Goal: Task Accomplishment & Management: Complete application form

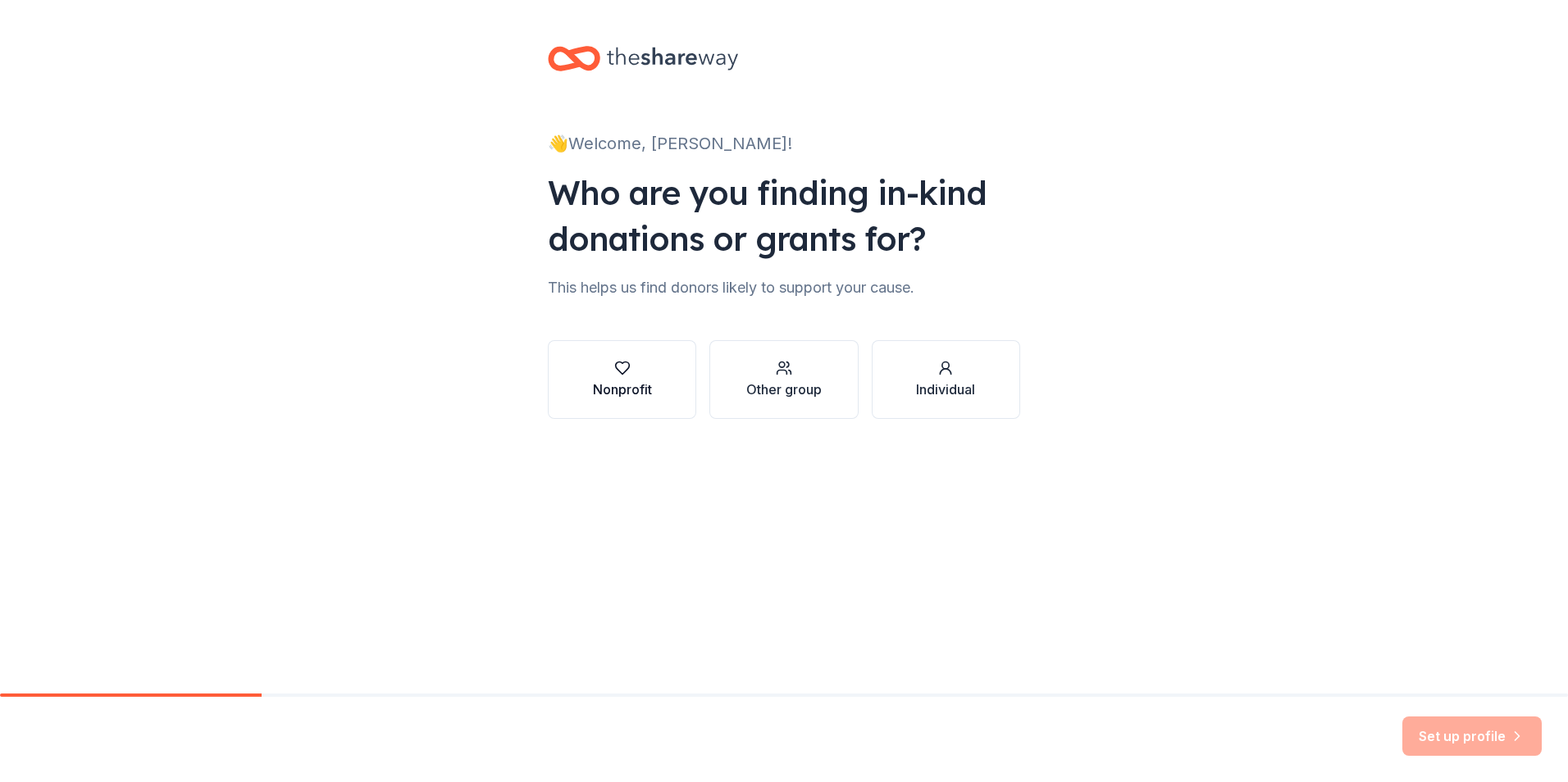
click at [618, 383] on div "Nonprofit" at bounding box center [621, 390] width 59 height 19
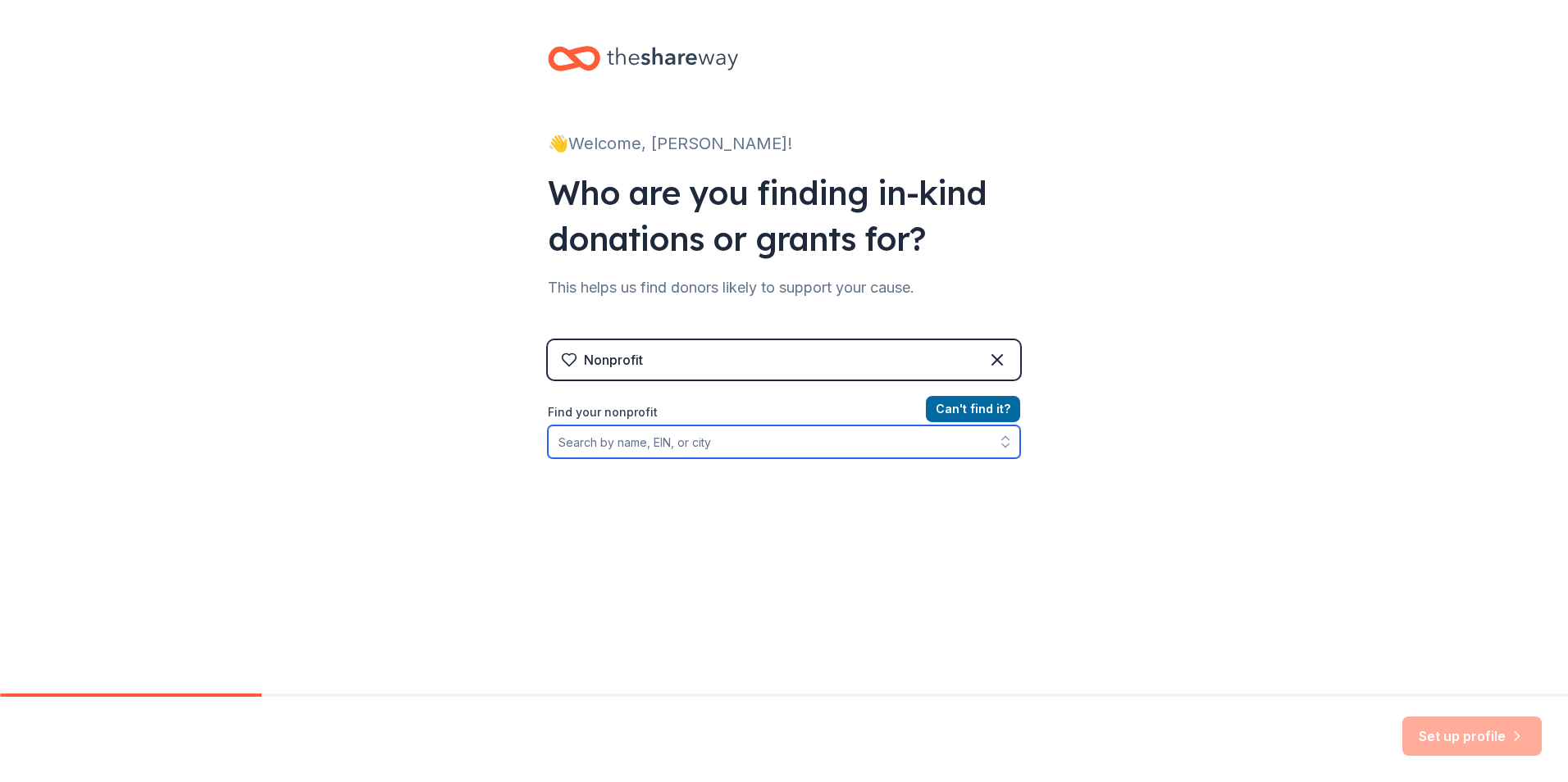
click at [582, 438] on input "Find your nonprofit" at bounding box center [784, 442] width 472 height 33
type input "Castleshire"
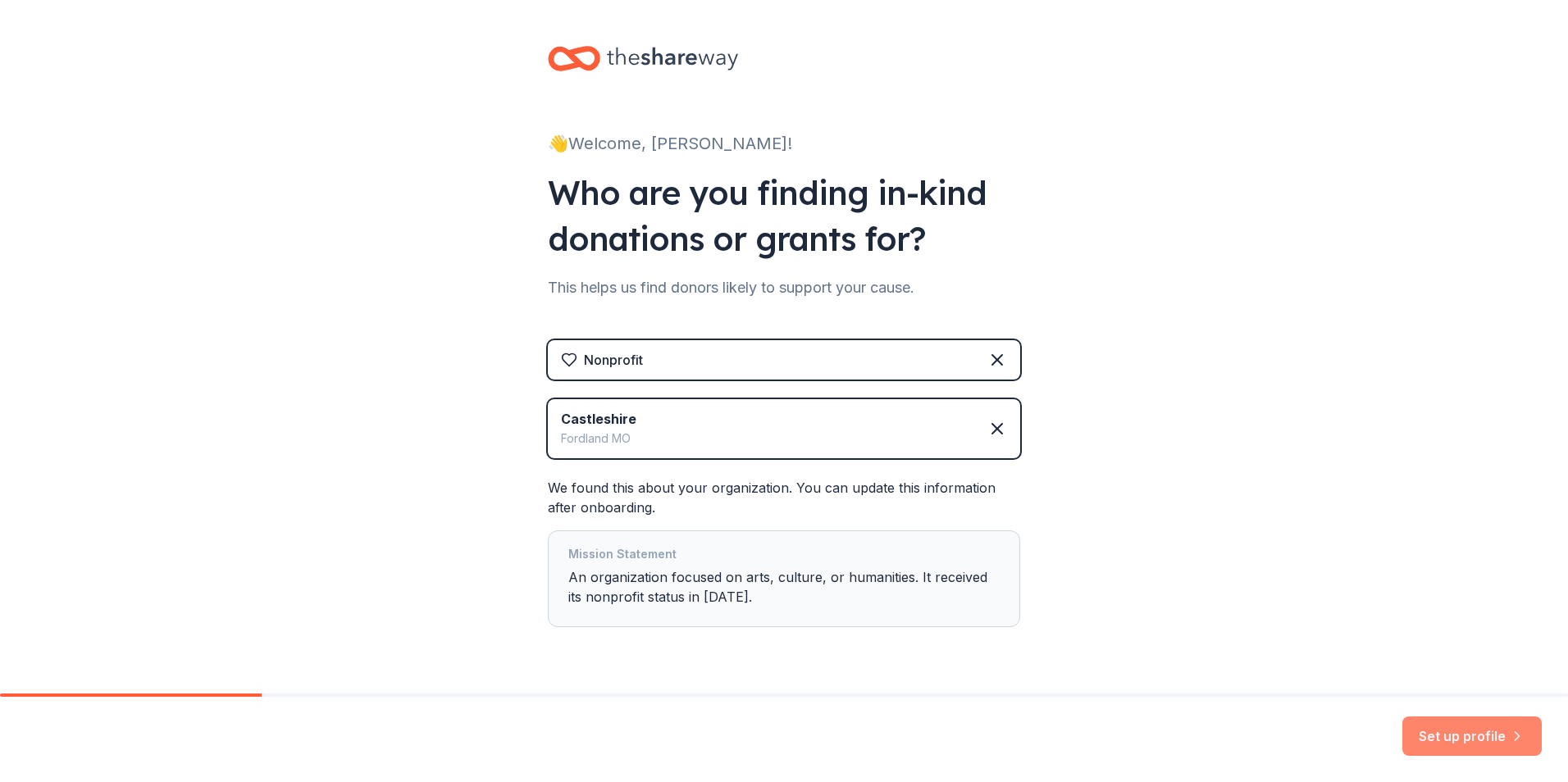
click at [1444, 729] on button "Set up profile" at bounding box center [1472, 736] width 139 height 39
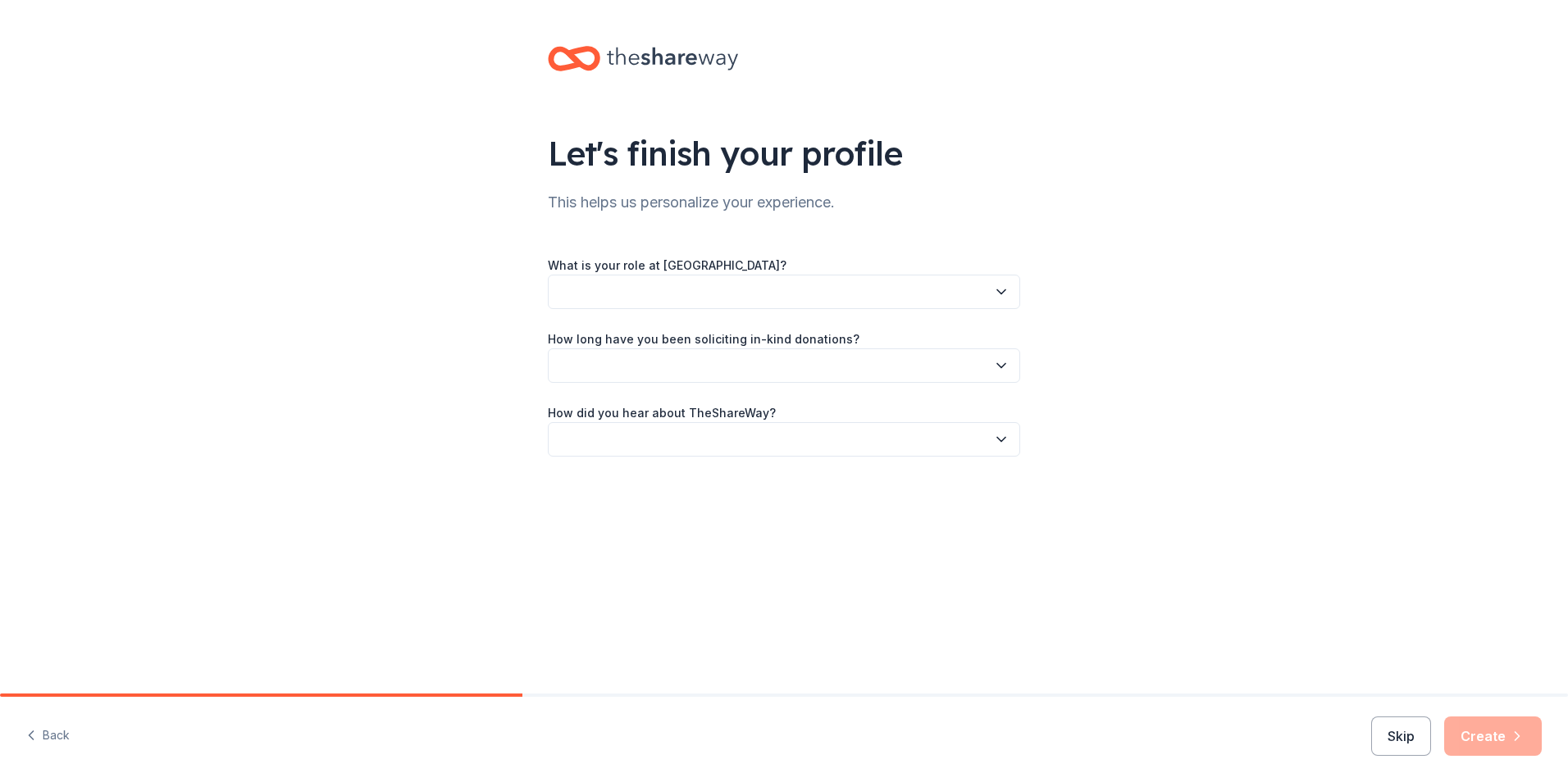
click at [1005, 291] on icon "button" at bounding box center [1001, 292] width 9 height 4
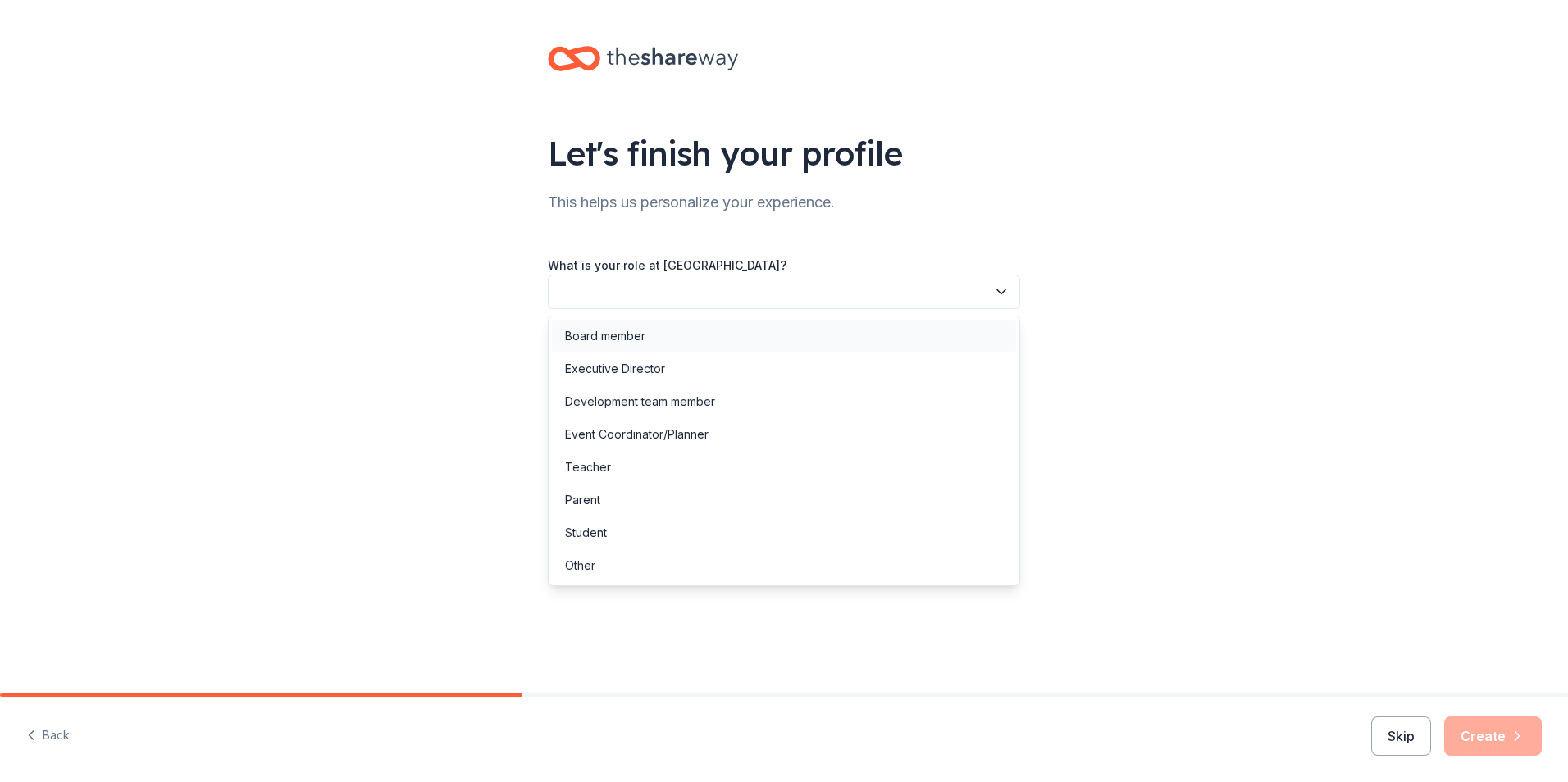
click at [609, 338] on div "Board member" at bounding box center [605, 336] width 81 height 19
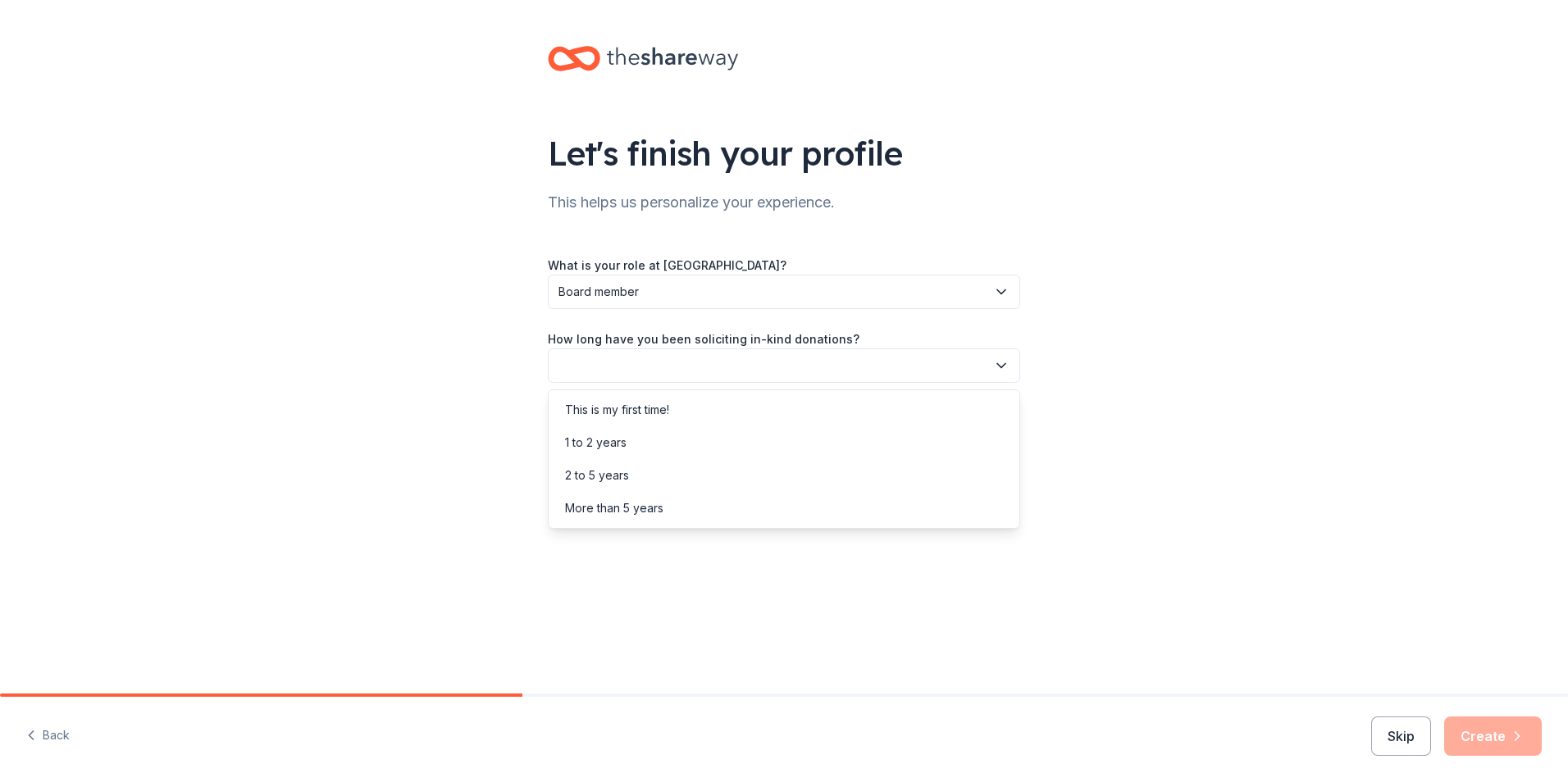
click at [992, 364] on button "button" at bounding box center [784, 366] width 472 height 35
click at [636, 412] on div "This is my first time!" at bounding box center [617, 410] width 104 height 19
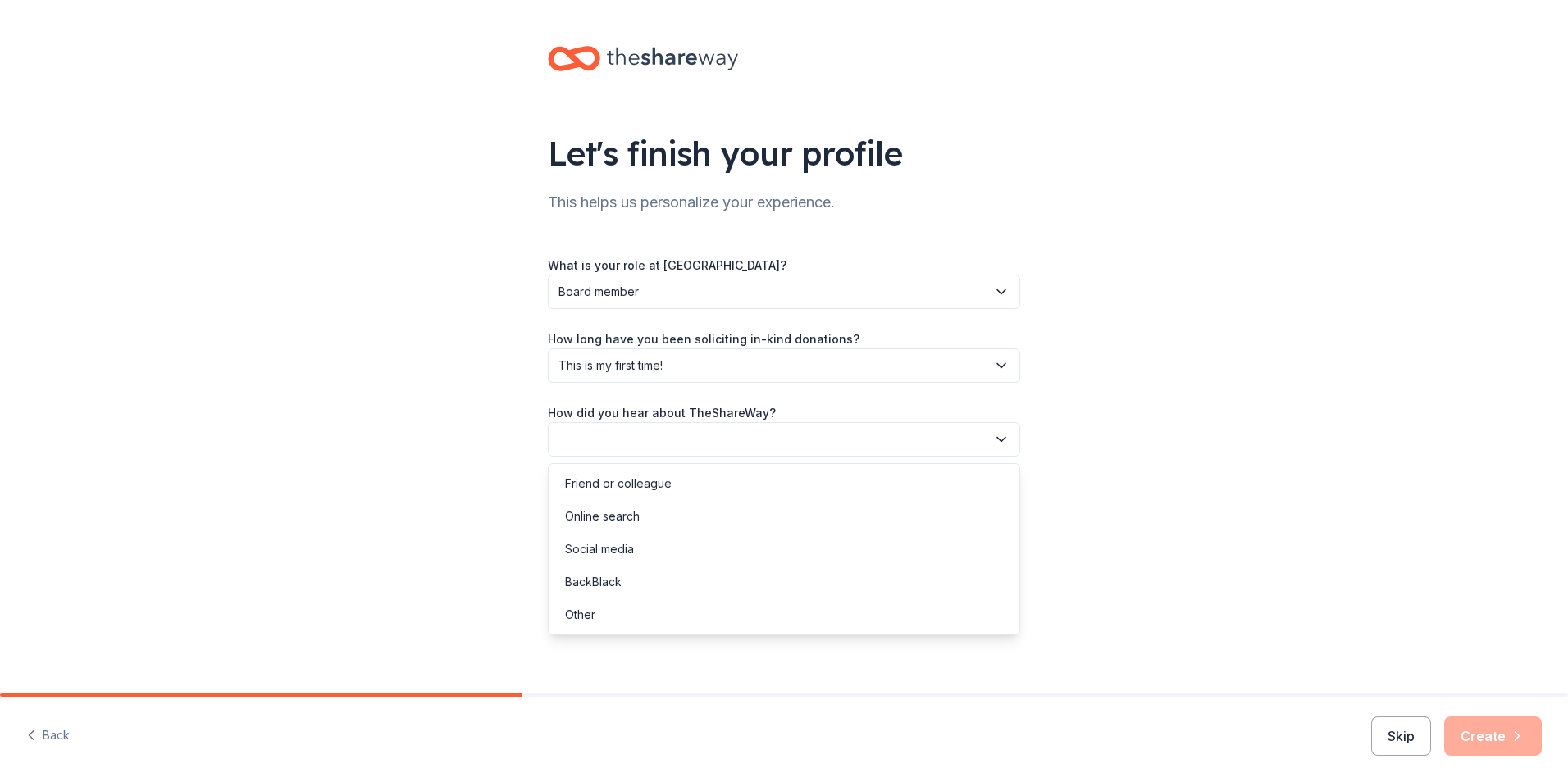
click at [996, 437] on icon "button" at bounding box center [1001, 440] width 16 height 16
click at [620, 513] on div "Online search" at bounding box center [602, 517] width 75 height 19
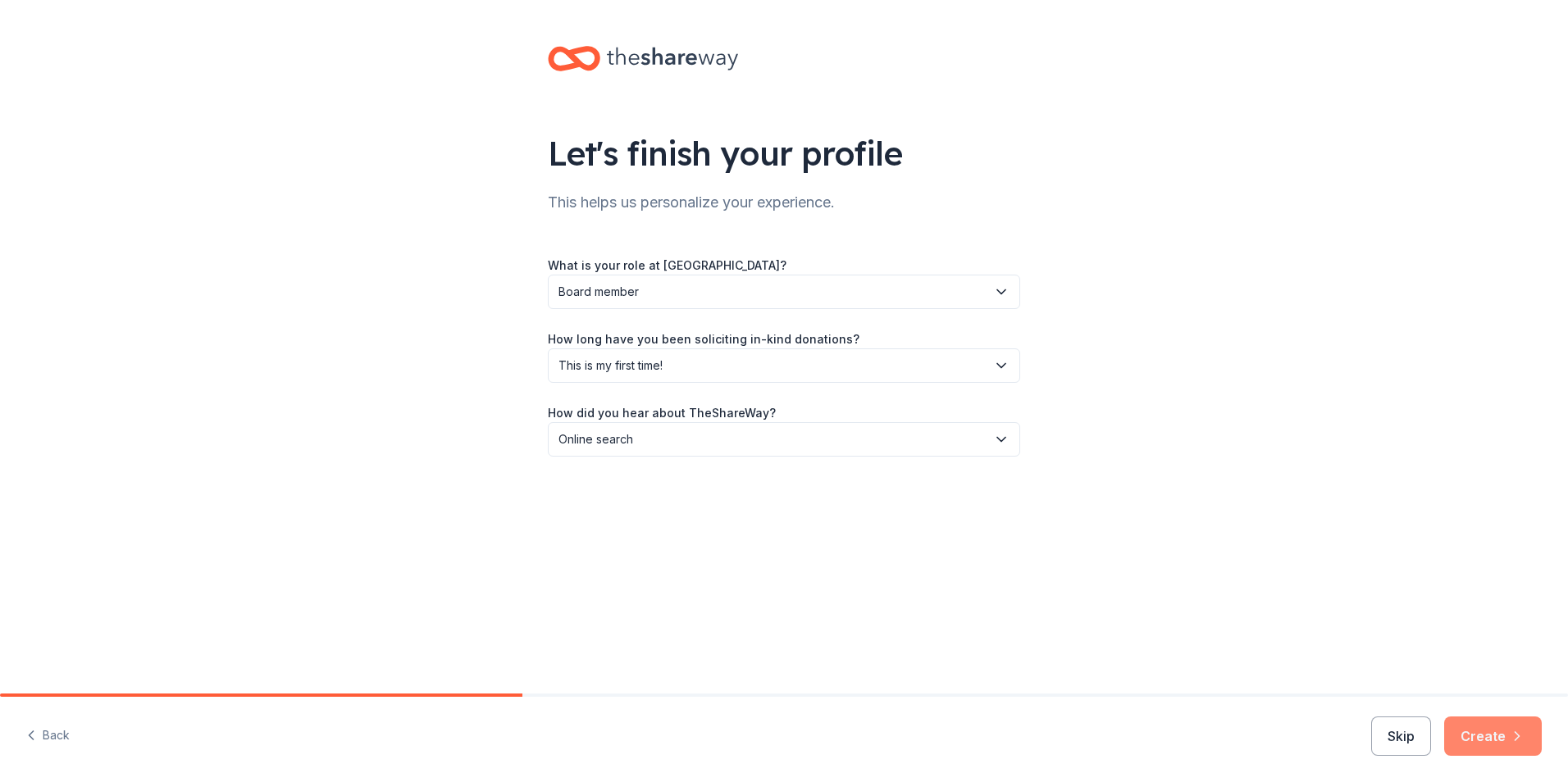
click at [1489, 727] on button "Create" at bounding box center [1493, 736] width 97 height 39
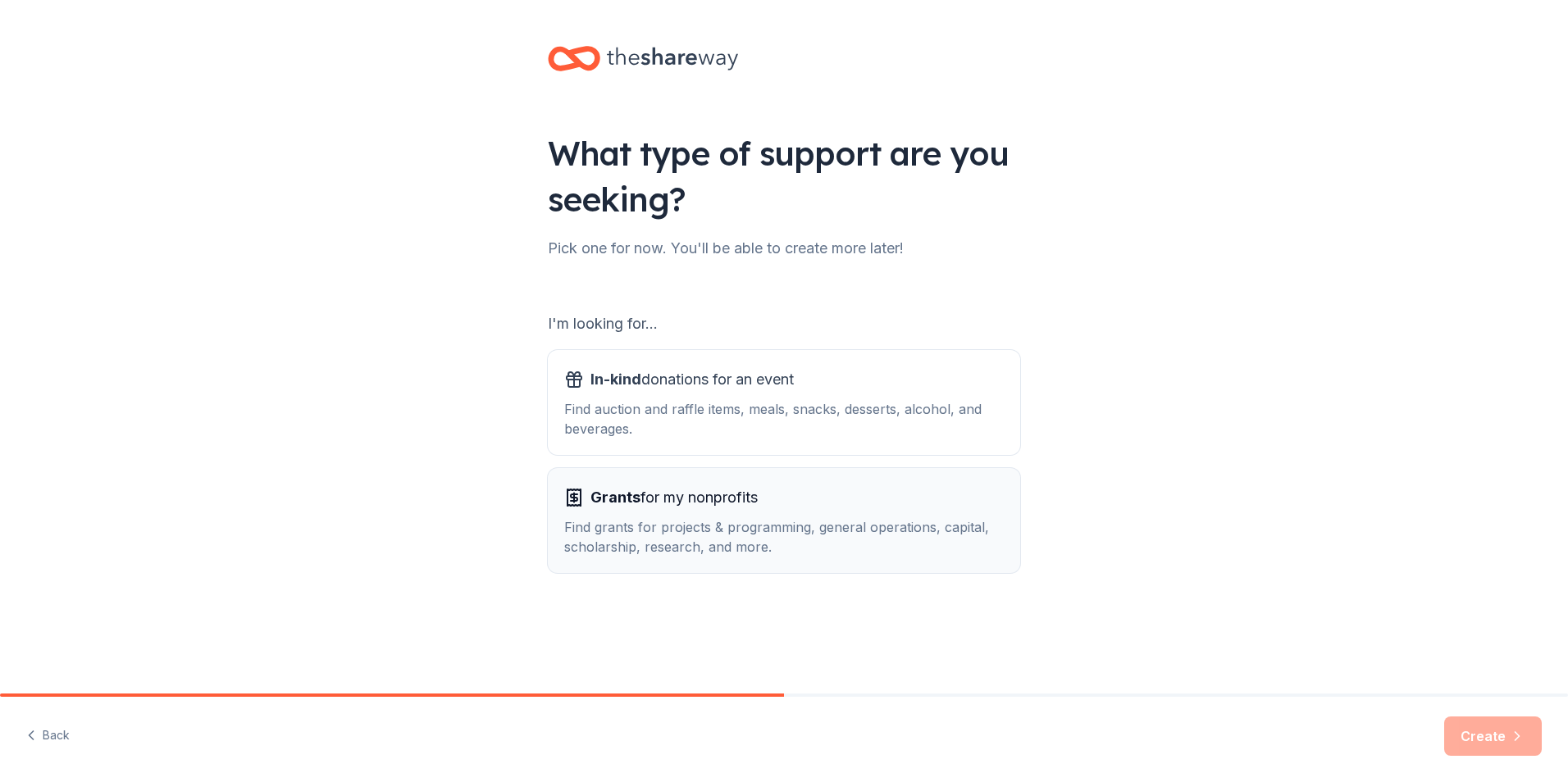
click at [694, 531] on div "Find grants for projects & programming, general operations, capital, scholarshi…" at bounding box center [784, 537] width 440 height 39
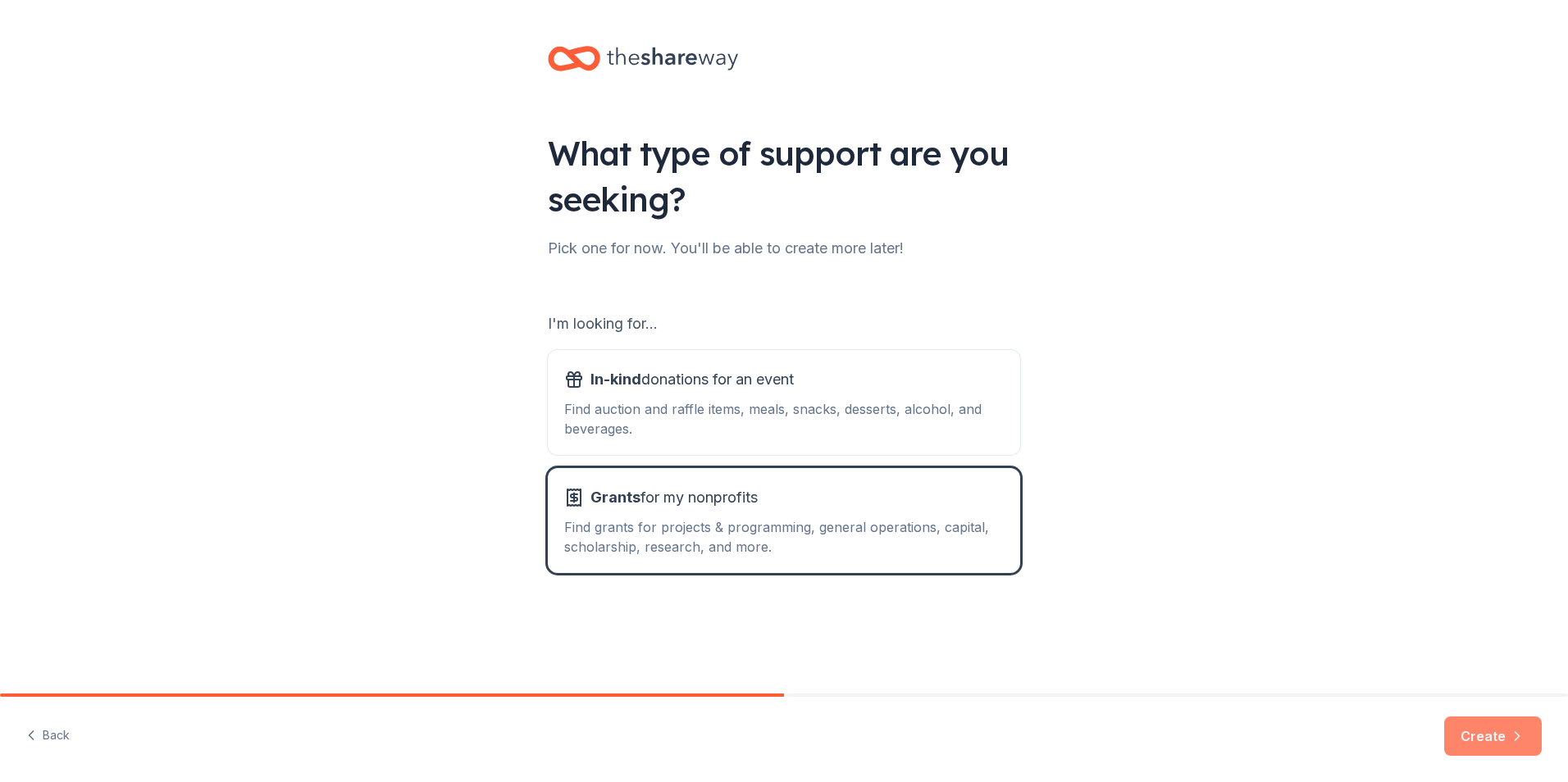
click at [1488, 734] on button "Create" at bounding box center [1493, 736] width 97 height 39
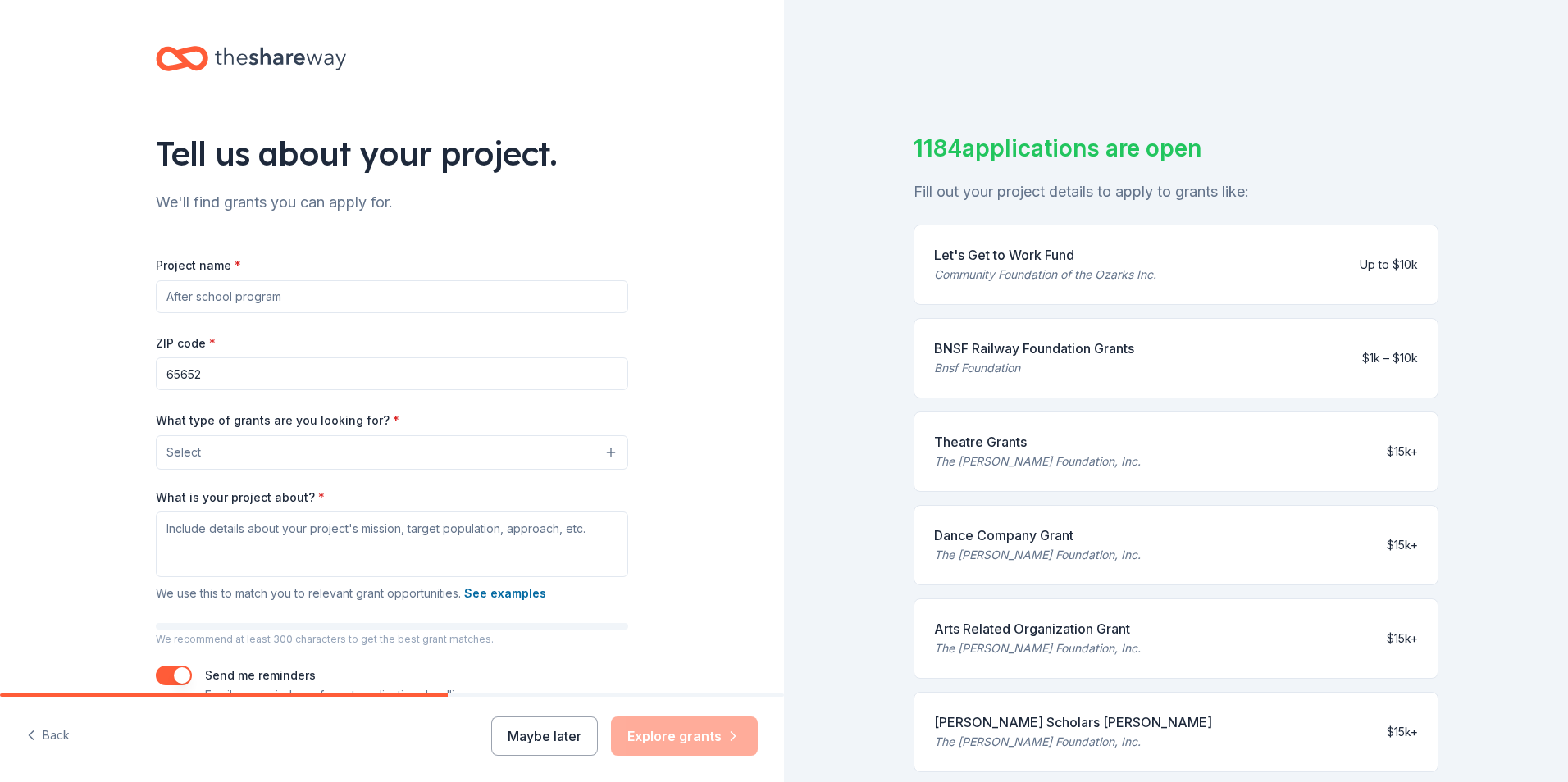
click at [459, 444] on button "Select" at bounding box center [392, 453] width 472 height 35
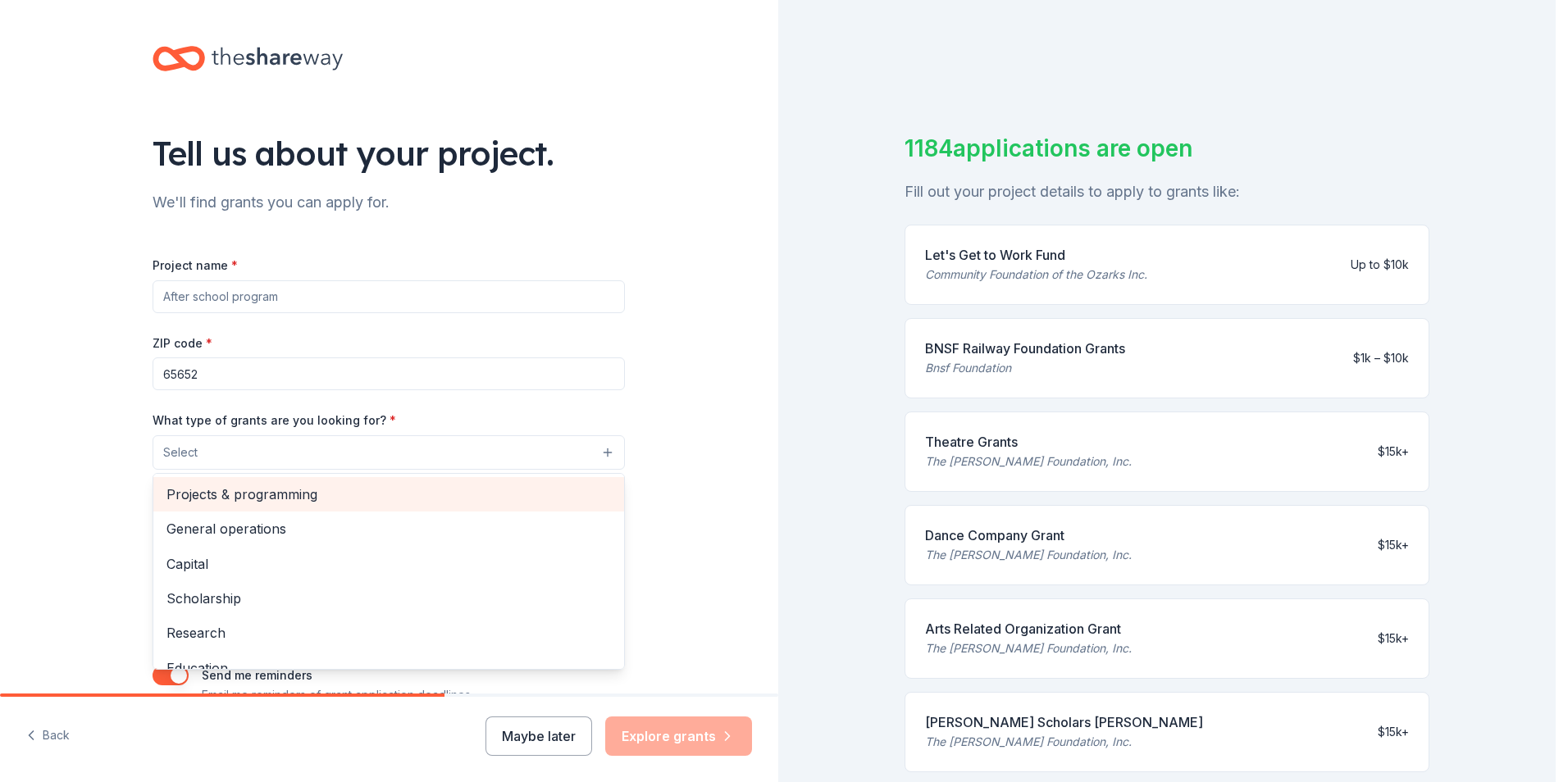
click at [228, 498] on span "Projects & programming" at bounding box center [389, 494] width 444 height 21
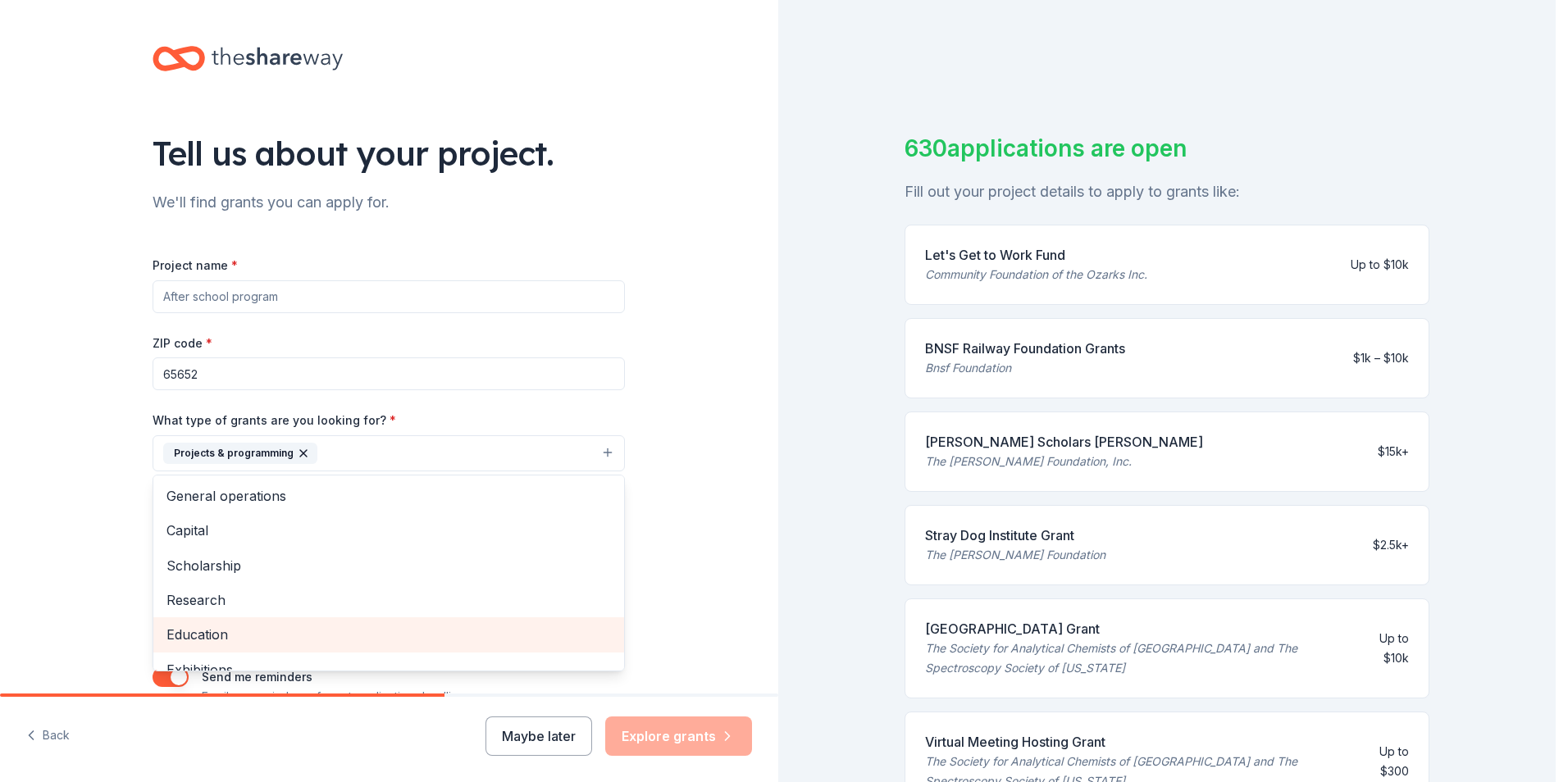
click at [240, 633] on span "Education" at bounding box center [389, 635] width 444 height 21
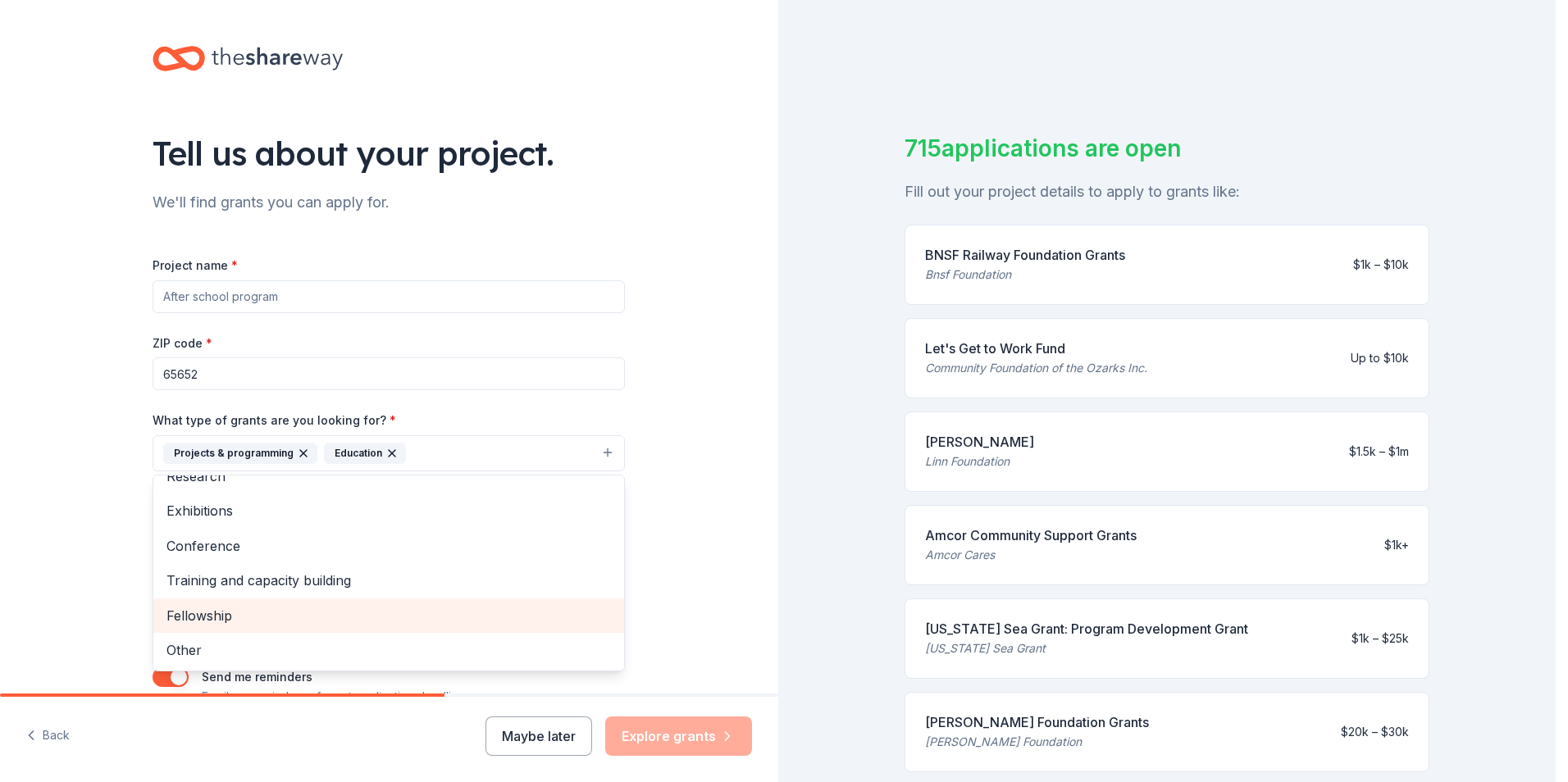
scroll to position [82, 0]
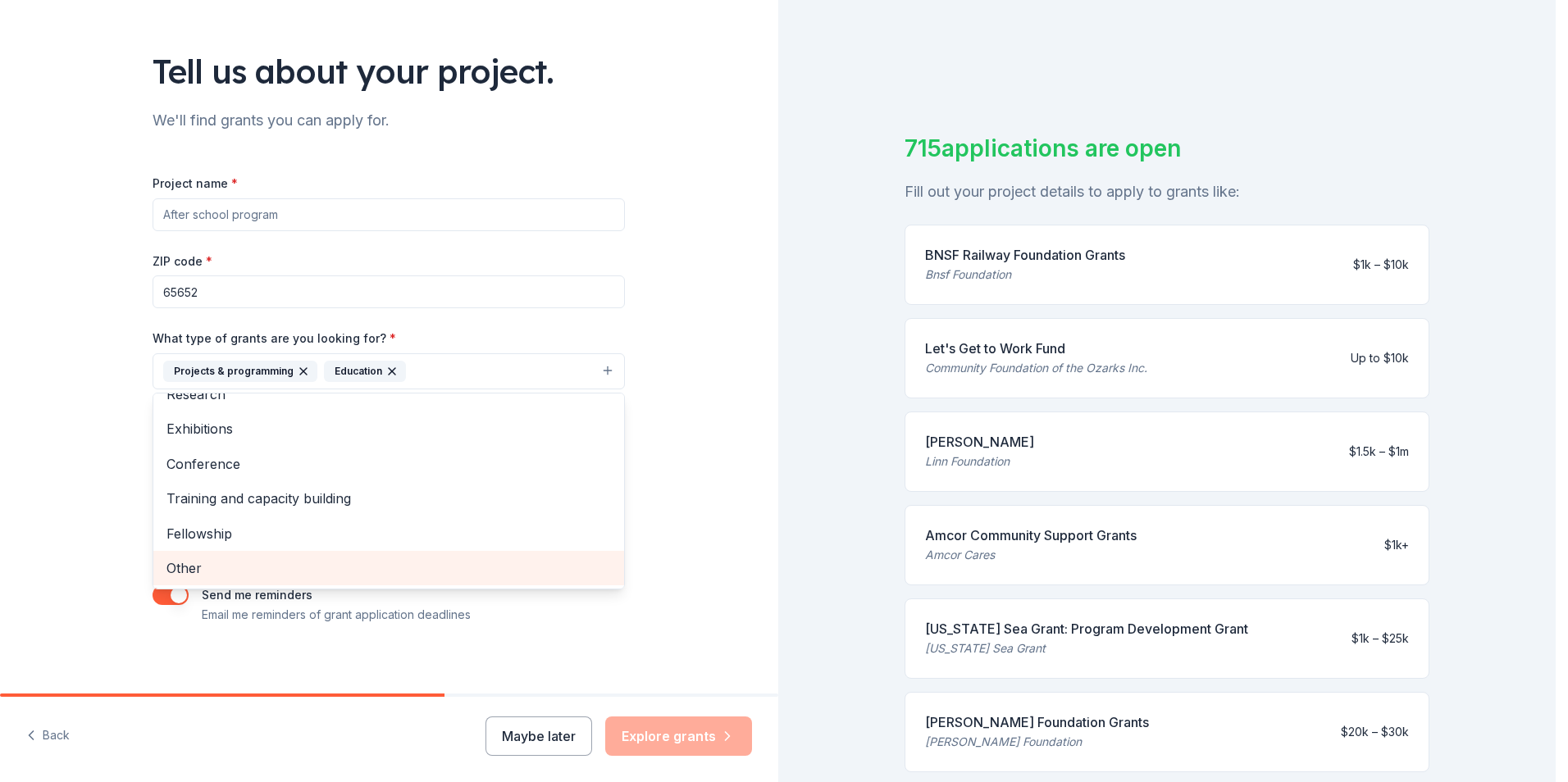
click at [182, 565] on span "Other" at bounding box center [389, 568] width 444 height 21
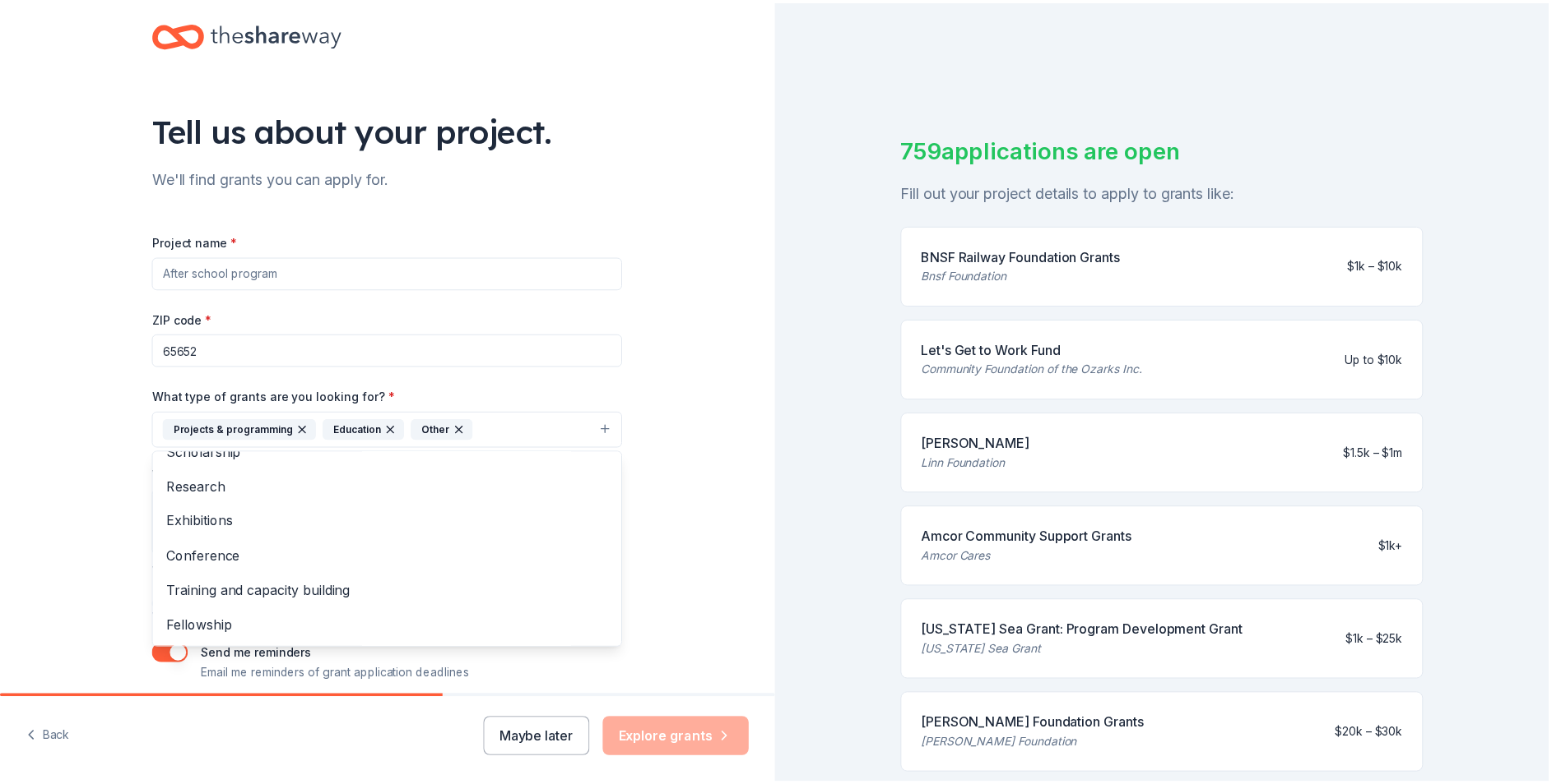
scroll to position [0, 0]
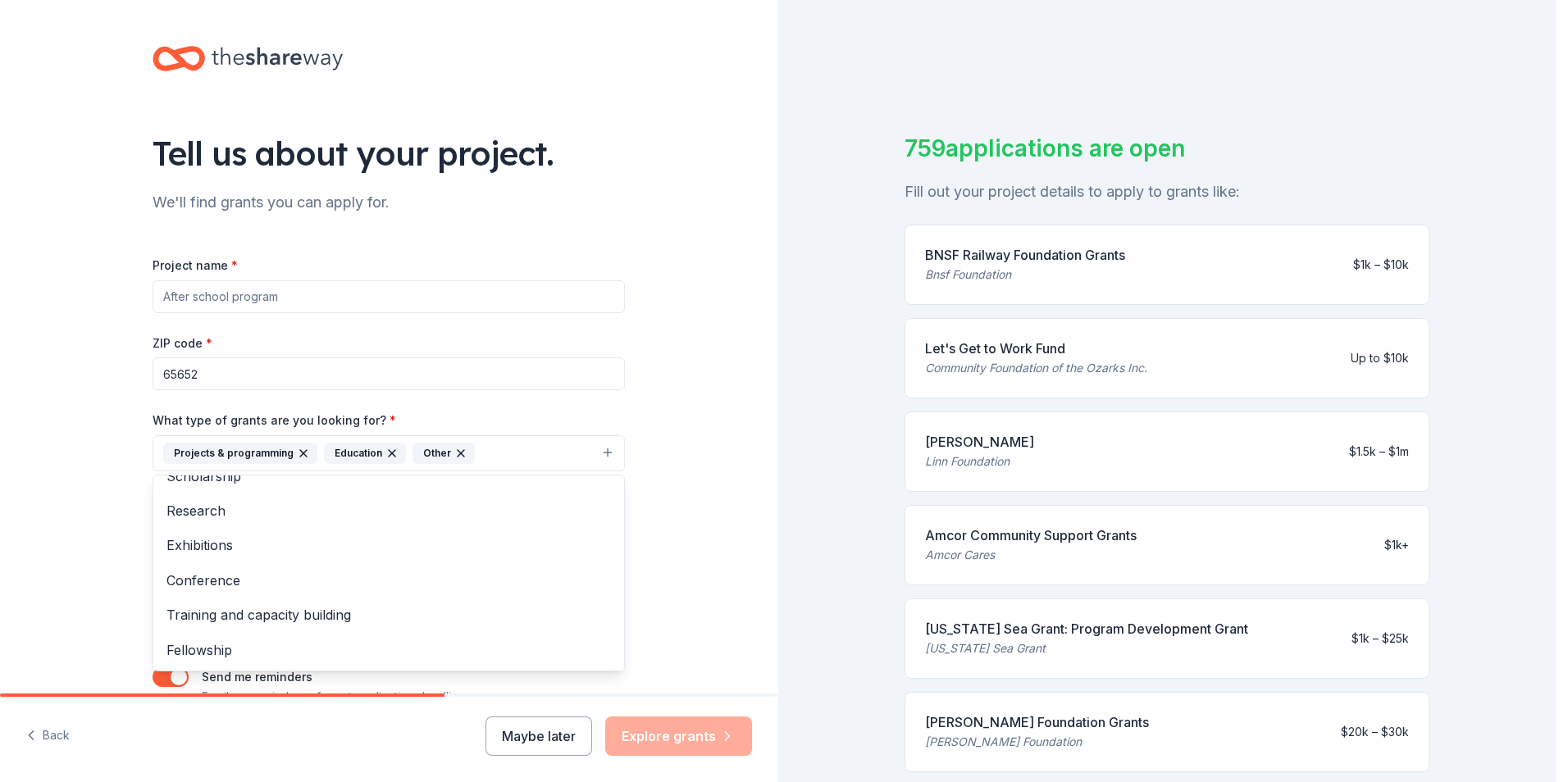
click at [673, 532] on div "Tell us about your project. We'll find grants you can apply for. Project name *…" at bounding box center [389, 392] width 778 height 786
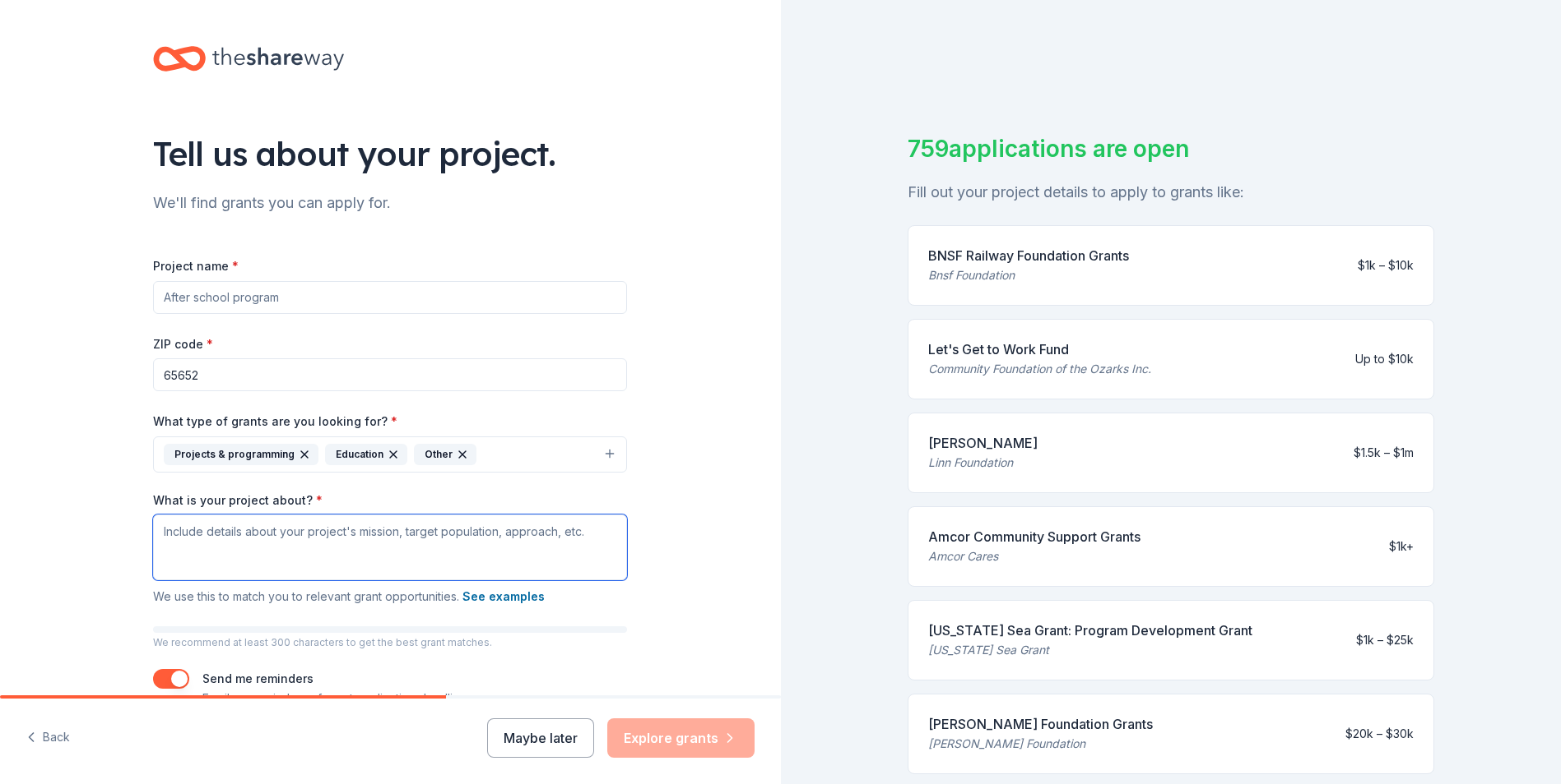
click at [178, 540] on textarea "What is your project about? *" at bounding box center [390, 548] width 474 height 66
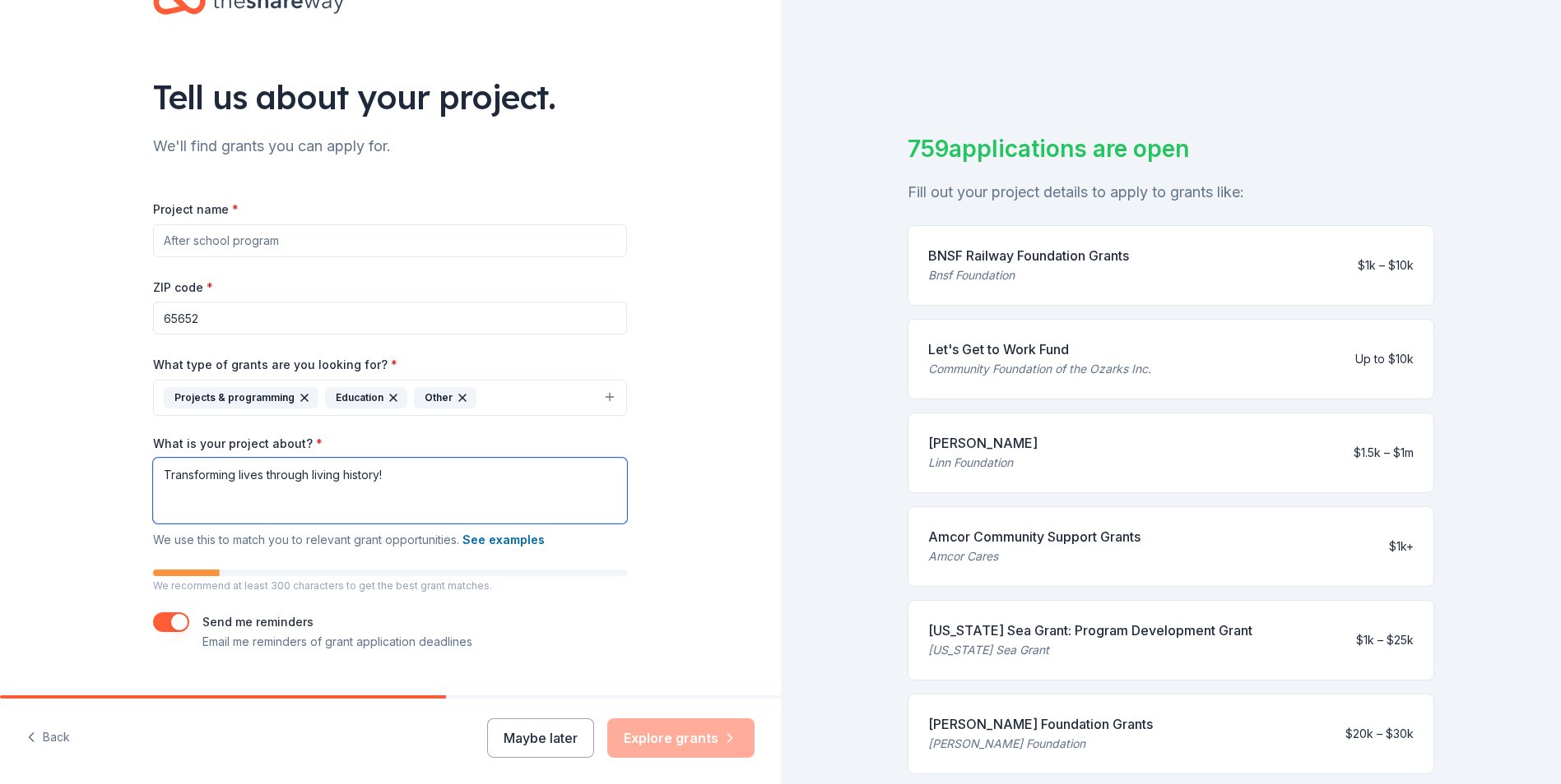
scroll to position [82, 0]
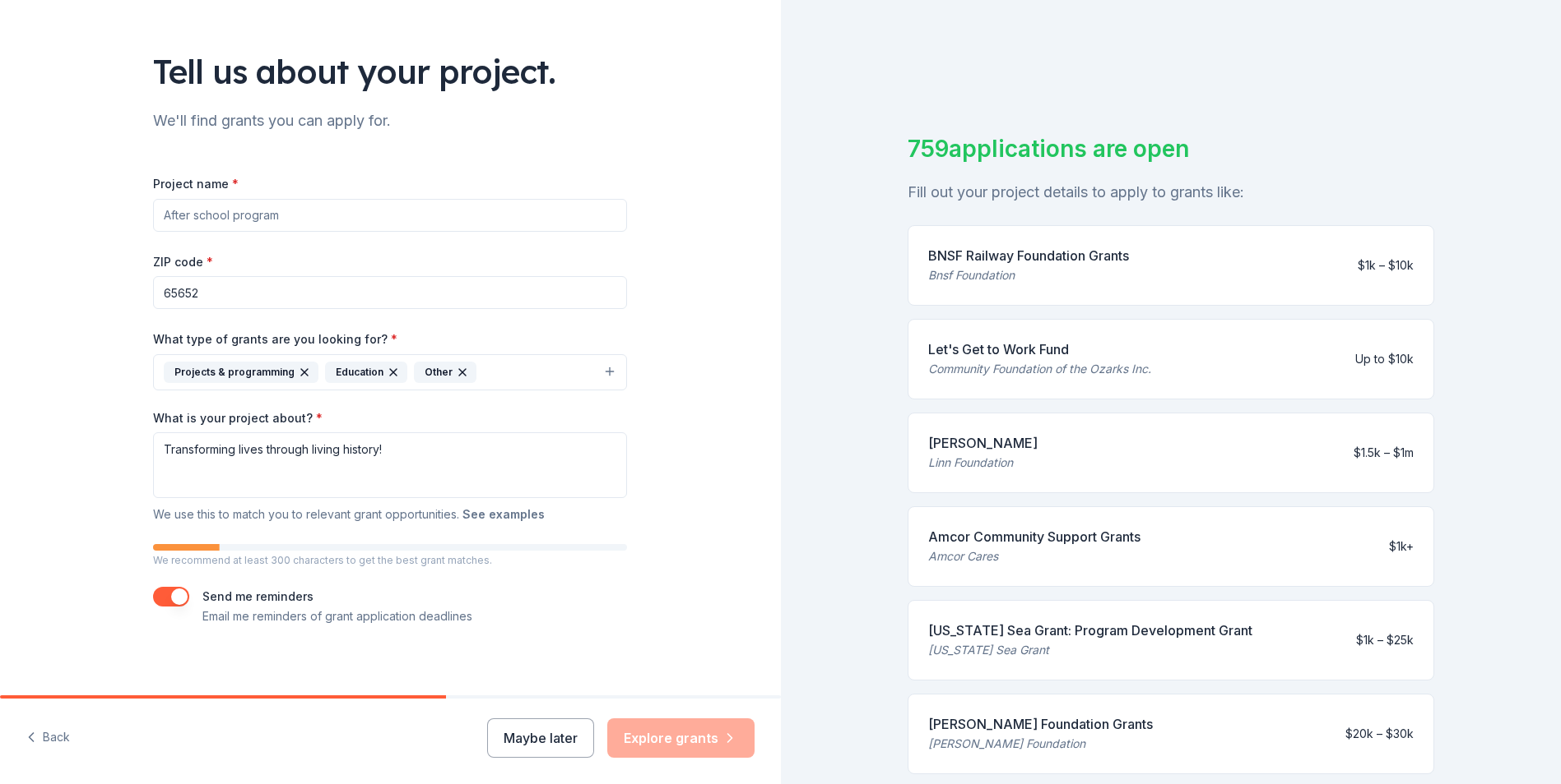
click at [496, 517] on button "See examples" at bounding box center [503, 515] width 82 height 19
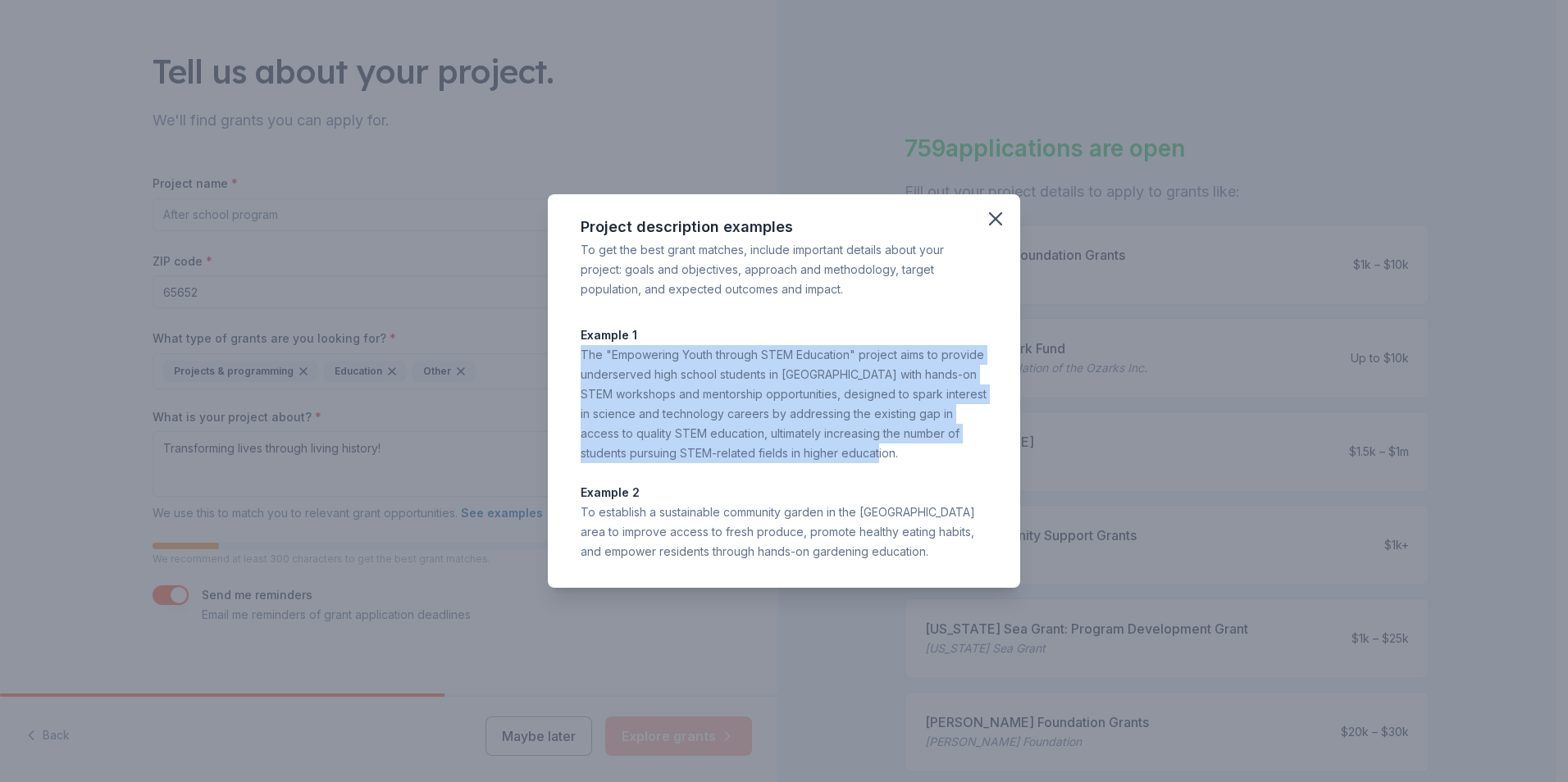
drag, startPoint x: 583, startPoint y: 358, endPoint x: 856, endPoint y: 453, distance: 289.1
click at [856, 453] on div "The "Empowering Youth through STEM Education" project aims to provide underserv…" at bounding box center [784, 404] width 407 height 118
drag, startPoint x: 856, startPoint y: 453, endPoint x: 752, endPoint y: 418, distance: 109.7
copy div "The "Empowering Youth through STEM Education" project aims to provide underserv…"
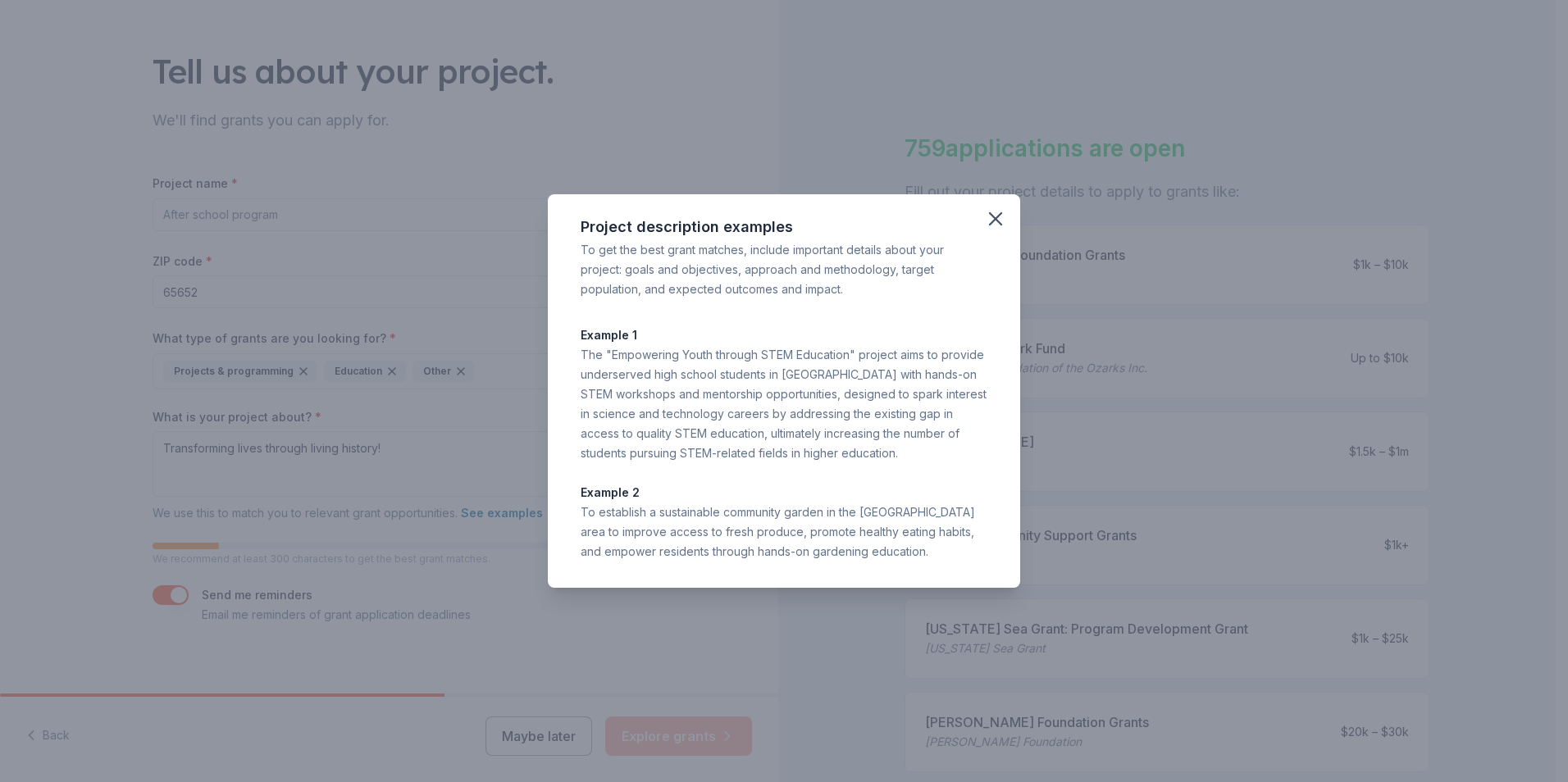
click at [788, 497] on p "Example 2" at bounding box center [784, 492] width 407 height 19
click at [997, 220] on icon "button" at bounding box center [996, 219] width 12 height 12
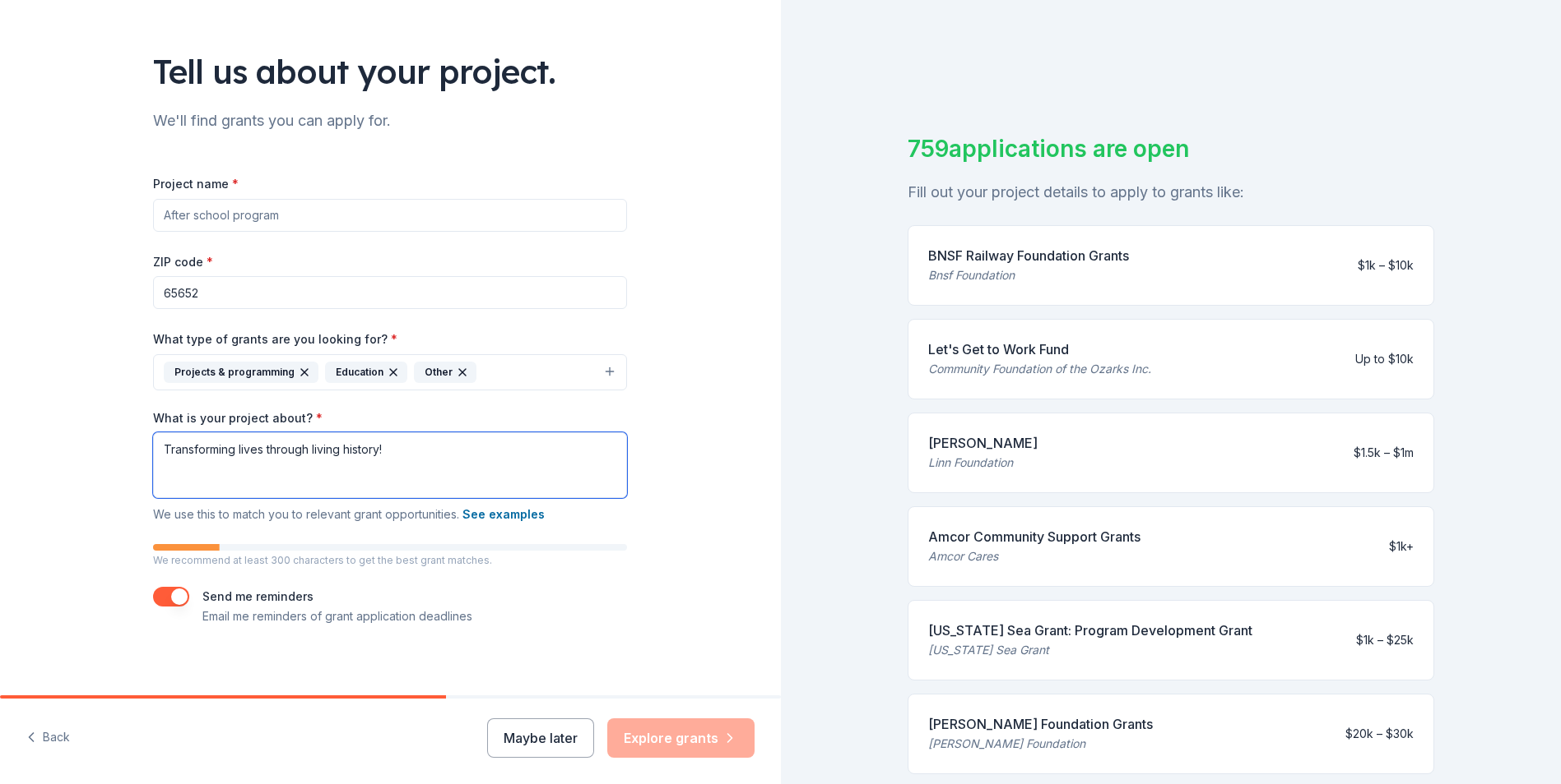
click at [426, 467] on textarea "Transforming lives through living history!" at bounding box center [390, 466] width 474 height 66
paste textarea "The "Empowering Youth through STEM Education" project aims to provide underserv…"
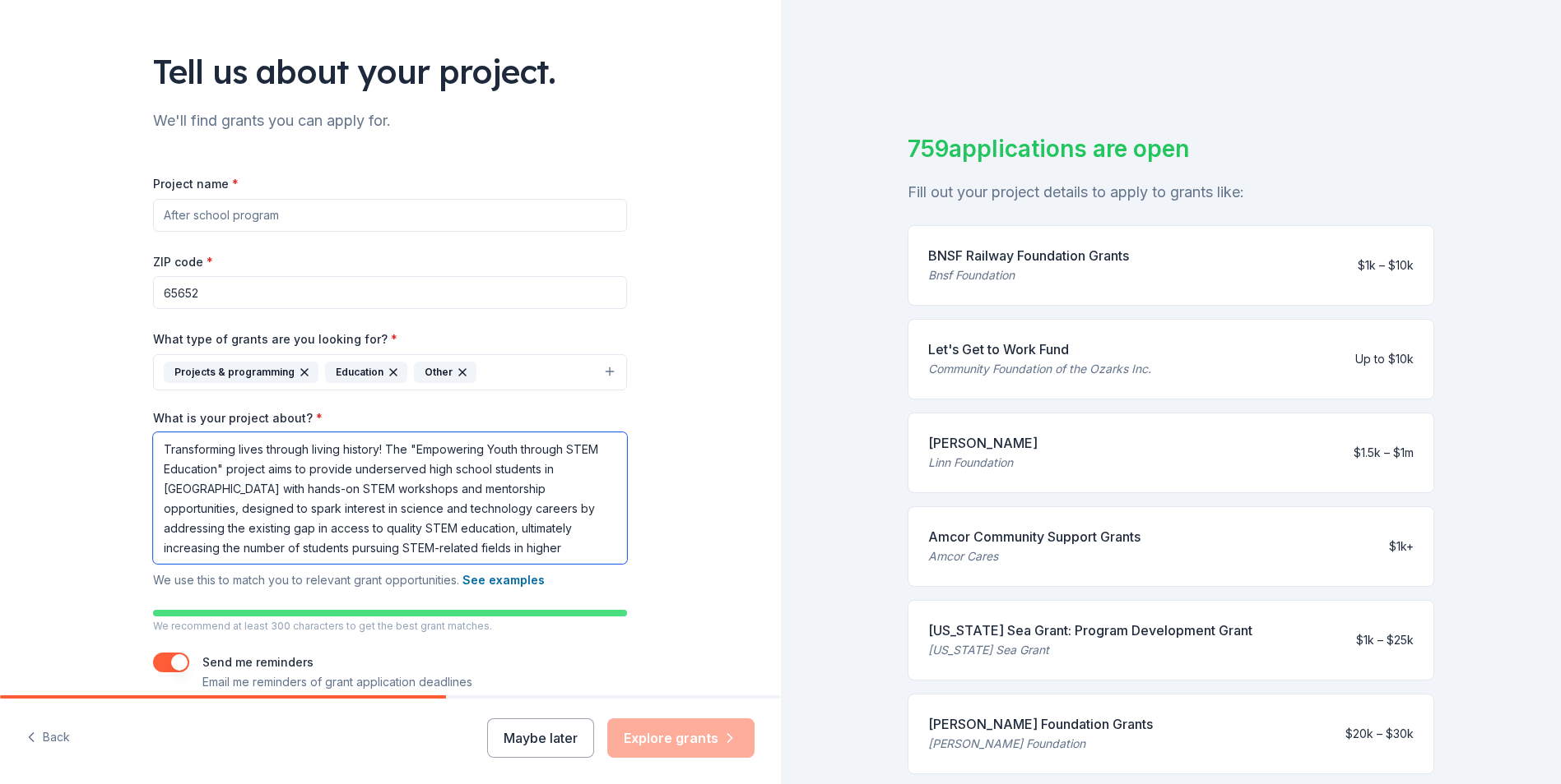
drag, startPoint x: 386, startPoint y: 449, endPoint x: 412, endPoint y: 450, distance: 26.0
click at [412, 450] on textarea "Transforming lives through living history! The "Empowering Youth through STEM E…" at bounding box center [390, 499] width 474 height 131
drag, startPoint x: 534, startPoint y: 449, endPoint x: 215, endPoint y: 472, distance: 319.8
click at [215, 472] on textarea "Transforming lives through living history! Empowering Youth through STEM Educat…" at bounding box center [390, 499] width 474 height 131
click at [572, 451] on textarea "Transforming lives through living history! Empowering Youth through project aim…" at bounding box center [390, 499] width 474 height 131
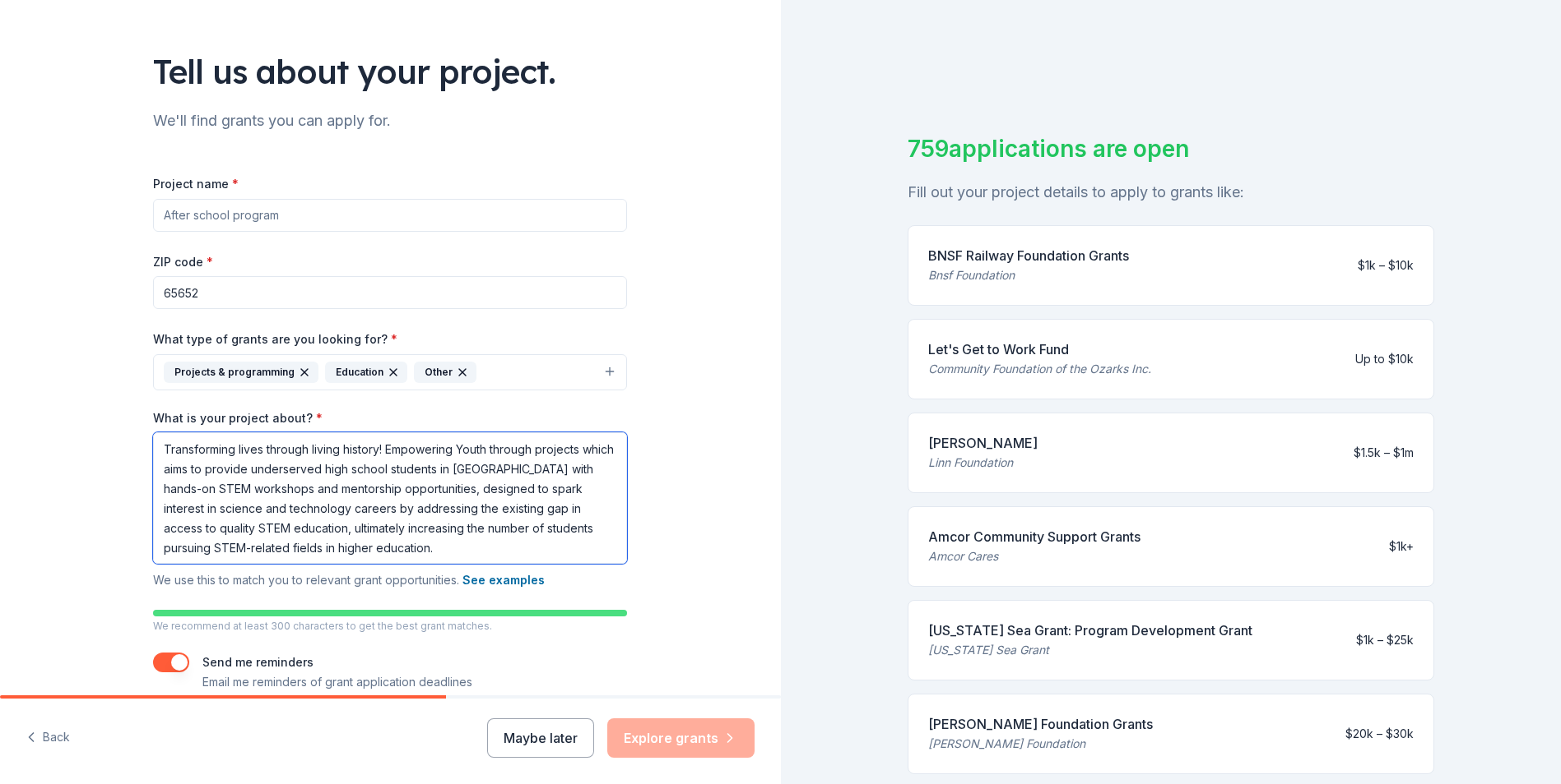
click at [218, 474] on textarea "Transforming lives through living history! Empowering Youth through projects wh…" at bounding box center [390, 499] width 474 height 131
drag, startPoint x: 475, startPoint y: 470, endPoint x: 554, endPoint y: 470, distance: 79.0
click at [554, 470] on textarea "Transforming lives through living history! Empowering Youth through projects wh…" at bounding box center [390, 499] width 474 height 131
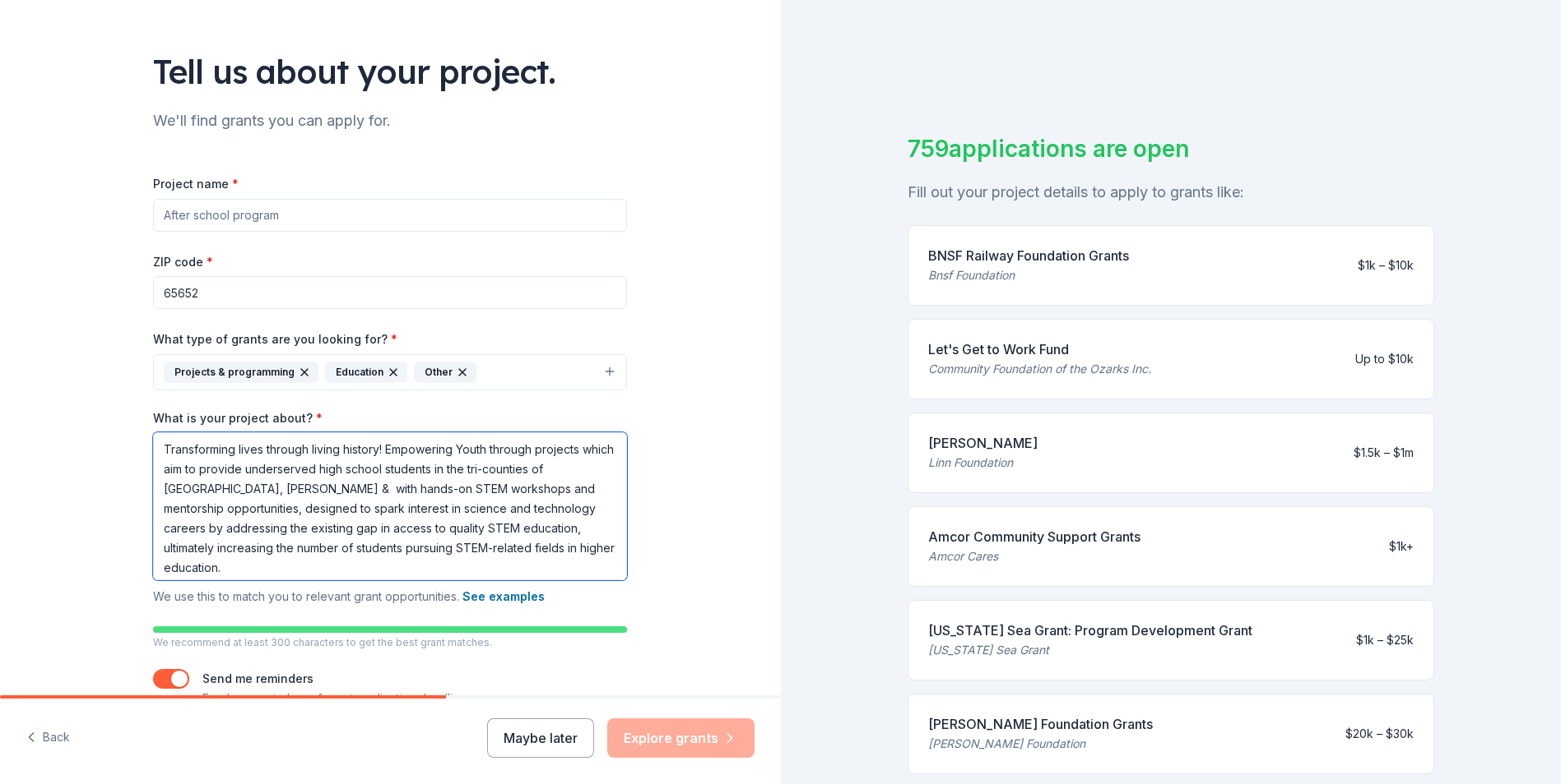
drag, startPoint x: 254, startPoint y: 483, endPoint x: 510, endPoint y: 485, distance: 256.0
click at [510, 485] on textarea "Transforming lives through living history! Empowering Youth through projects wh…" at bounding box center [390, 506] width 474 height 148
drag, startPoint x: 472, startPoint y: 488, endPoint x: 504, endPoint y: 487, distance: 32.0
click at [504, 487] on textarea "Transforming lives through living history! Empowering Youth through projects wh…" at bounding box center [390, 506] width 474 height 148
click at [459, 513] on textarea "Transforming lives through living history! Empowering Youth through projects wh…" at bounding box center [390, 506] width 474 height 148
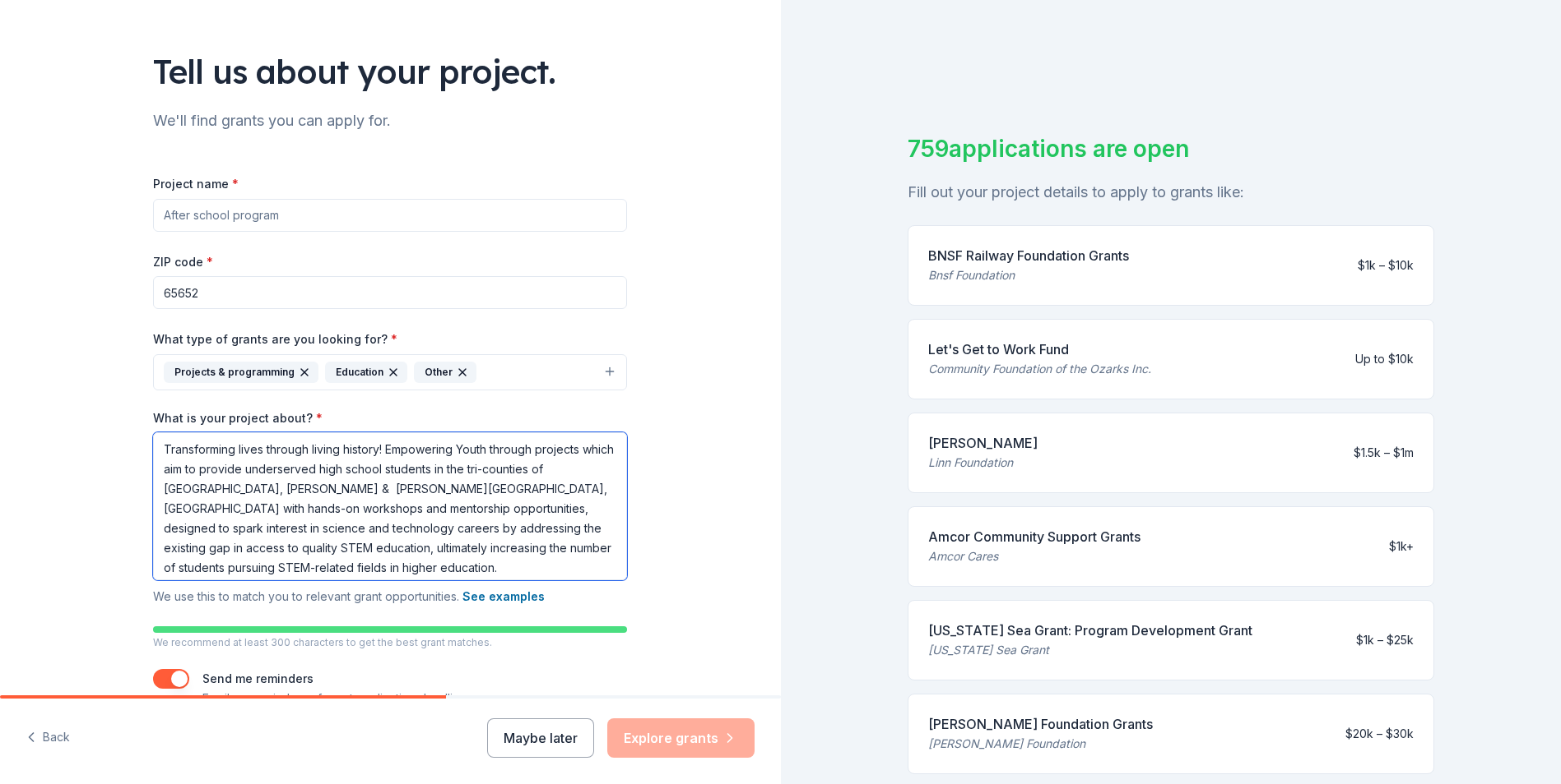
drag, startPoint x: 459, startPoint y: 512, endPoint x: 586, endPoint y: 513, distance: 127.0
click at [586, 513] on textarea "Transforming lives through living history! Empowering Youth through projects wh…" at bounding box center [390, 506] width 474 height 148
click at [264, 471] on textarea "Transforming lives through living history! Empowering Youth through projects wh…" at bounding box center [390, 506] width 474 height 148
drag, startPoint x: 460, startPoint y: 511, endPoint x: 587, endPoint y: 511, distance: 127.0
click at [587, 511] on textarea "Transforming lives through living history! Empowering Youth through projects wh…" at bounding box center [390, 506] width 474 height 148
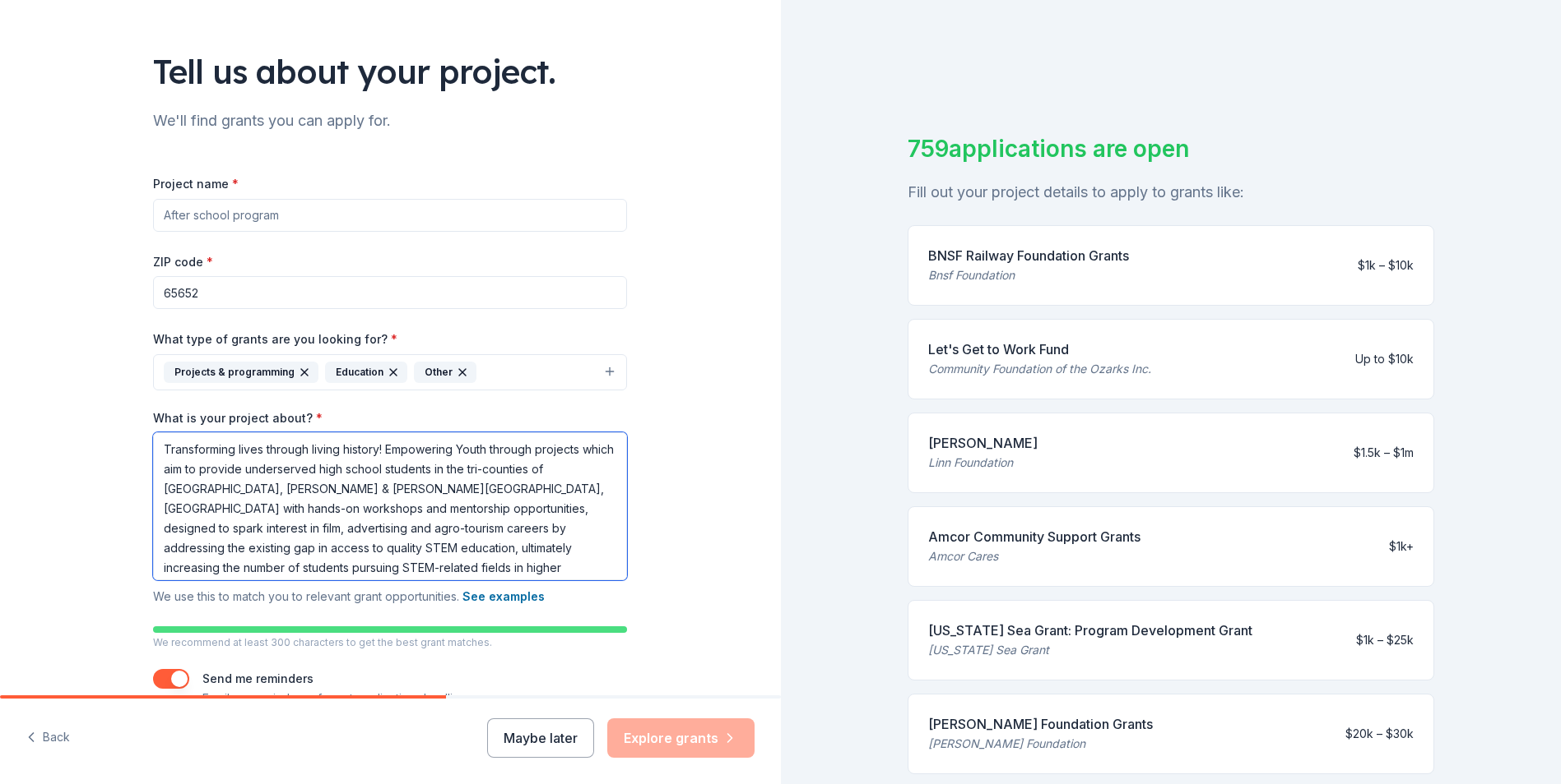
click at [270, 527] on textarea "Transforming lives through living history! Empowering Youth through projects wh…" at bounding box center [390, 506] width 474 height 148
click at [522, 473] on textarea "Transforming lives through living history! Empowering Youth through projects wh…" at bounding box center [390, 506] width 474 height 148
click at [422, 522] on textarea "Transforming lives through living history! Empowering Youth through projects wh…" at bounding box center [390, 506] width 474 height 148
drag, startPoint x: 459, startPoint y: 510, endPoint x: 480, endPoint y: 510, distance: 21.0
click at [480, 510] on textarea "Transforming lives through living history! Empowering Youth through projects wh…" at bounding box center [390, 506] width 474 height 148
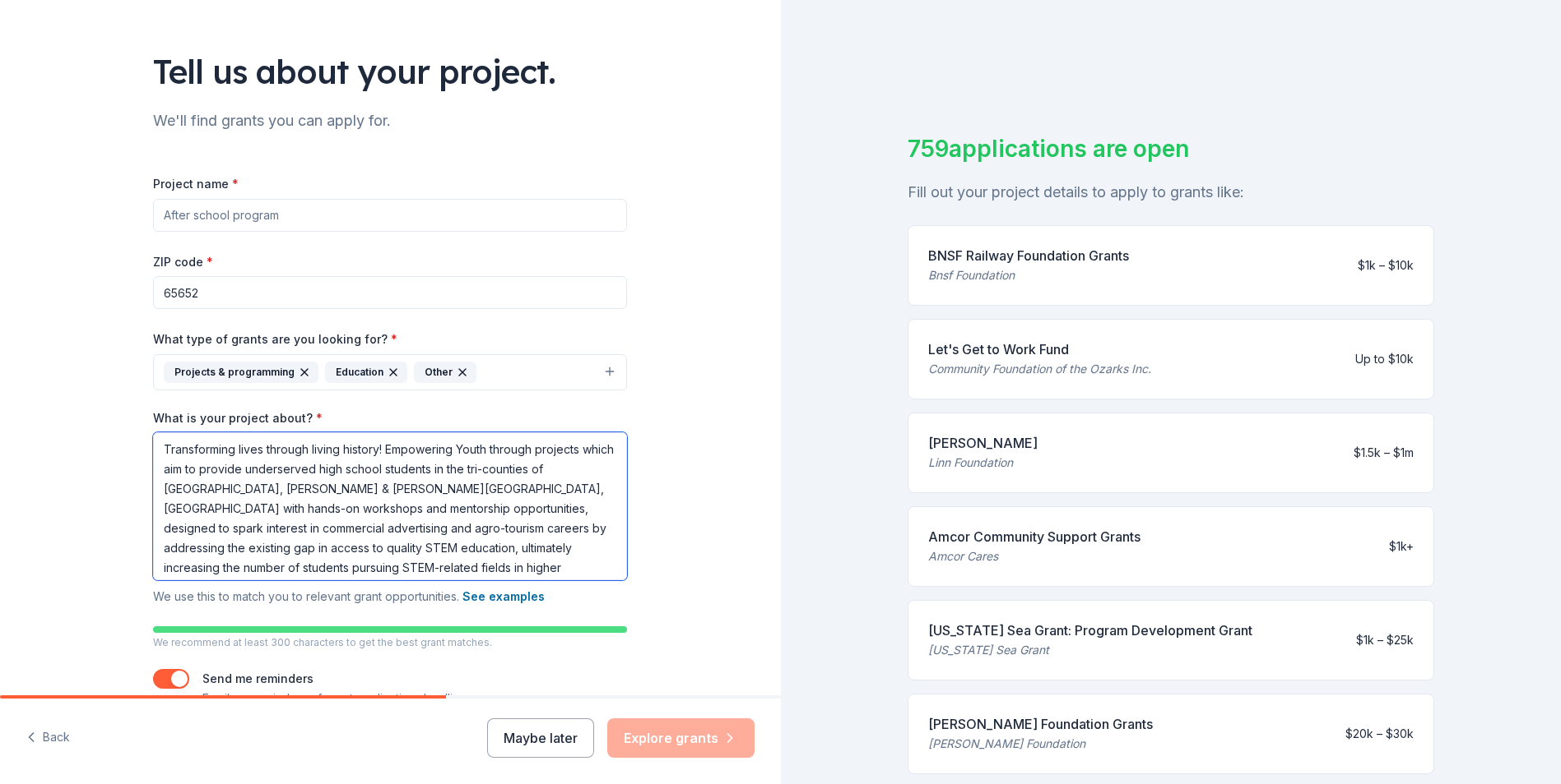
click at [153, 518] on textarea "Transforming lives through living history! Empowering Youth through projects wh…" at bounding box center [390, 506] width 474 height 148
click at [170, 561] on textarea "Transforming lives through living history! Empowering Youth through projects wh…" at bounding box center [390, 506] width 474 height 148
drag, startPoint x: 159, startPoint y: 548, endPoint x: 189, endPoint y: 553, distance: 30.4
click at [189, 553] on textarea "Transforming lives through living history! Empowering Youth through projects wh…" at bounding box center [390, 506] width 474 height 148
click at [505, 563] on textarea "Transforming lives through living history! Empowering Youth through projects wh…" at bounding box center [390, 506] width 474 height 148
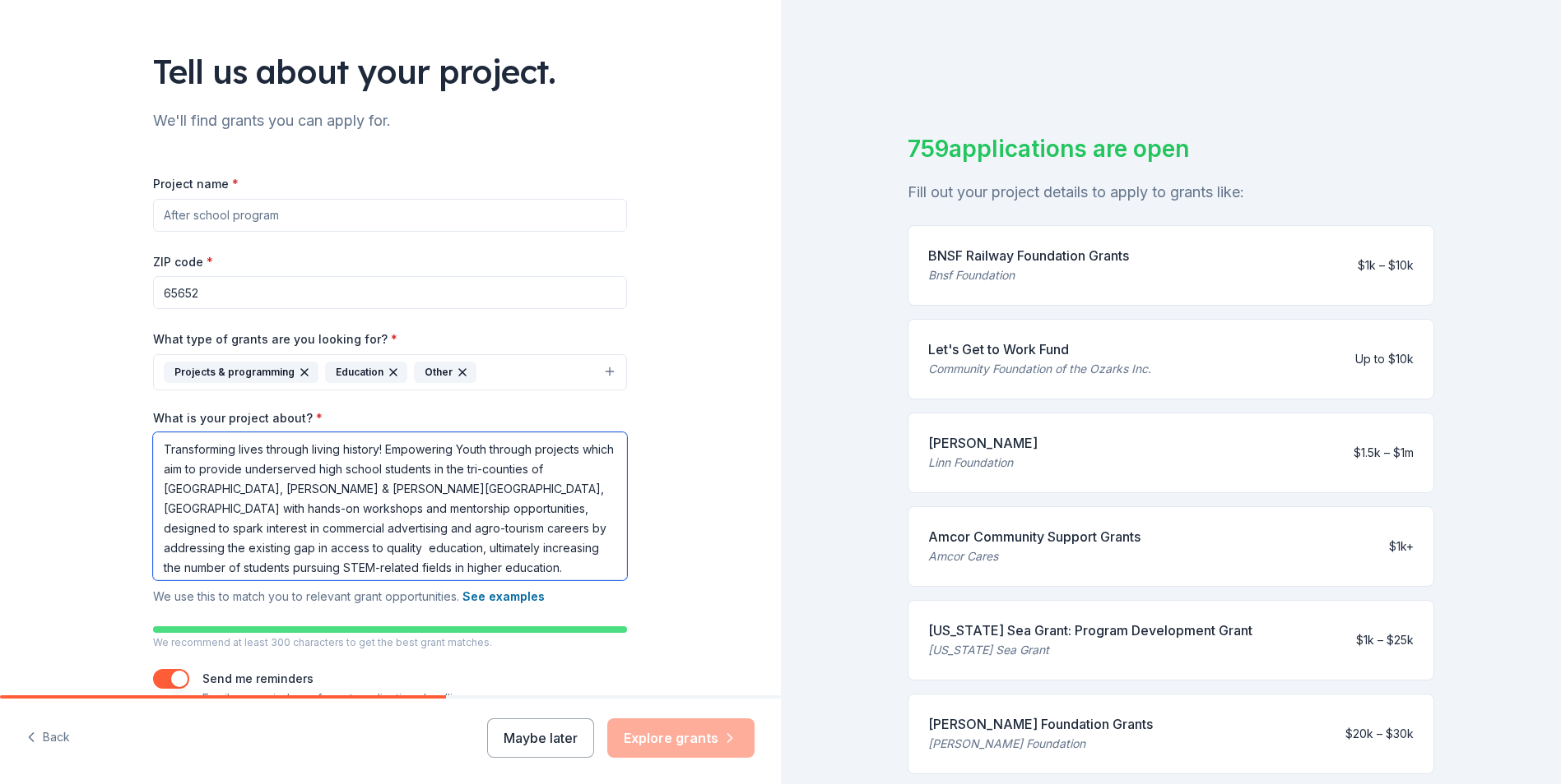
drag, startPoint x: 515, startPoint y: 552, endPoint x: 553, endPoint y: 550, distance: 38.1
click at [553, 550] on textarea "Transforming lives through living history! Empowering Youth through projects wh…" at bounding box center [390, 506] width 474 height 148
click at [535, 533] on textarea "Transforming lives through living history! Empowering Youth through projects wh…" at bounding box center [390, 506] width 474 height 148
click at [260, 566] on textarea "Transforming lives through living history! Empowering Youth through projects wh…" at bounding box center [390, 506] width 474 height 148
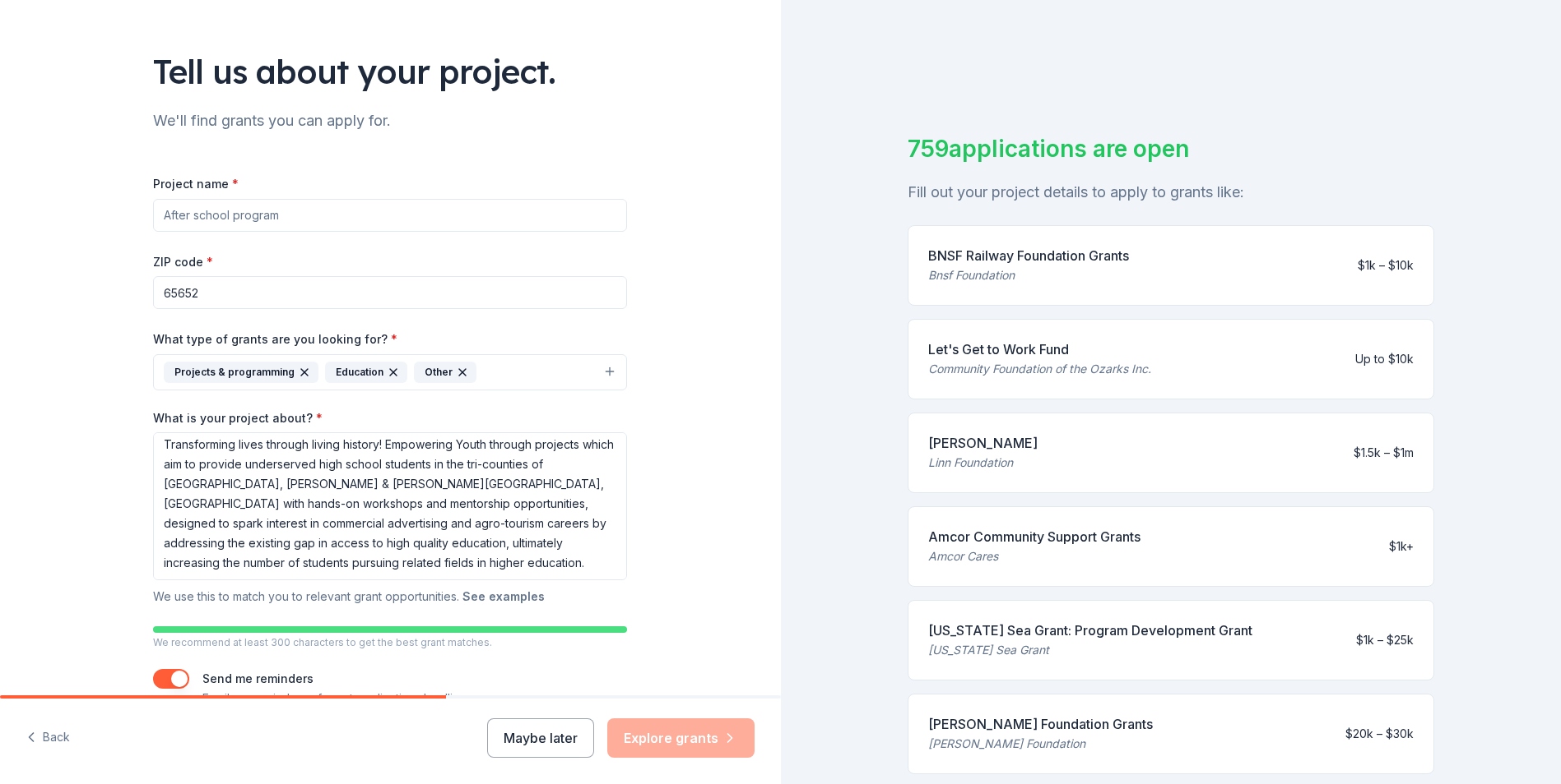
click at [482, 600] on button "See examples" at bounding box center [503, 597] width 82 height 19
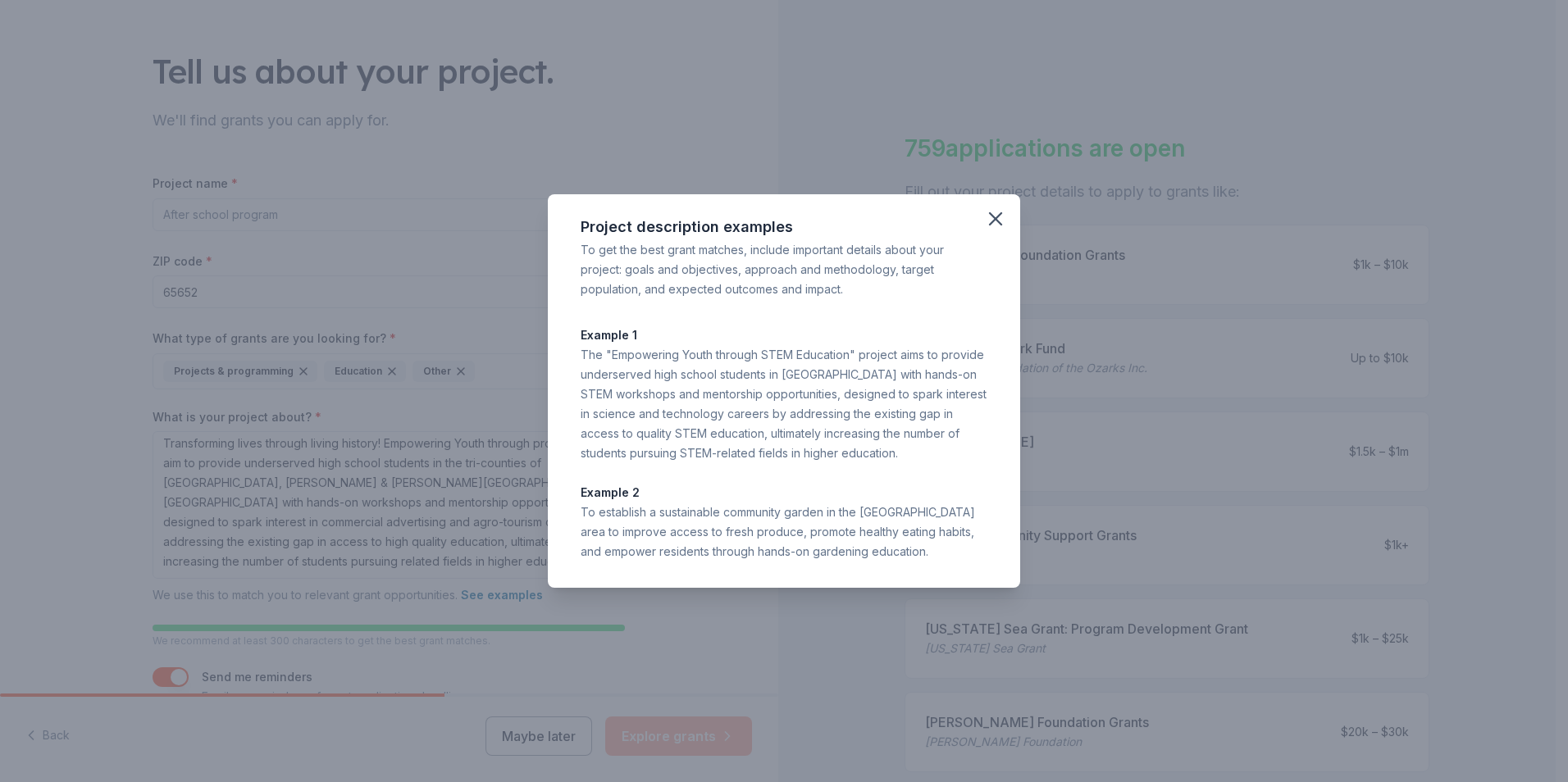
drag, startPoint x: 584, startPoint y: 513, endPoint x: 929, endPoint y: 555, distance: 347.5
click at [929, 555] on div "To establish a sustainable community garden in the Phoenix food desert area to …" at bounding box center [784, 532] width 407 height 59
drag, startPoint x: 929, startPoint y: 555, endPoint x: 872, endPoint y: 523, distance: 65.4
copy div "o establish a sustainable community garden in the Phoenix food desert area to i…"
click at [999, 218] on icon "button" at bounding box center [996, 219] width 23 height 23
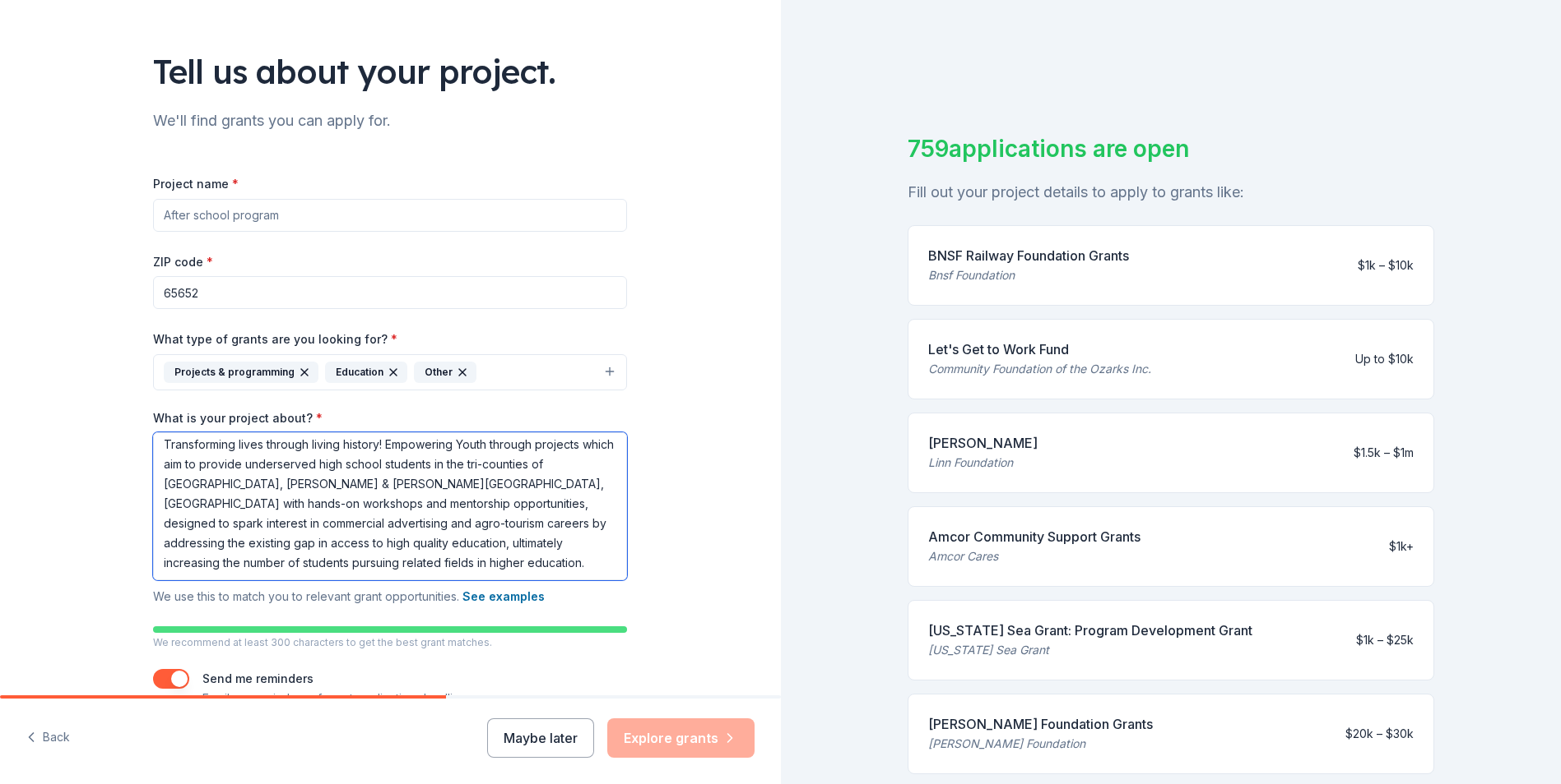
click at [253, 538] on textarea "Transforming lives through living history! Empowering Youth through projects wh…" at bounding box center [390, 506] width 474 height 148
click at [444, 563] on textarea "Transforming lives through living history! Empowering Youth through projects wh…" at bounding box center [390, 506] width 474 height 148
click at [573, 573] on textarea "Transforming lives through living history! Empowering Youth through projects wh…" at bounding box center [390, 506] width 474 height 148
click at [582, 568] on textarea "Transforming lives through living history! Empowering Youth through projects wh…" at bounding box center [390, 506] width 474 height 148
click at [286, 563] on textarea "Transforming lives through living history! Empowering Youth through projects wh…" at bounding box center [390, 506] width 474 height 148
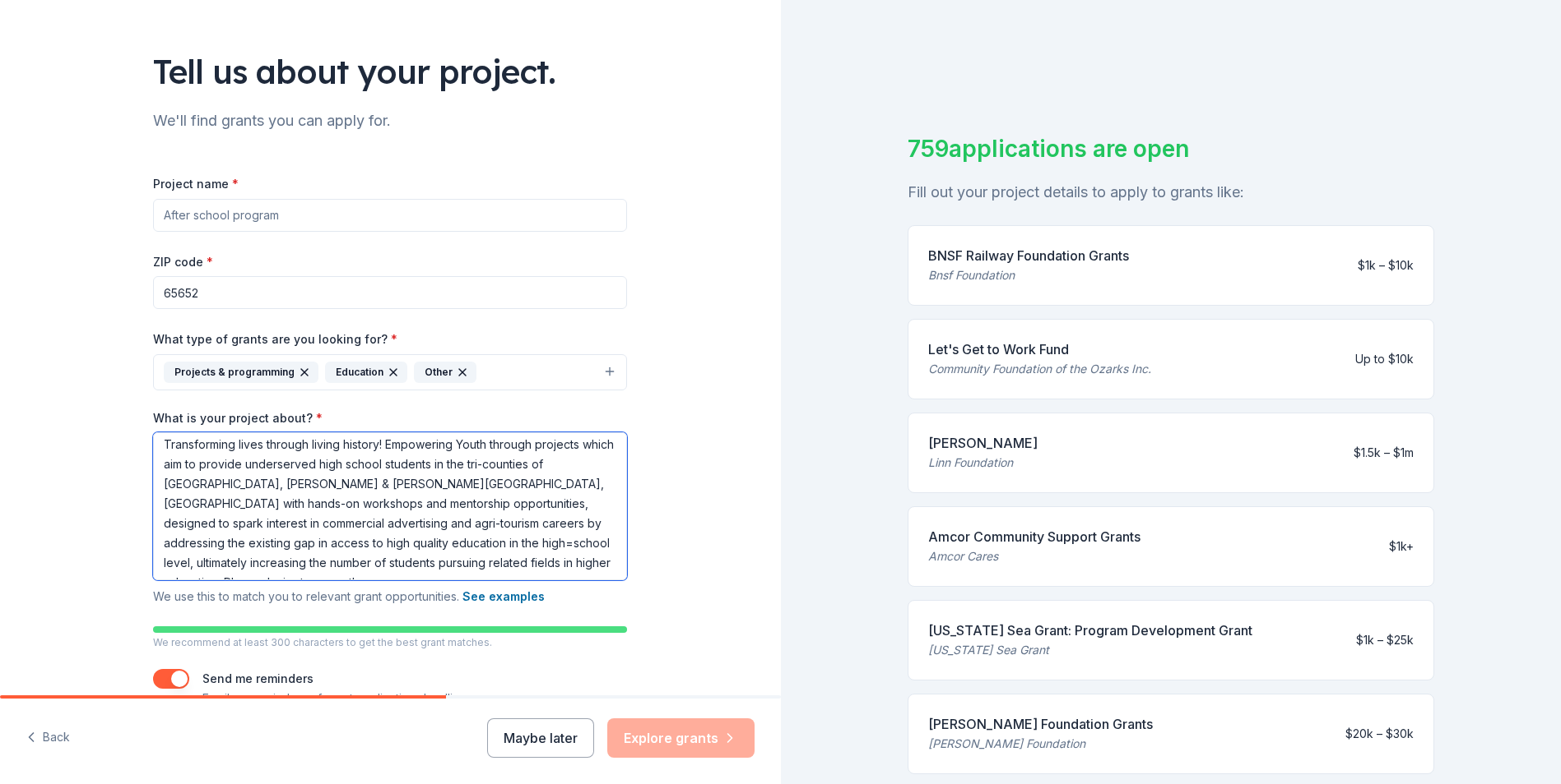
click at [279, 545] on textarea "Transforming lives through living history! Empowering Youth through projects wh…" at bounding box center [390, 506] width 474 height 148
click at [252, 579] on textarea "Transforming lives through living history! Empowering Youth through projects wh…" at bounding box center [390, 506] width 474 height 148
click at [540, 566] on textarea "Transforming lives through living history! Empowering Youth through projects wh…" at bounding box center [390, 506] width 474 height 148
click at [293, 522] on textarea "Transforming lives through living history! Empowering Youth through projects wh…" at bounding box center [390, 506] width 474 height 148
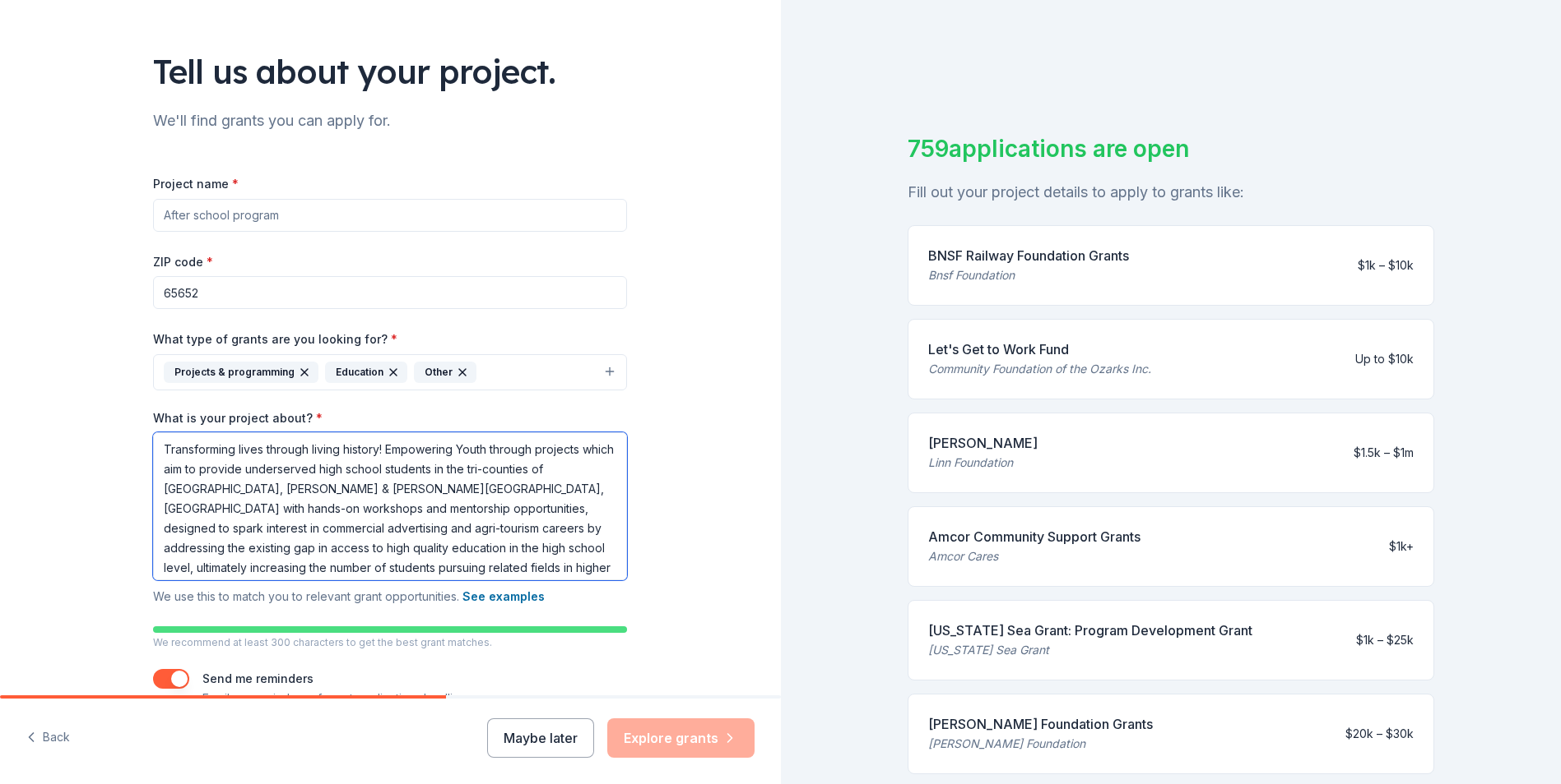
scroll to position [25, 0]
click at [526, 542] on textarea "Transforming lives through living history! Empowering Youth through projects wh…" at bounding box center [390, 506] width 474 height 148
click at [468, 557] on textarea "Transforming lives through living history! Empowering Youth through projects wh…" at bounding box center [390, 506] width 474 height 148
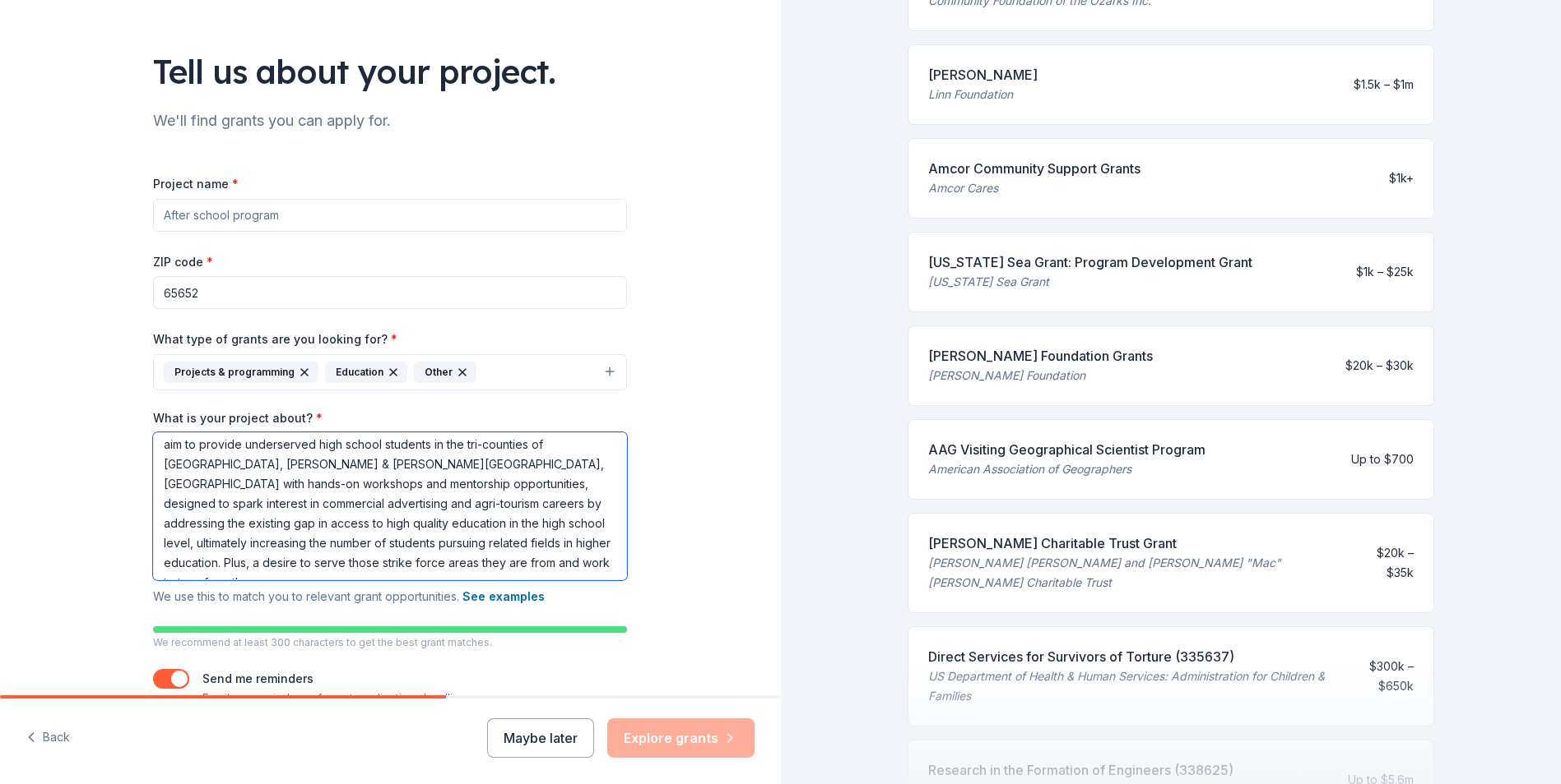
scroll to position [411, 0]
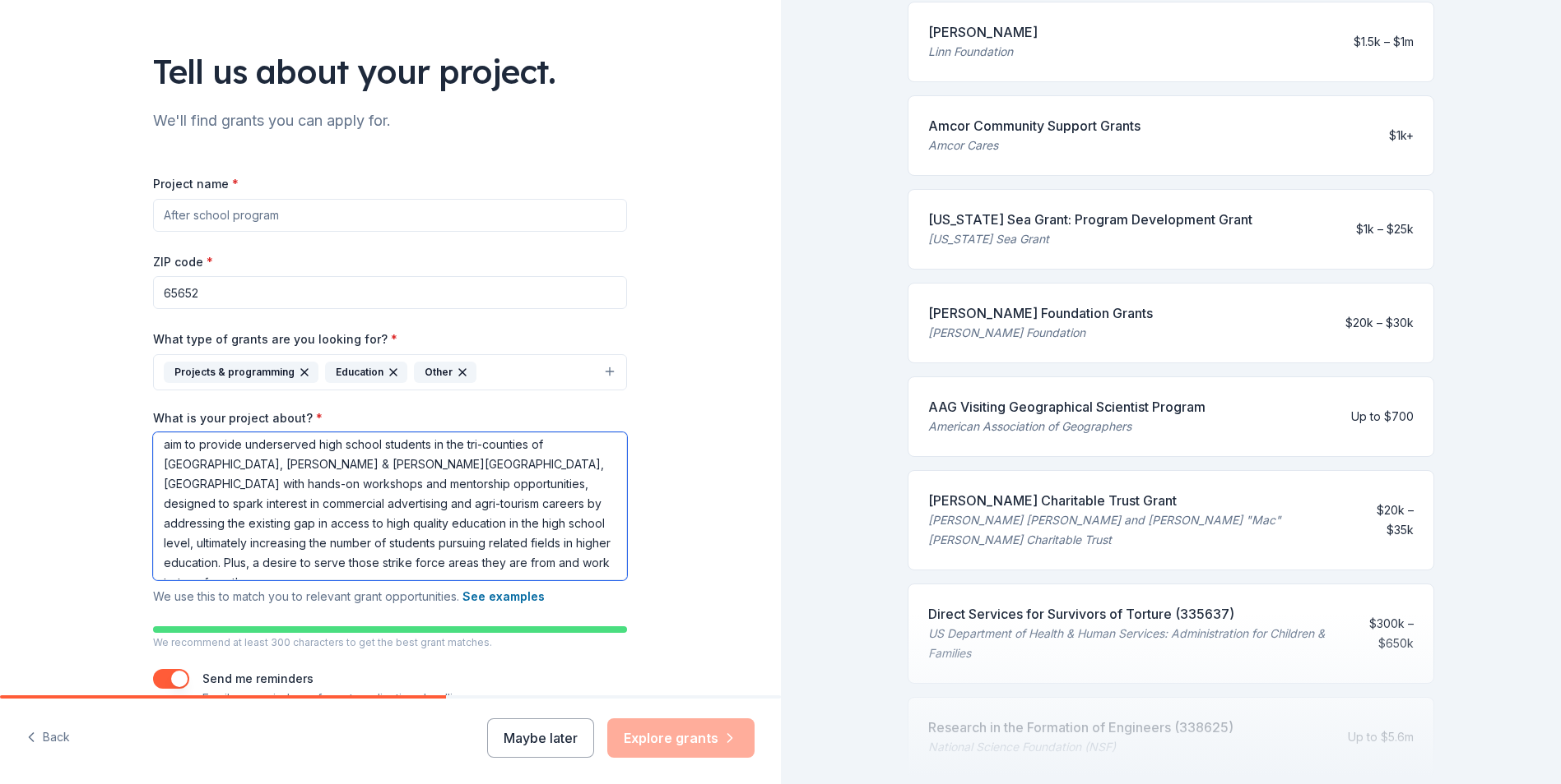
click at [586, 483] on textarea "Transforming lives through living history! Empowering Youth through projects wh…" at bounding box center [390, 506] width 474 height 148
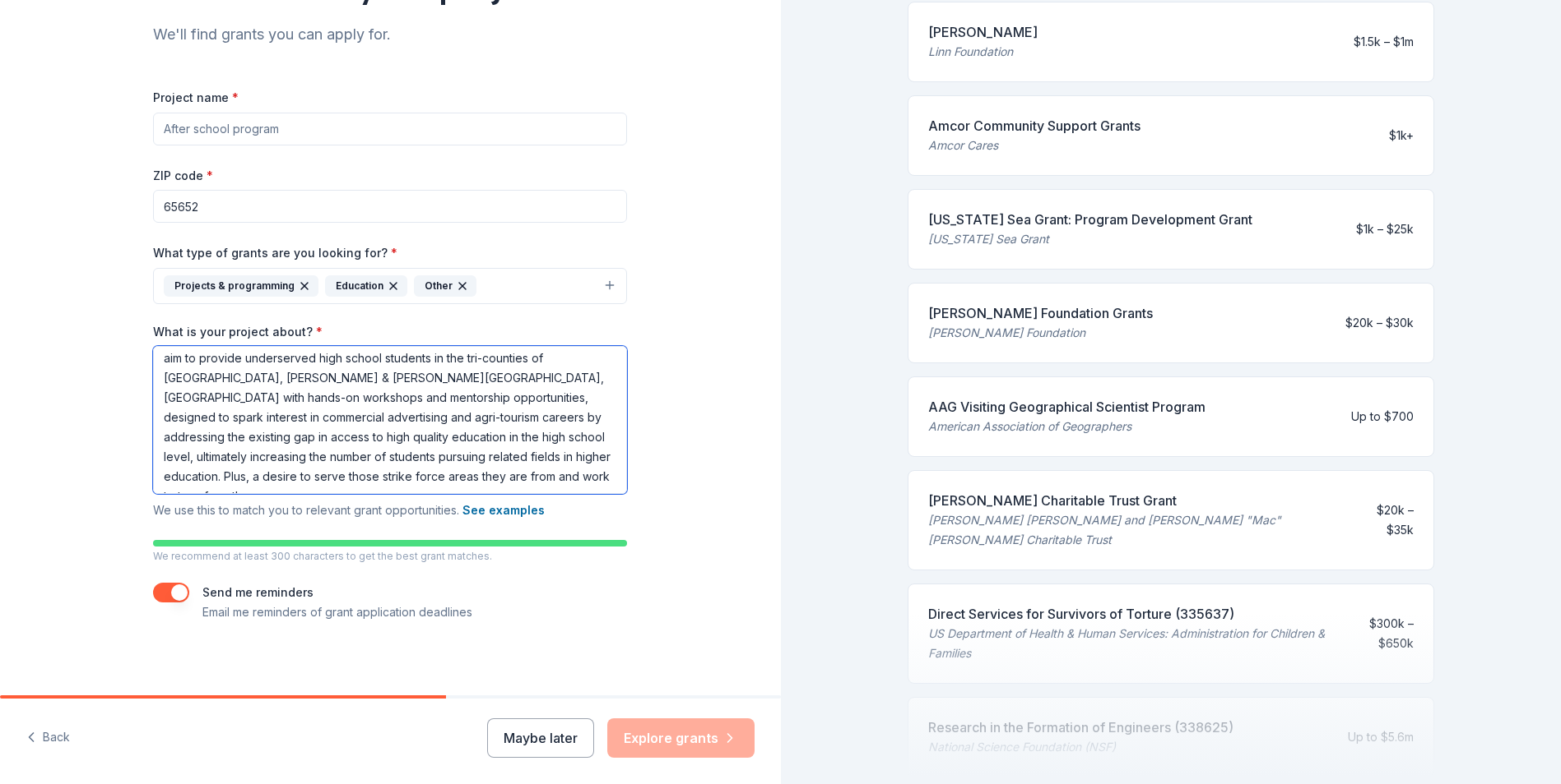
scroll to position [175, 0]
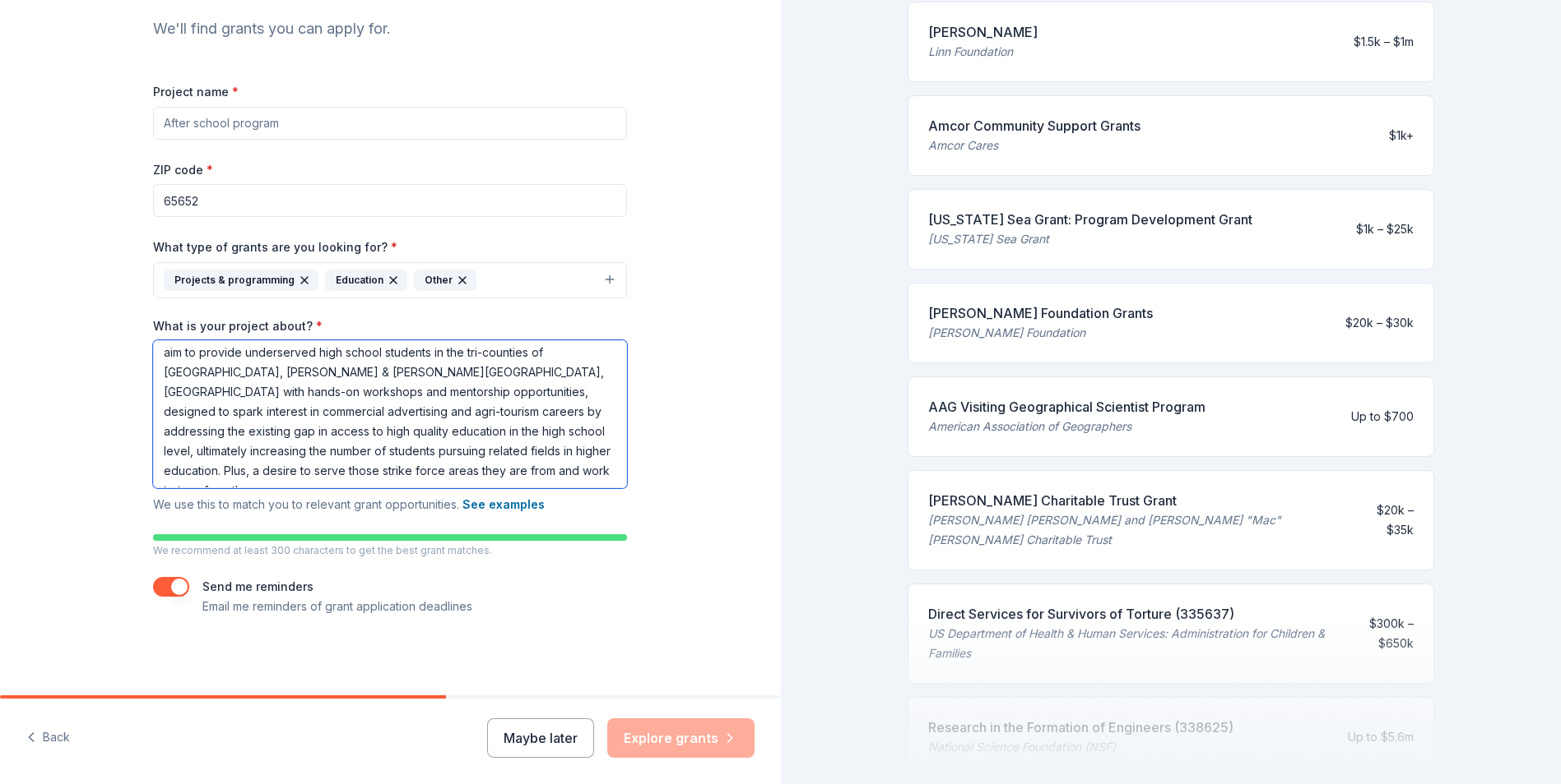
click at [457, 390] on textarea "Transforming lives through living history! Empowering Youth through projects wh…" at bounding box center [390, 414] width 474 height 148
drag, startPoint x: 157, startPoint y: 406, endPoint x: 283, endPoint y: 408, distance: 126.0
click at [283, 408] on textarea "Transforming lives through living history! Empowering Youth through projects wh…" at bounding box center [390, 414] width 474 height 148
click at [296, 415] on textarea "Transforming lives through living history! Empowering Youth through projects wh…" at bounding box center [390, 414] width 474 height 148
click at [589, 381] on textarea "Transforming lives through living history! Empowering Youth through projects wh…" at bounding box center [390, 414] width 474 height 148
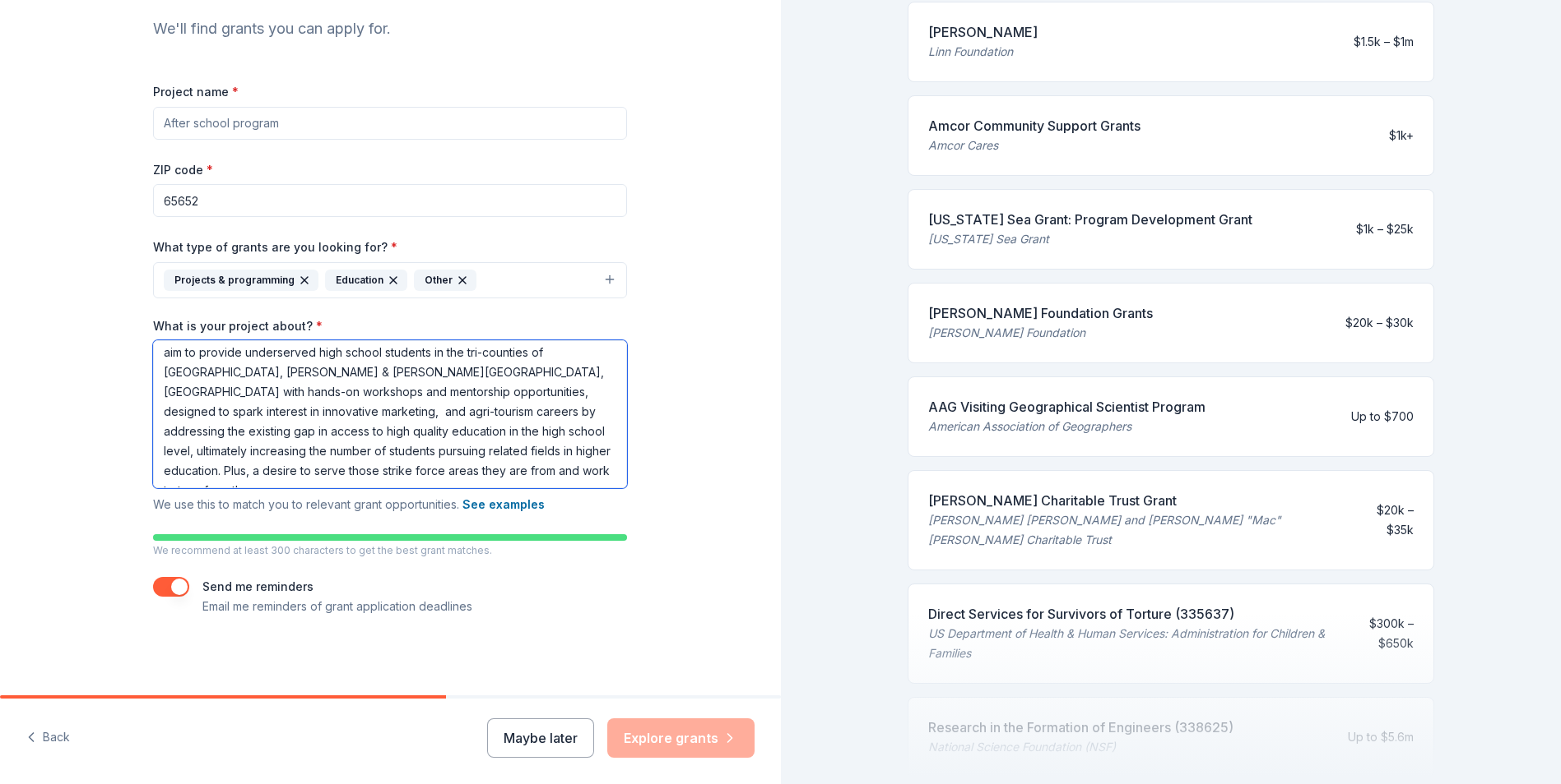
click at [591, 395] on textarea "Transforming lives through living history! Empowering Youth through projects wh…" at bounding box center [390, 414] width 474 height 148
click at [257, 412] on textarea "Transforming lives through living history! Empowering Youth through projects wh…" at bounding box center [390, 414] width 474 height 148
click at [260, 411] on textarea "Transforming lives through living history! Empowering Youth through projects wh…" at bounding box center [390, 414] width 474 height 148
click at [241, 414] on textarea "Transforming lives through living history! Empowering Youth through projects wh…" at bounding box center [390, 414] width 474 height 148
click at [243, 412] on textarea "Transforming lives through living history! Empowering Youth through projects wh…" at bounding box center [390, 414] width 474 height 148
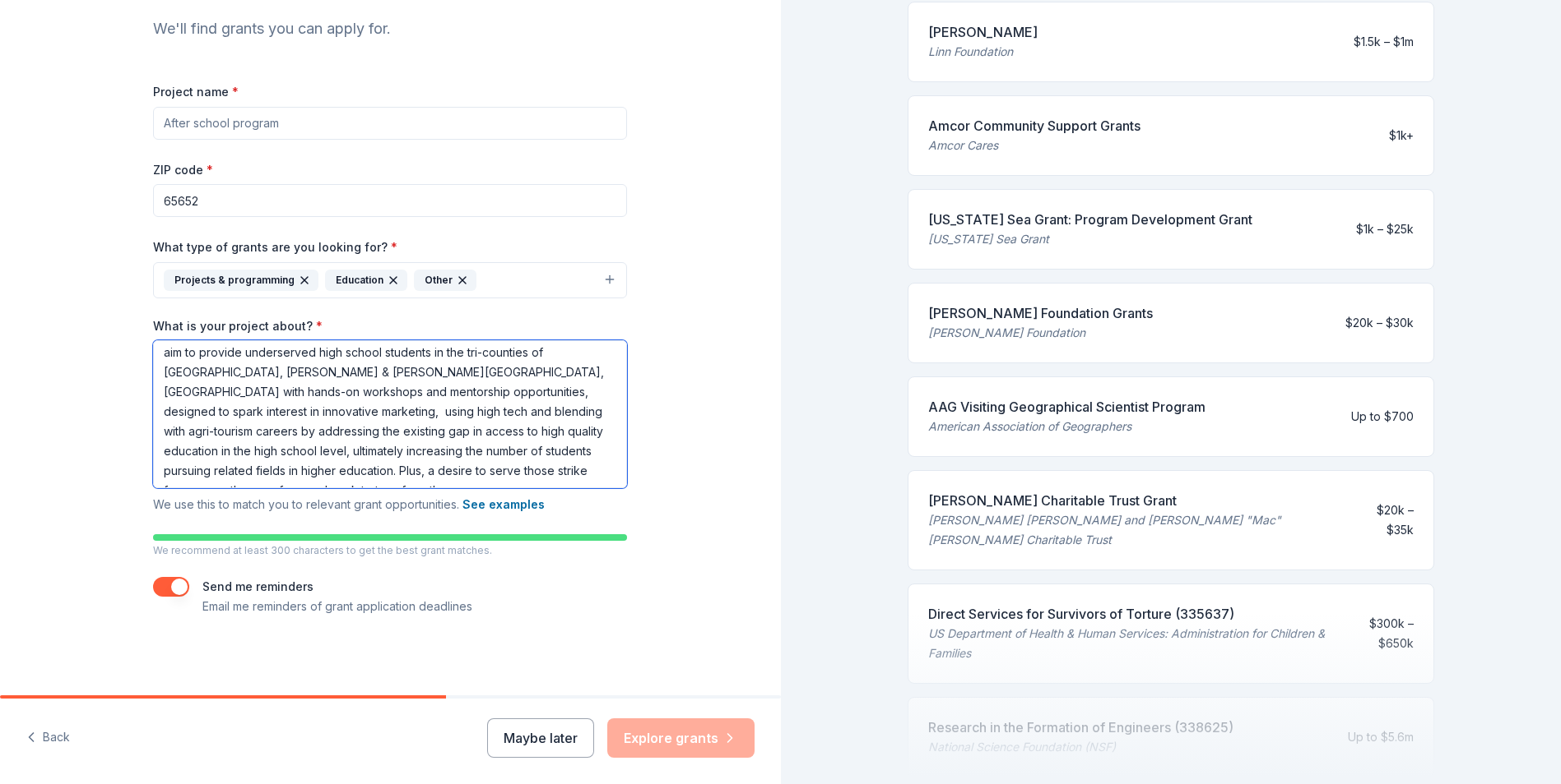
click at [416, 431] on textarea "Transforming lives through living history! Empowering Youth through projects wh…" at bounding box center [390, 414] width 474 height 148
click at [419, 427] on textarea "Transforming lives through living history! Empowering Youth through projects wh…" at bounding box center [390, 414] width 474 height 148
click at [421, 428] on textarea "Transforming lives through living history! Empowering Youth through projects wh…" at bounding box center [390, 414] width 474 height 148
click at [309, 458] on textarea "Transforming lives through living history! Empowering Youth through projects wh…" at bounding box center [390, 414] width 474 height 148
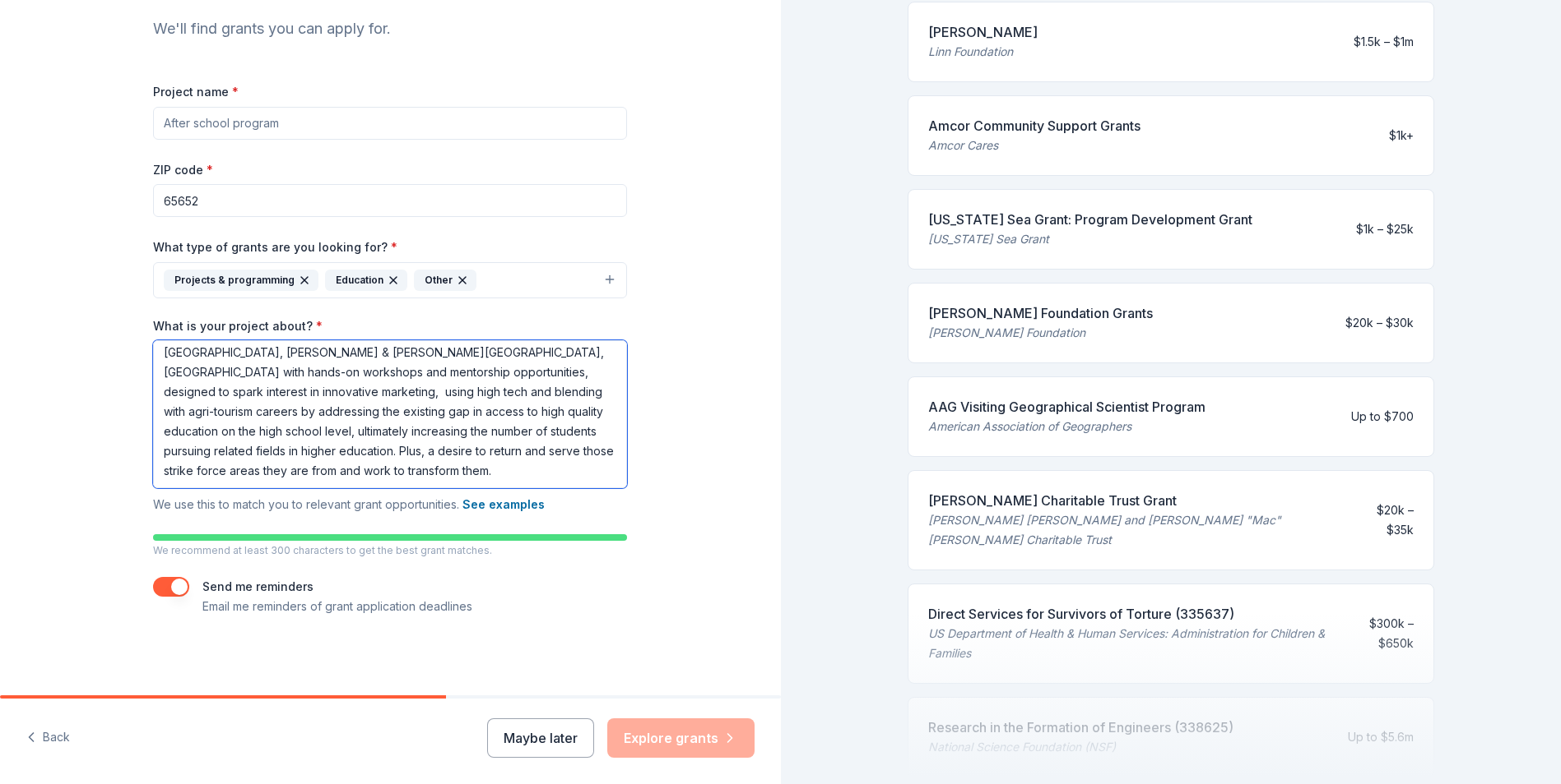
click at [347, 463] on textarea "Transforming lives through living history! Empowering Youth through projects wh…" at bounding box center [390, 414] width 474 height 148
click at [453, 377] on textarea "Transforming lives through living history! Empowering Youth through projects wh…" at bounding box center [390, 414] width 474 height 148
click at [364, 377] on textarea "Transforming lives through living history! Empowering Youth through projects wh…" at bounding box center [390, 414] width 474 height 148
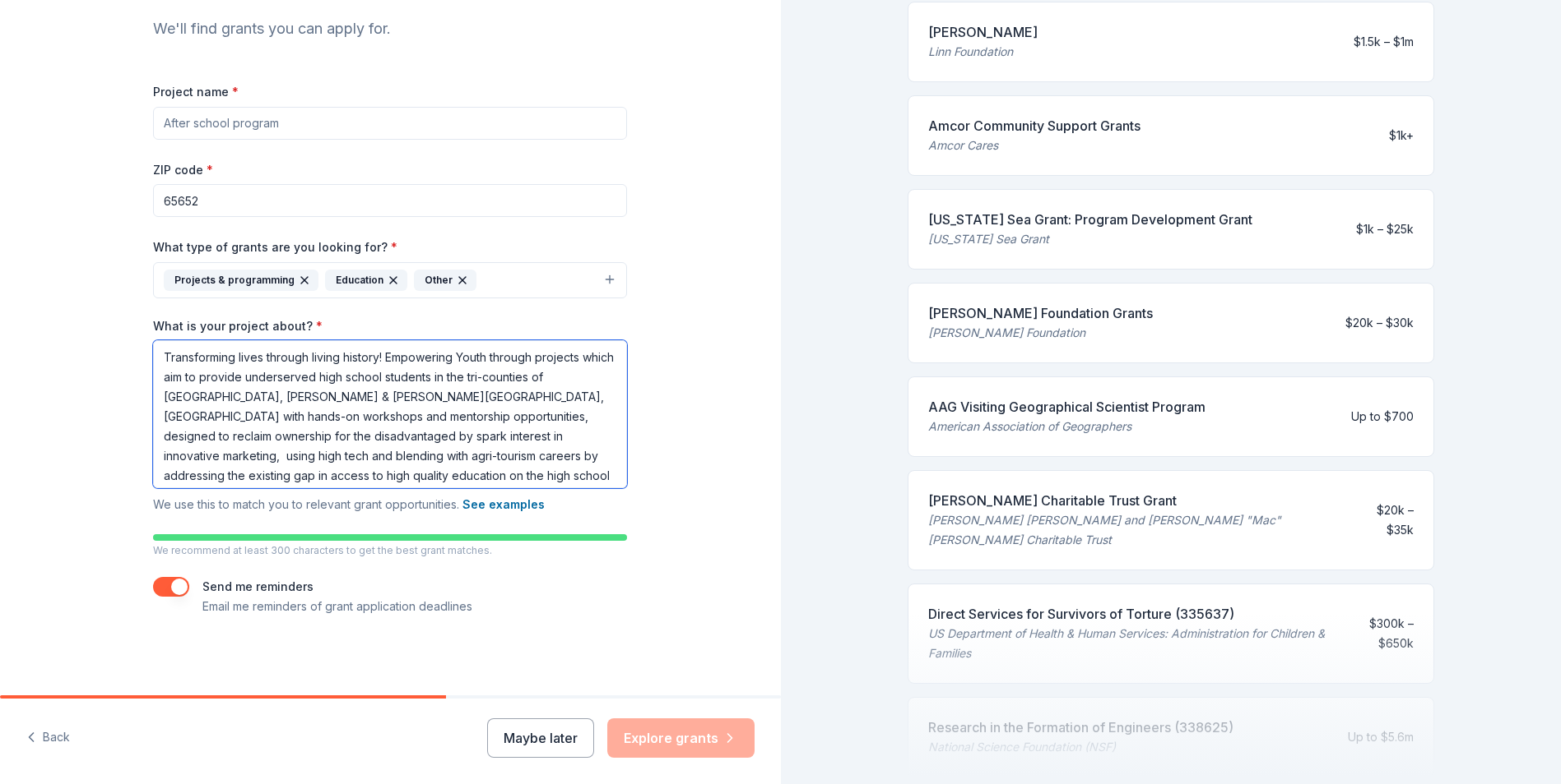
click at [202, 436] on textarea "Transforming lives through living history! Empowering Youth through projects wh…" at bounding box center [390, 414] width 474 height 148
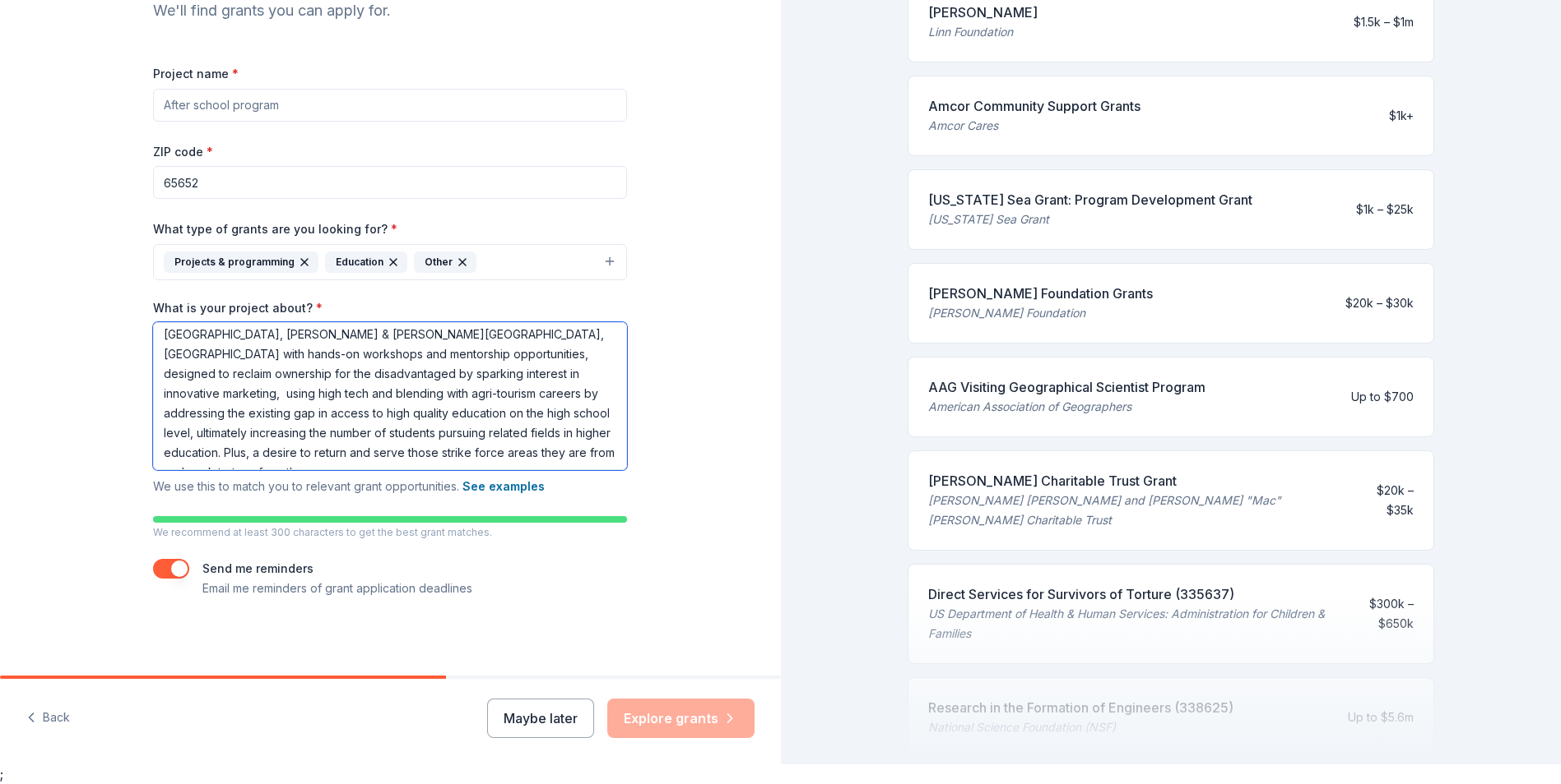
scroll to position [175, 0]
click at [440, 457] on textarea "Transforming lives through living history! Empowering Youth through projects wh…" at bounding box center [390, 394] width 474 height 148
click at [485, 449] on textarea "Transforming lives through living history! Empowering Youth through projects wh…" at bounding box center [390, 394] width 474 height 148
click at [506, 448] on textarea "Transforming lives through living history! Empowering Youth through projects wh…" at bounding box center [390, 394] width 474 height 148
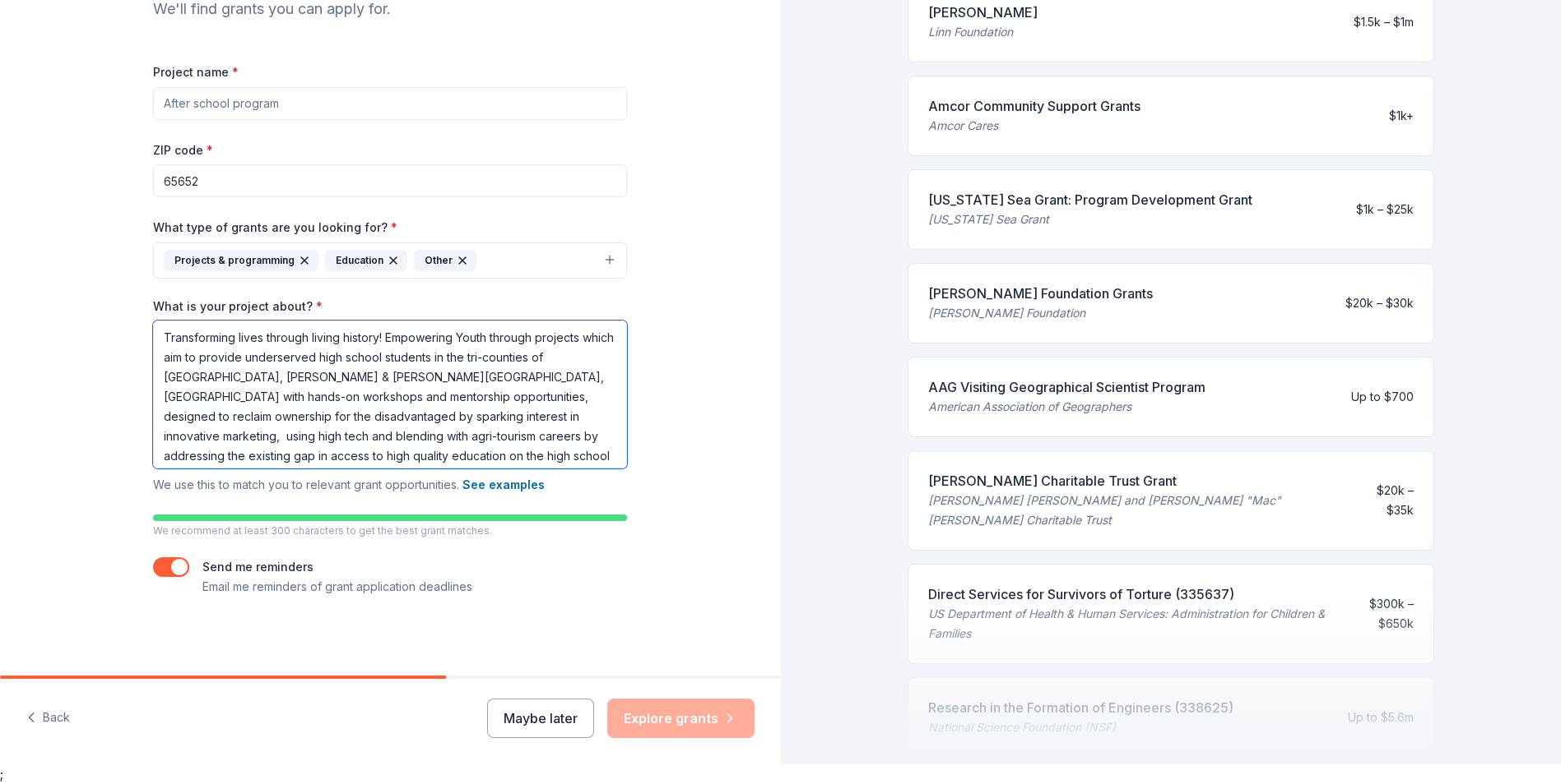
drag, startPoint x: 534, startPoint y: 459, endPoint x: 159, endPoint y: 321, distance: 399.6
click at [159, 321] on textarea "Transforming lives through living history! Empowering Youth through projects wh…" at bounding box center [390, 394] width 474 height 148
click at [628, 605] on div "Tell us about your project. We'll find grants you can apply for. Project name *…" at bounding box center [390, 241] width 527 height 870
click at [495, 488] on button "See examples" at bounding box center [503, 485] width 82 height 19
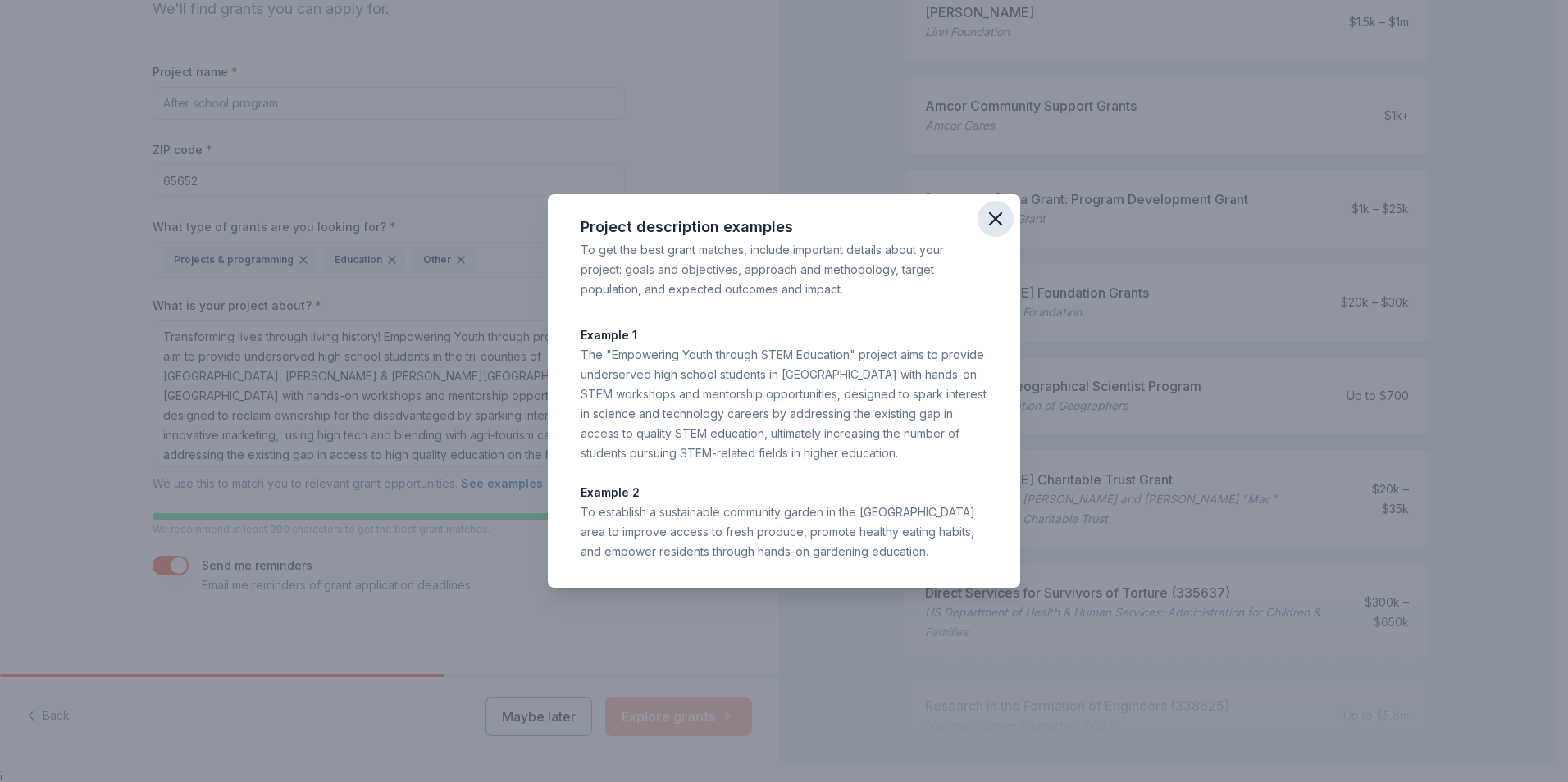
click at [997, 217] on icon "button" at bounding box center [996, 219] width 12 height 12
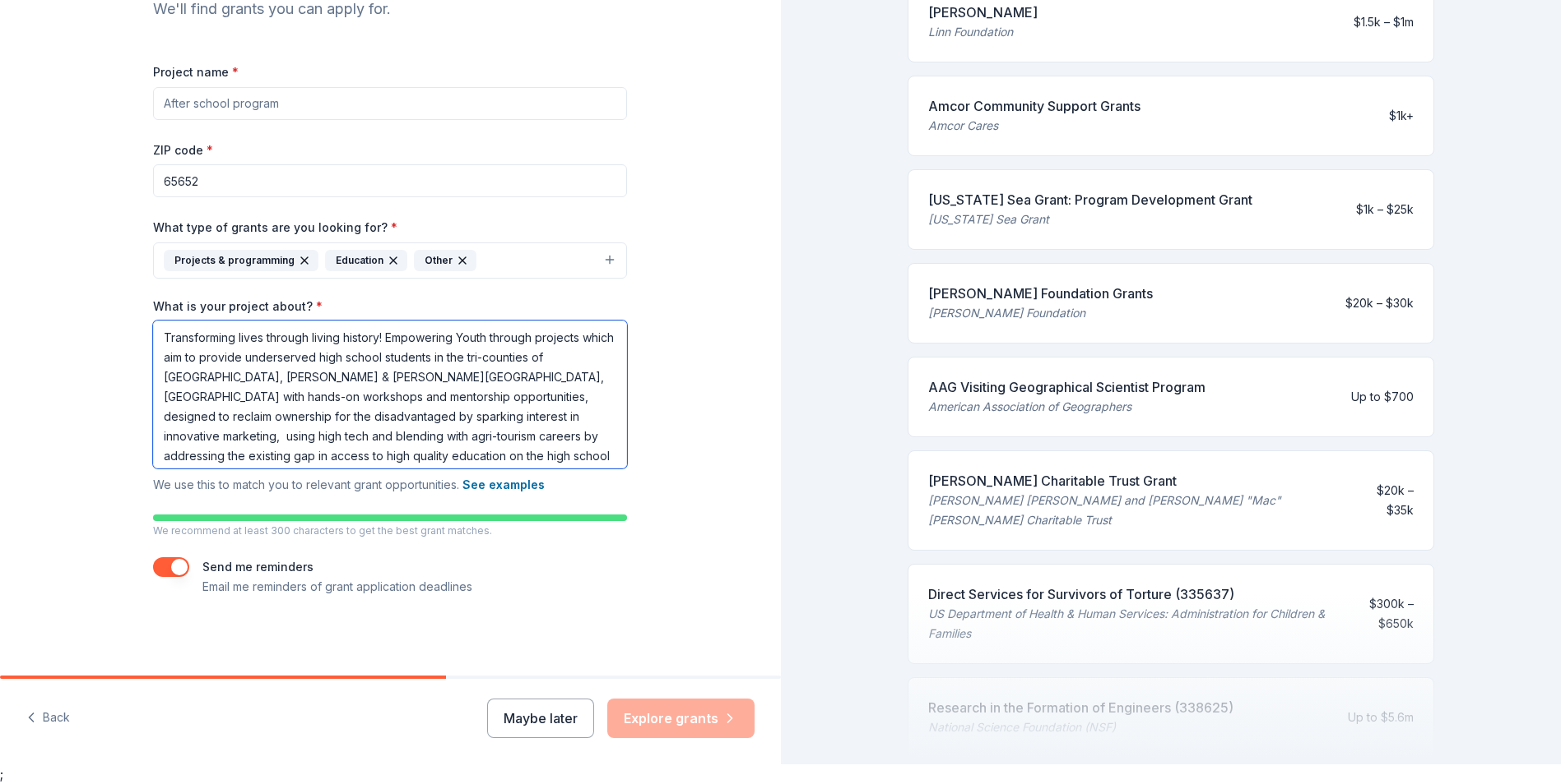
scroll to position [44, 0]
drag, startPoint x: 156, startPoint y: 338, endPoint x: 546, endPoint y: 467, distance: 410.8
click at [546, 467] on textarea "Transforming lives through living history! Empowering Youth through projects wh…" at bounding box center [390, 394] width 474 height 148
paste textarea "Empowering Youth with projects which provide the underserved with hands-on work…"
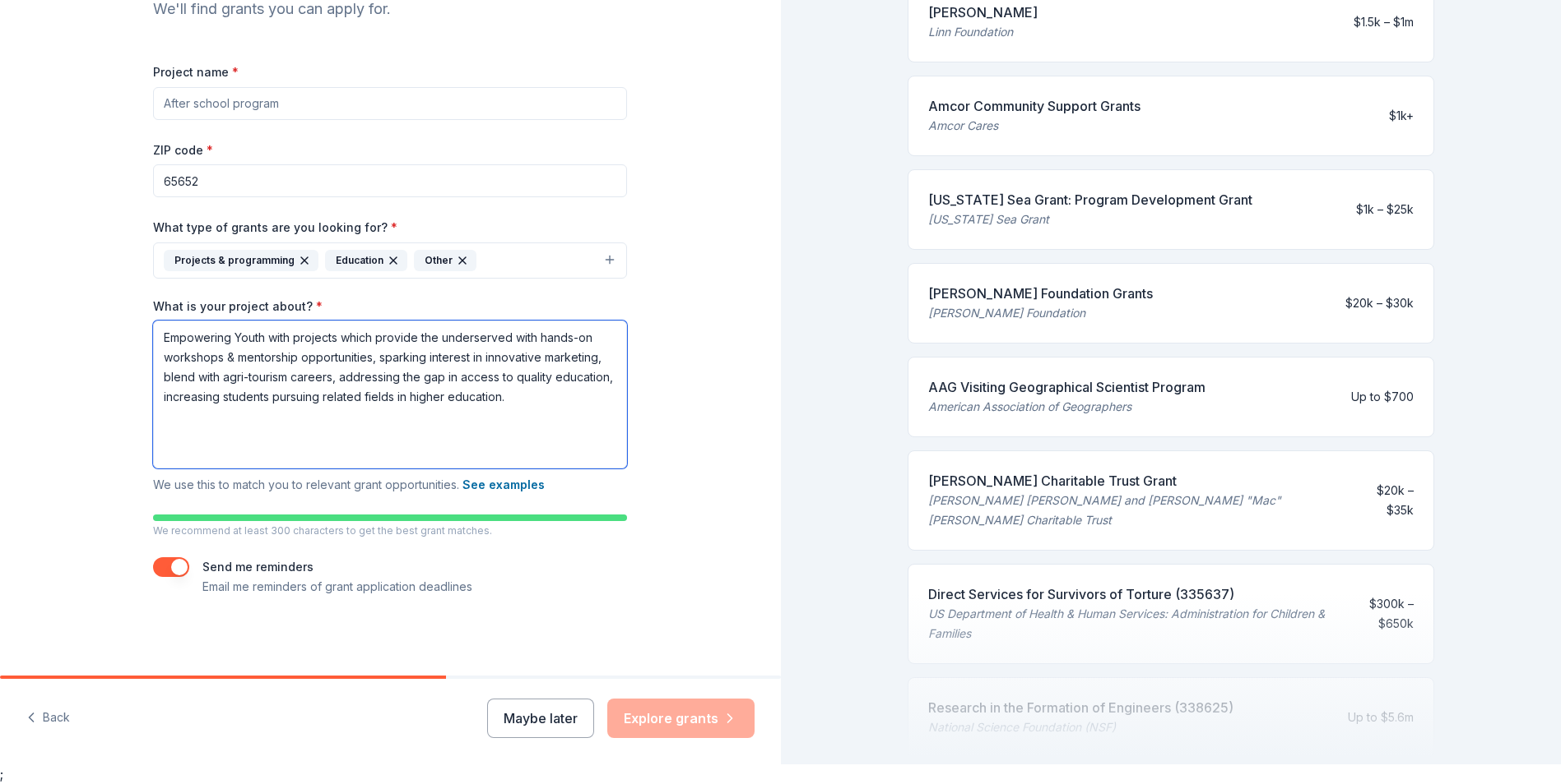
scroll to position [138, 0]
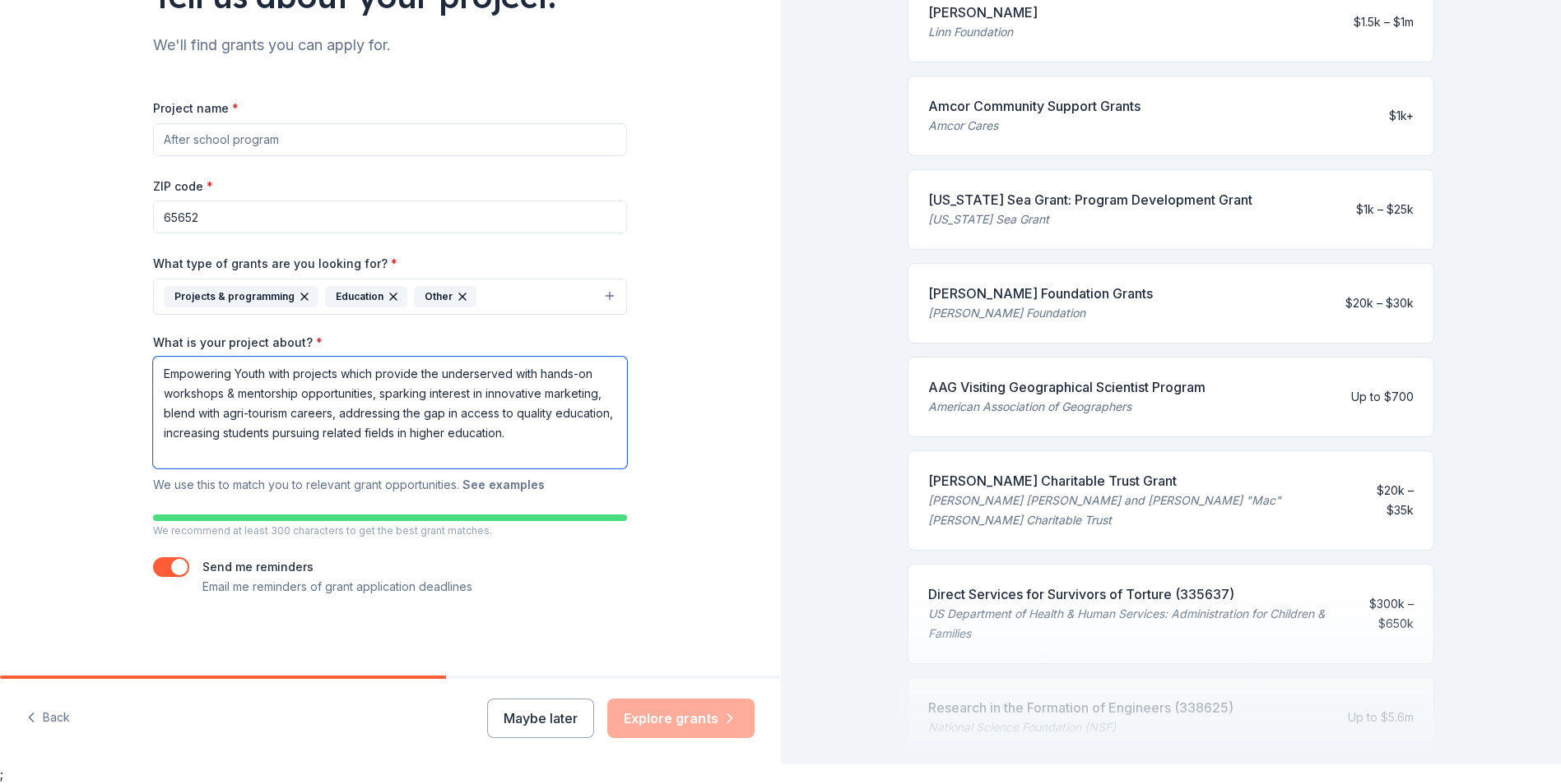
type textarea "Empowering Youth with projects which provide the underserved with hands-on work…"
click at [510, 484] on button "See examples" at bounding box center [503, 485] width 82 height 19
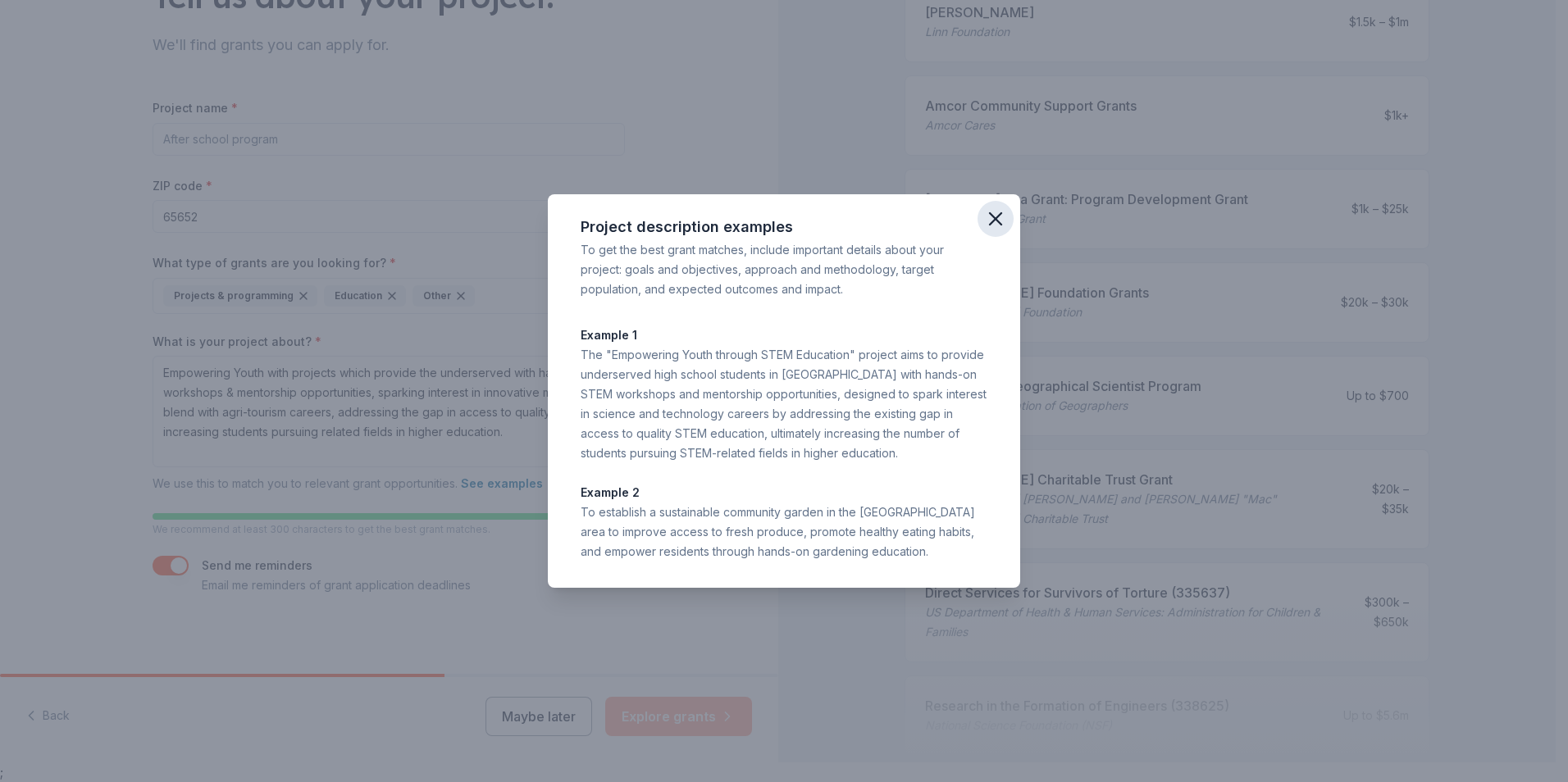
click at [993, 223] on icon "button" at bounding box center [996, 219] width 12 height 12
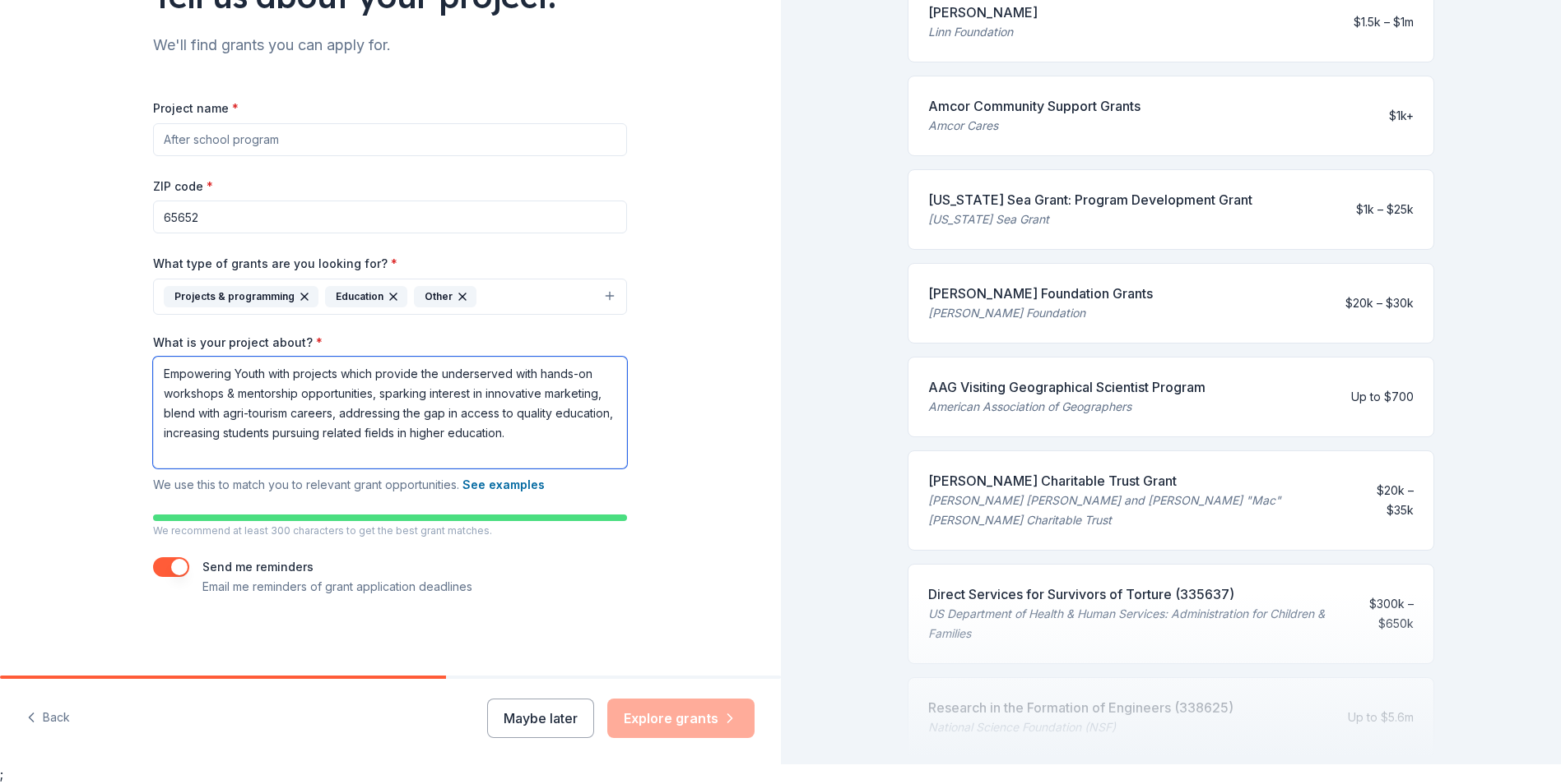
click at [231, 455] on textarea "Empowering Youth with projects which provide the underserved with hands-on work…" at bounding box center [390, 413] width 474 height 112
click at [561, 566] on div "Send me reminders Email me reminders of grant application deadlines" at bounding box center [390, 577] width 474 height 40
click at [685, 725] on div "Maybe later Explore grants" at bounding box center [620, 718] width 267 height 40
click at [534, 725] on button "Maybe later" at bounding box center [540, 718] width 107 height 40
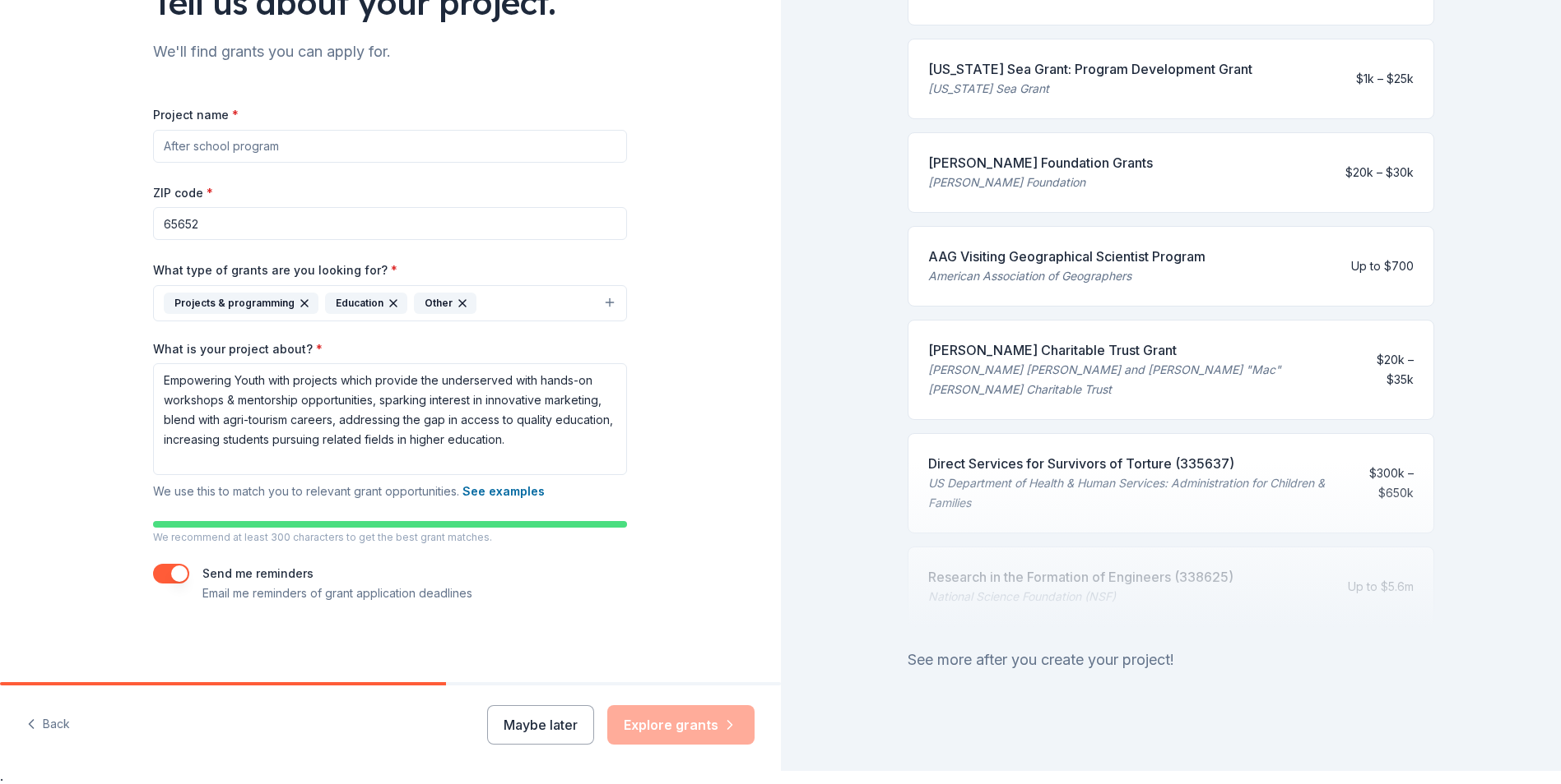
scroll to position [19, 0]
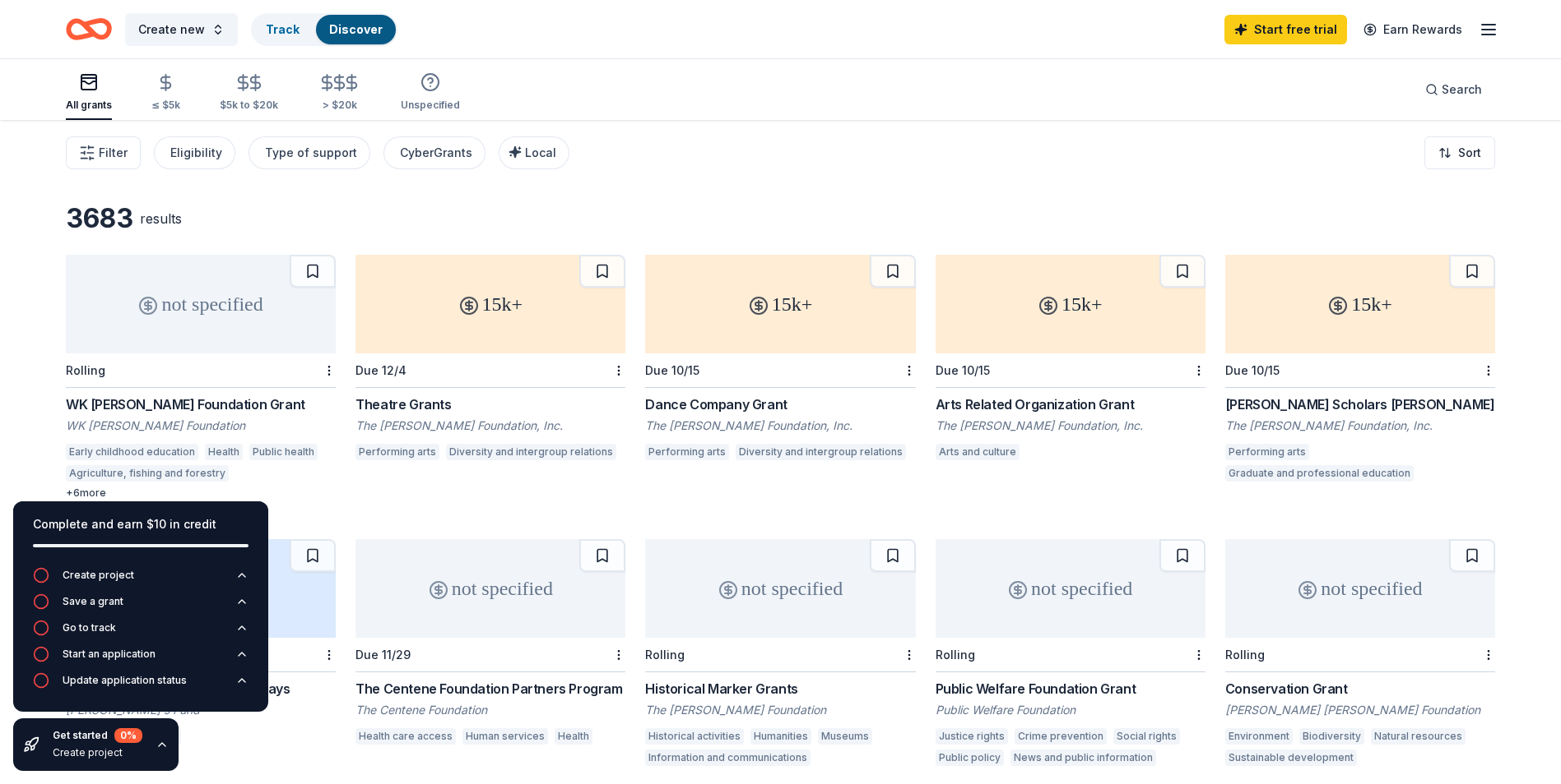
click at [149, 405] on div "WK Kellogg Foundation Grant" at bounding box center [201, 404] width 270 height 19
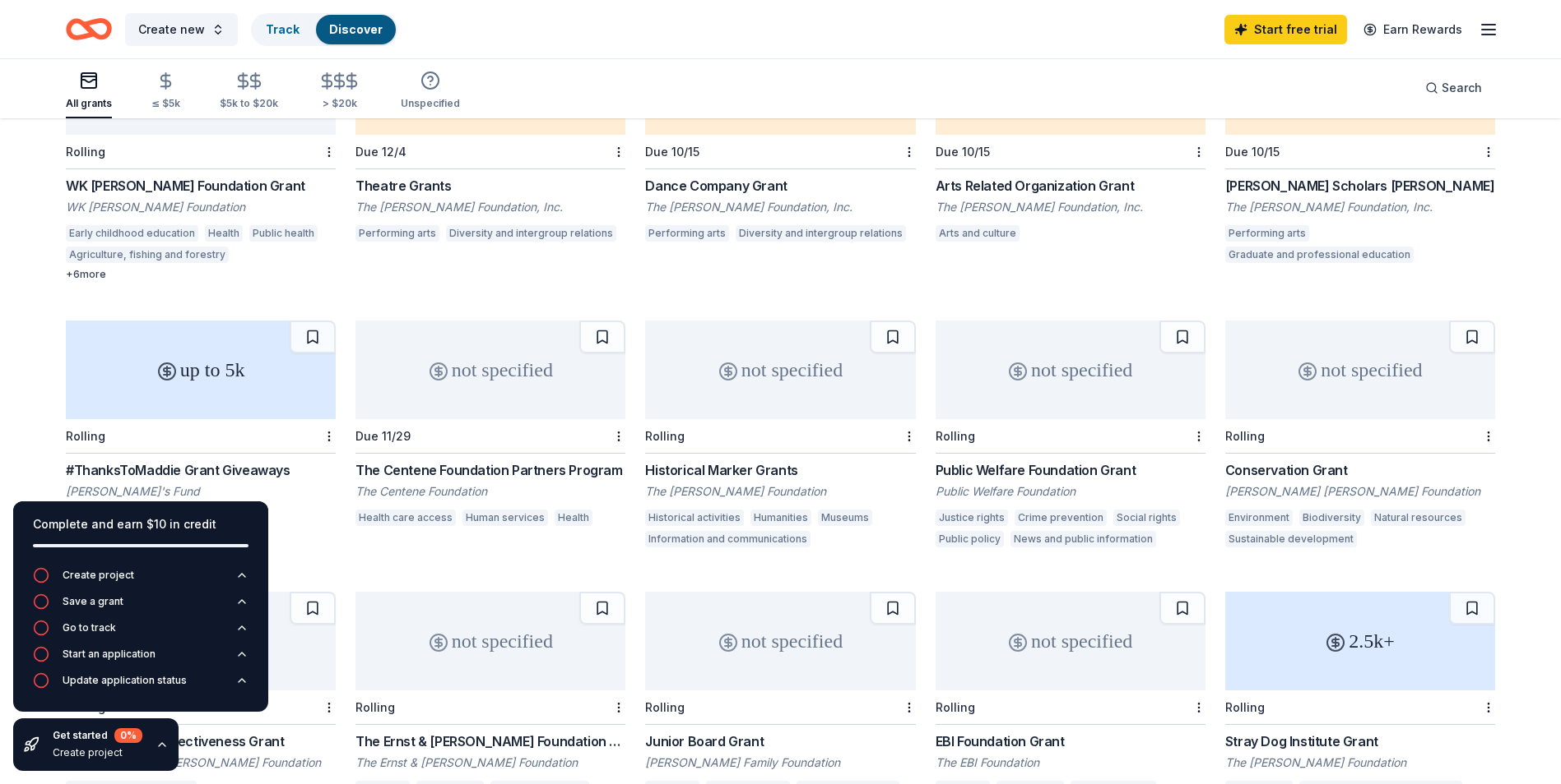
scroll to position [329, 0]
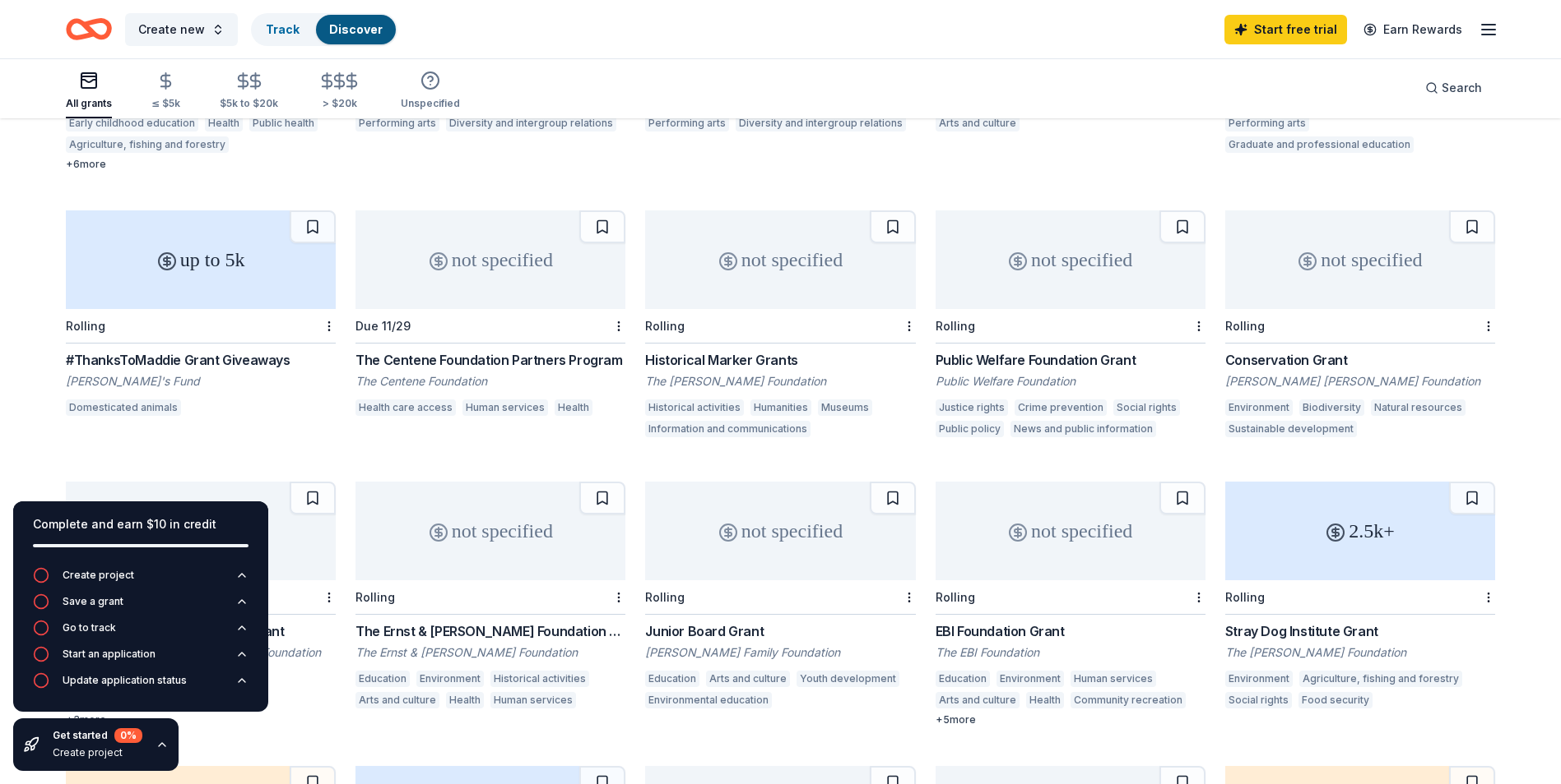
click at [720, 362] on div "Historical Marker Grants" at bounding box center [780, 360] width 270 height 19
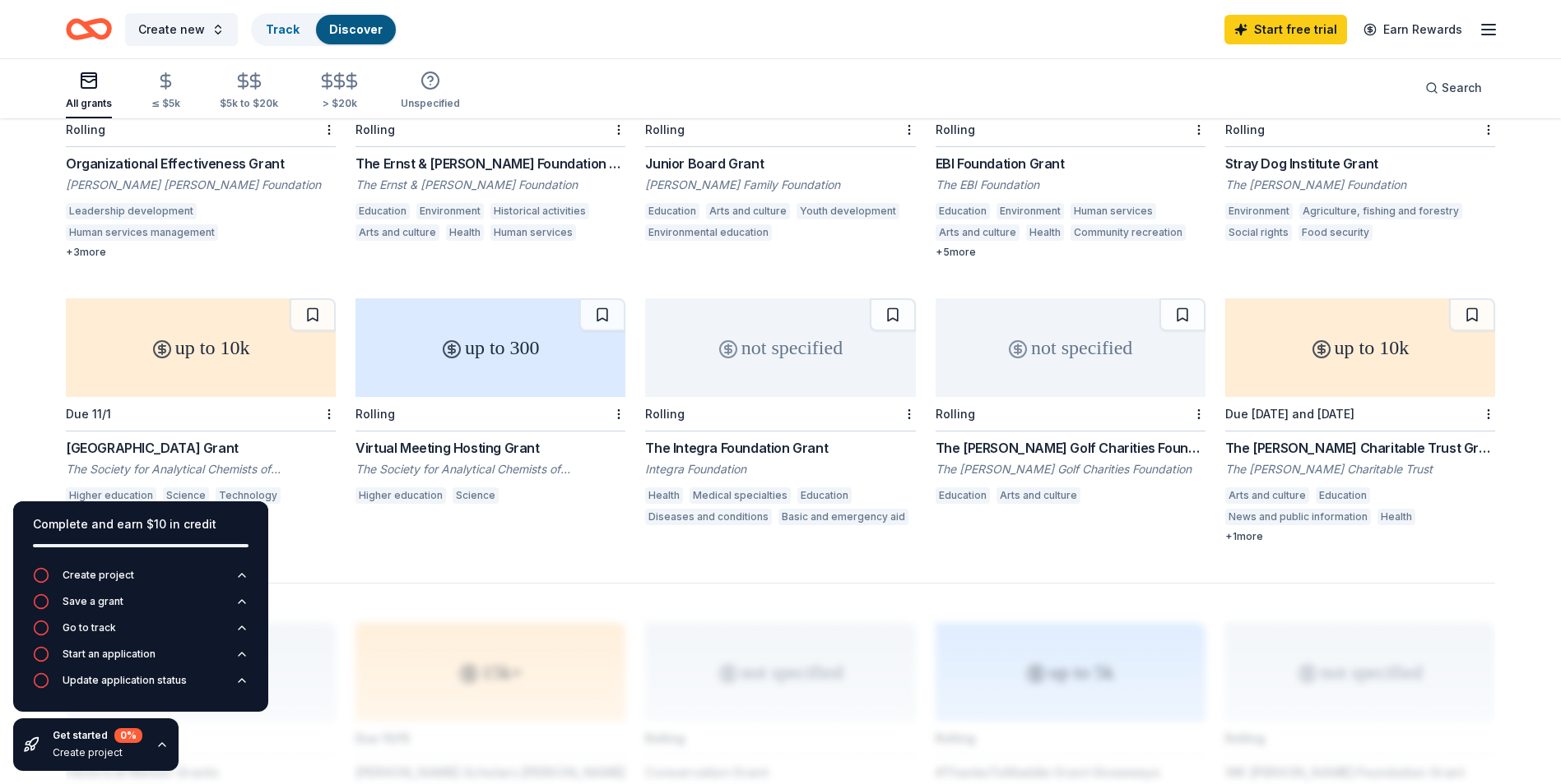
scroll to position [823, 0]
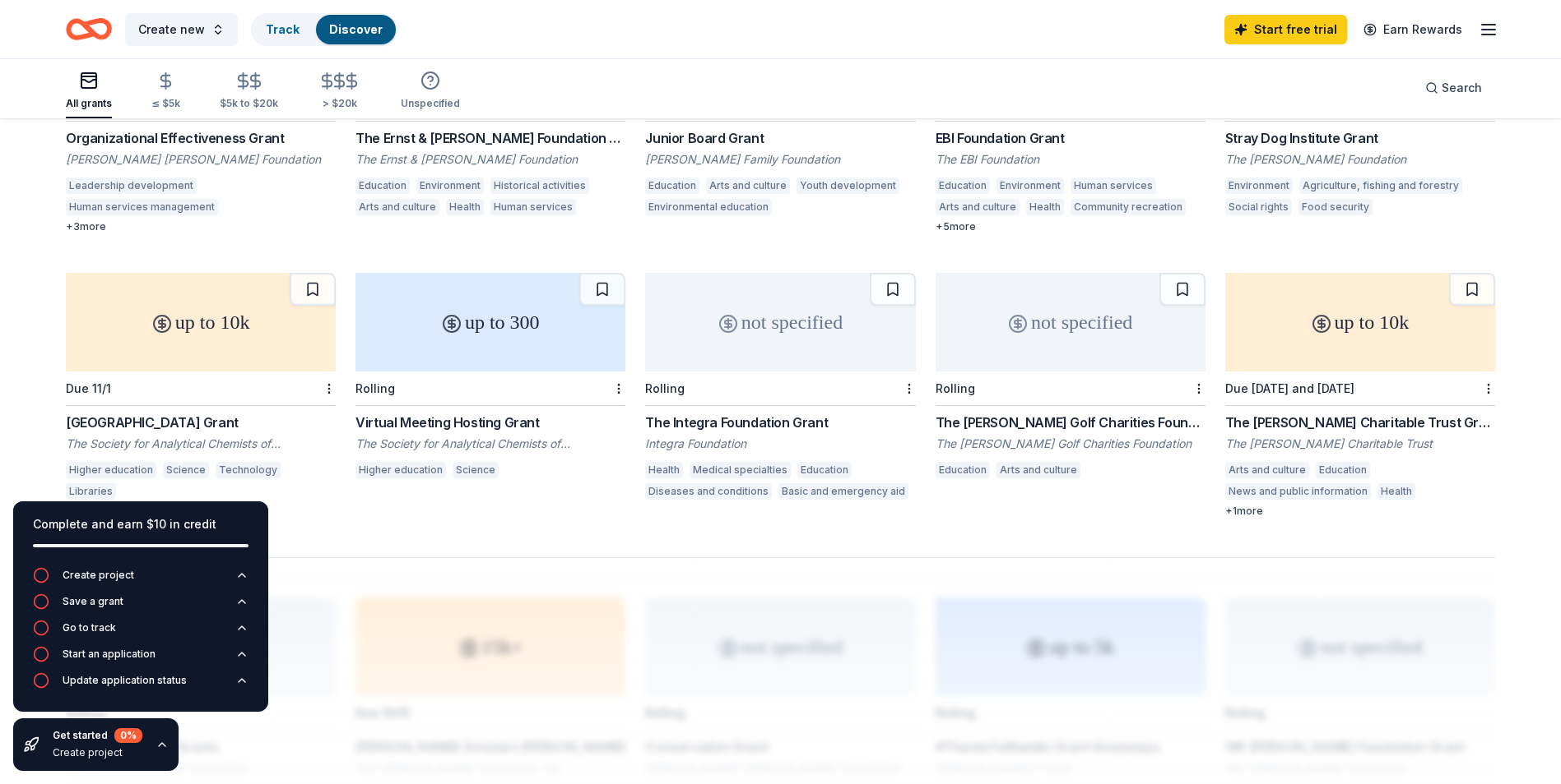
click at [743, 144] on div "Junior Board Grant" at bounding box center [780, 138] width 270 height 19
click at [986, 136] on div "EBI Foundation Grant" at bounding box center [1070, 138] width 270 height 19
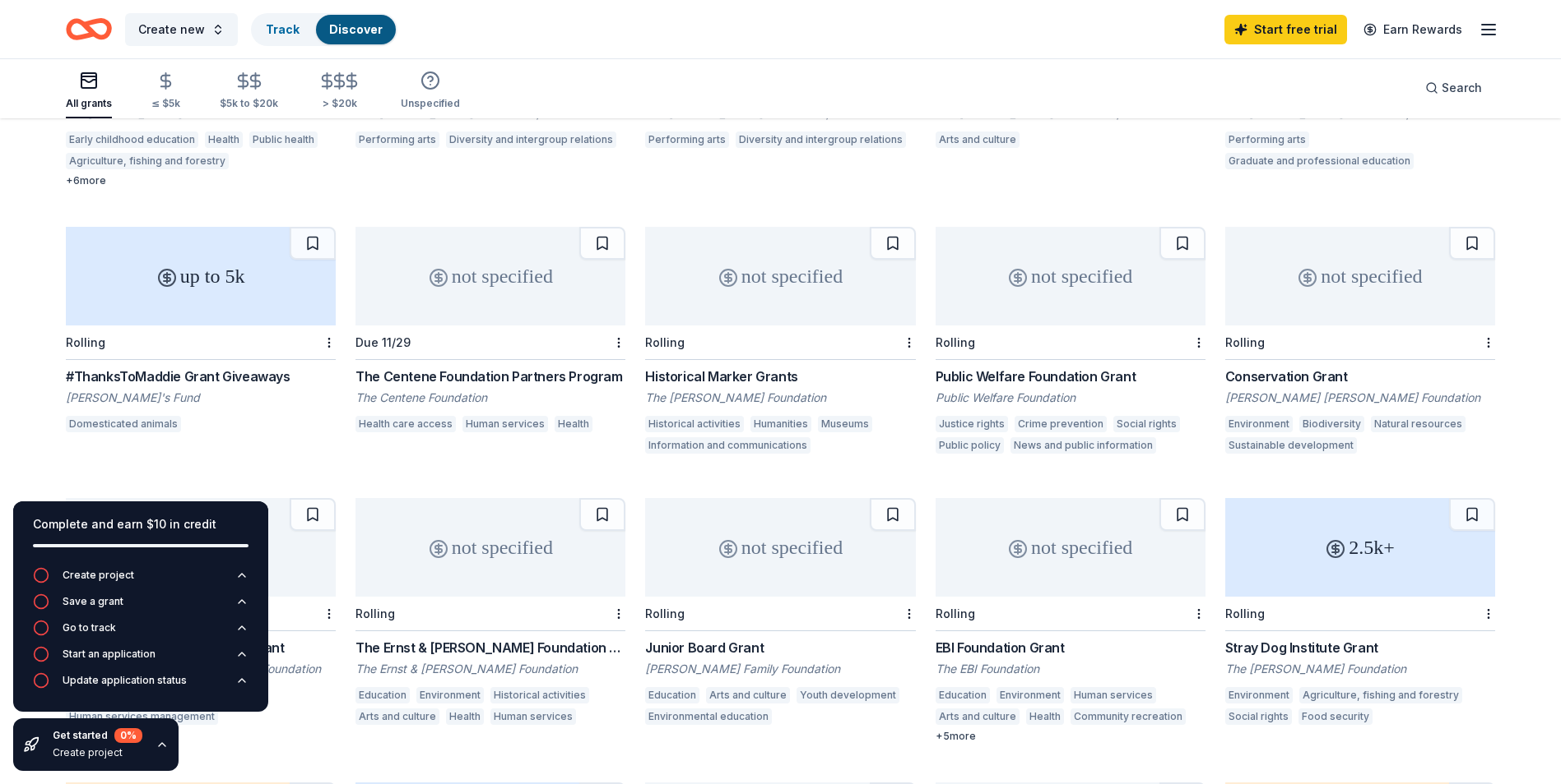
scroll to position [186, 0]
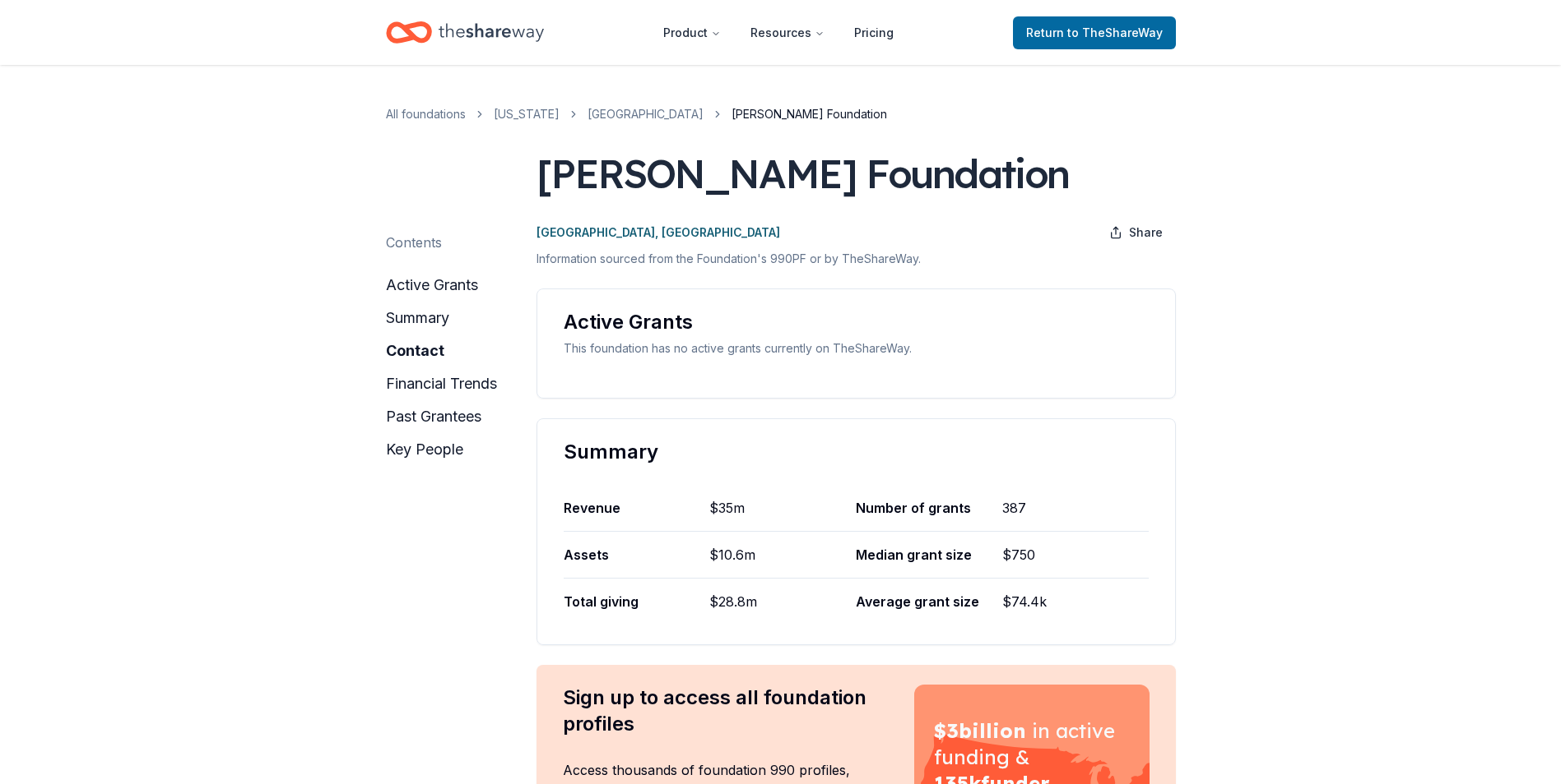
scroll to position [576, 0]
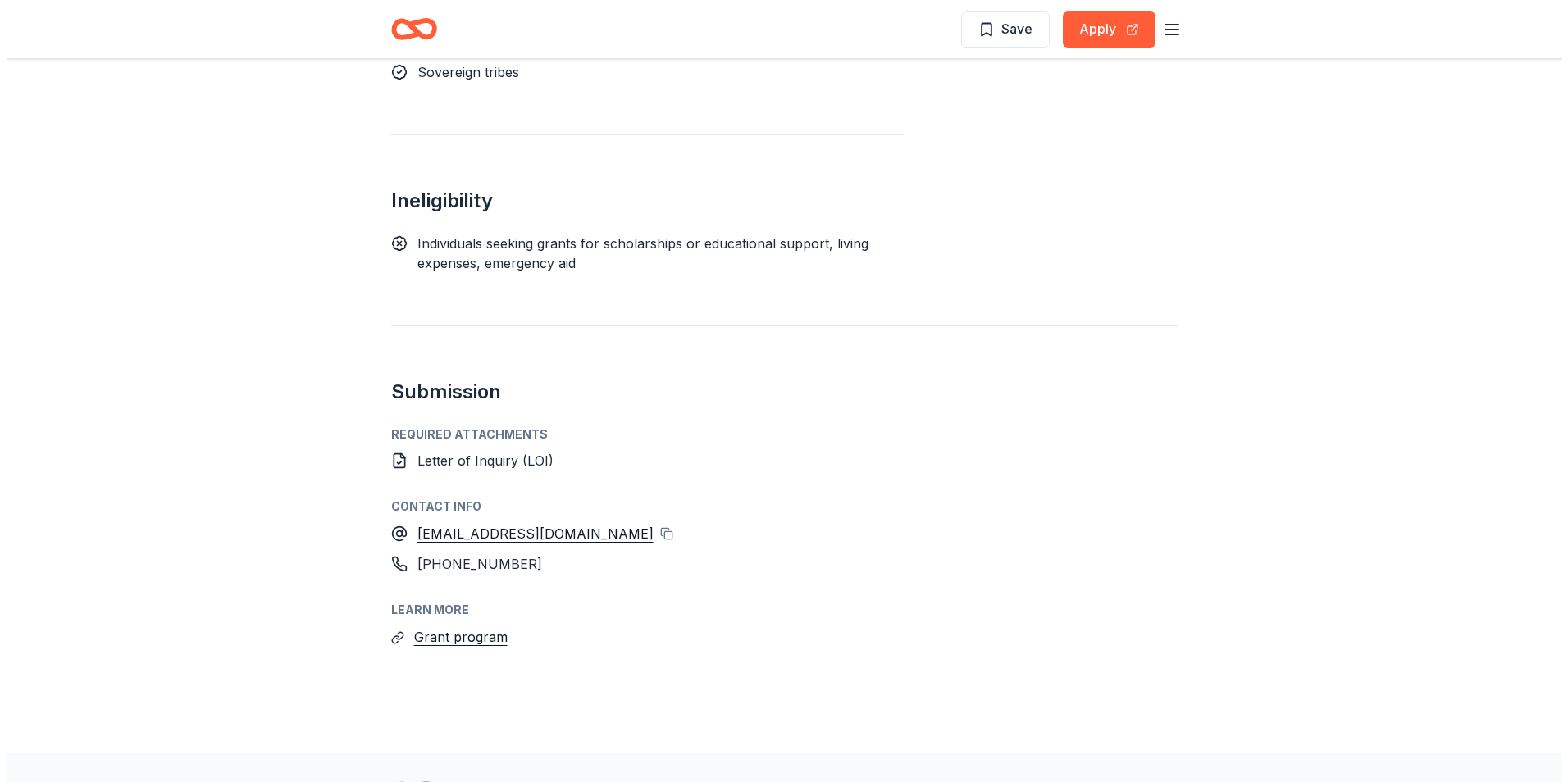
scroll to position [2034, 0]
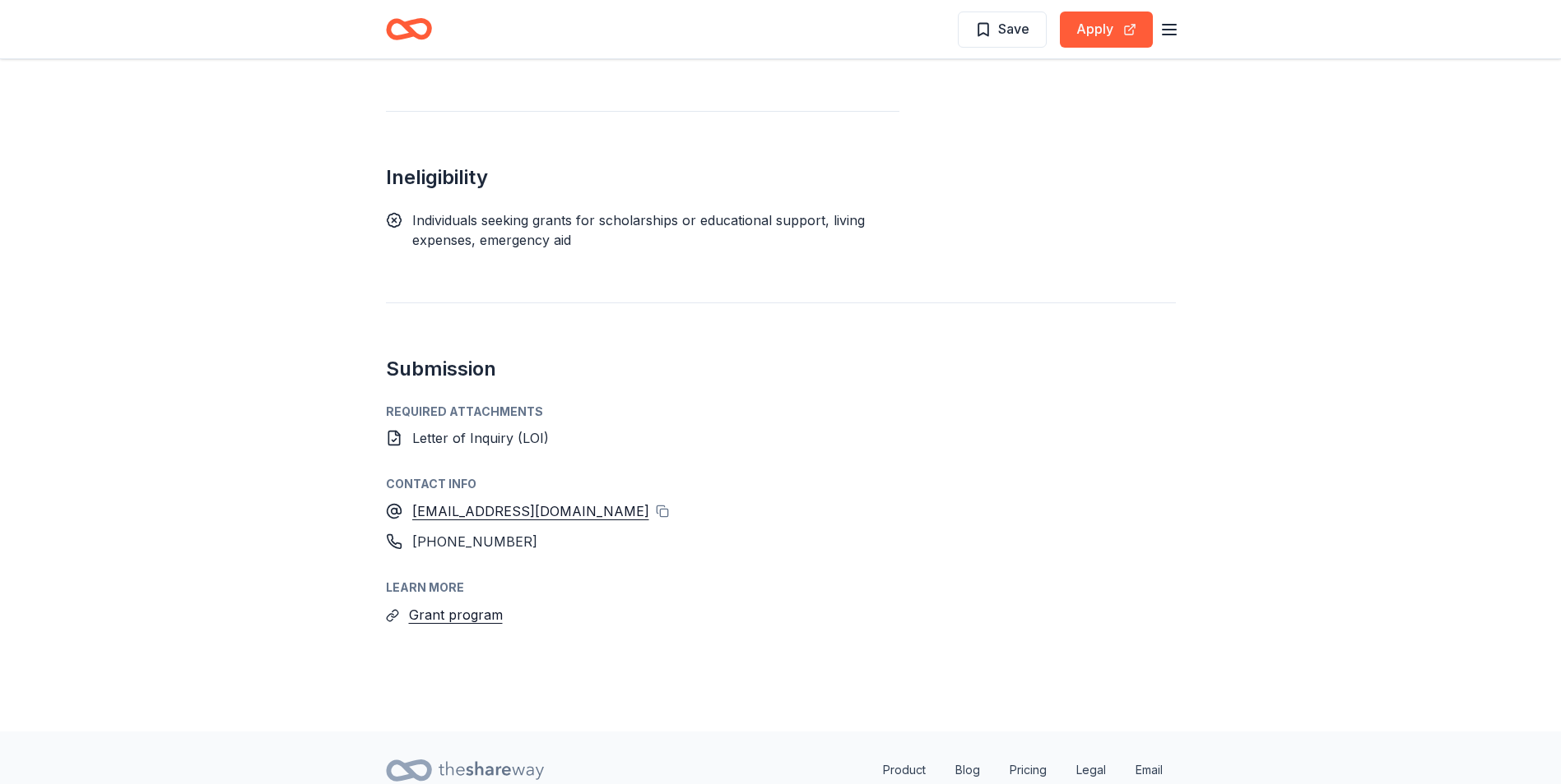
click at [438, 605] on button "Grant program" at bounding box center [455, 615] width 94 height 21
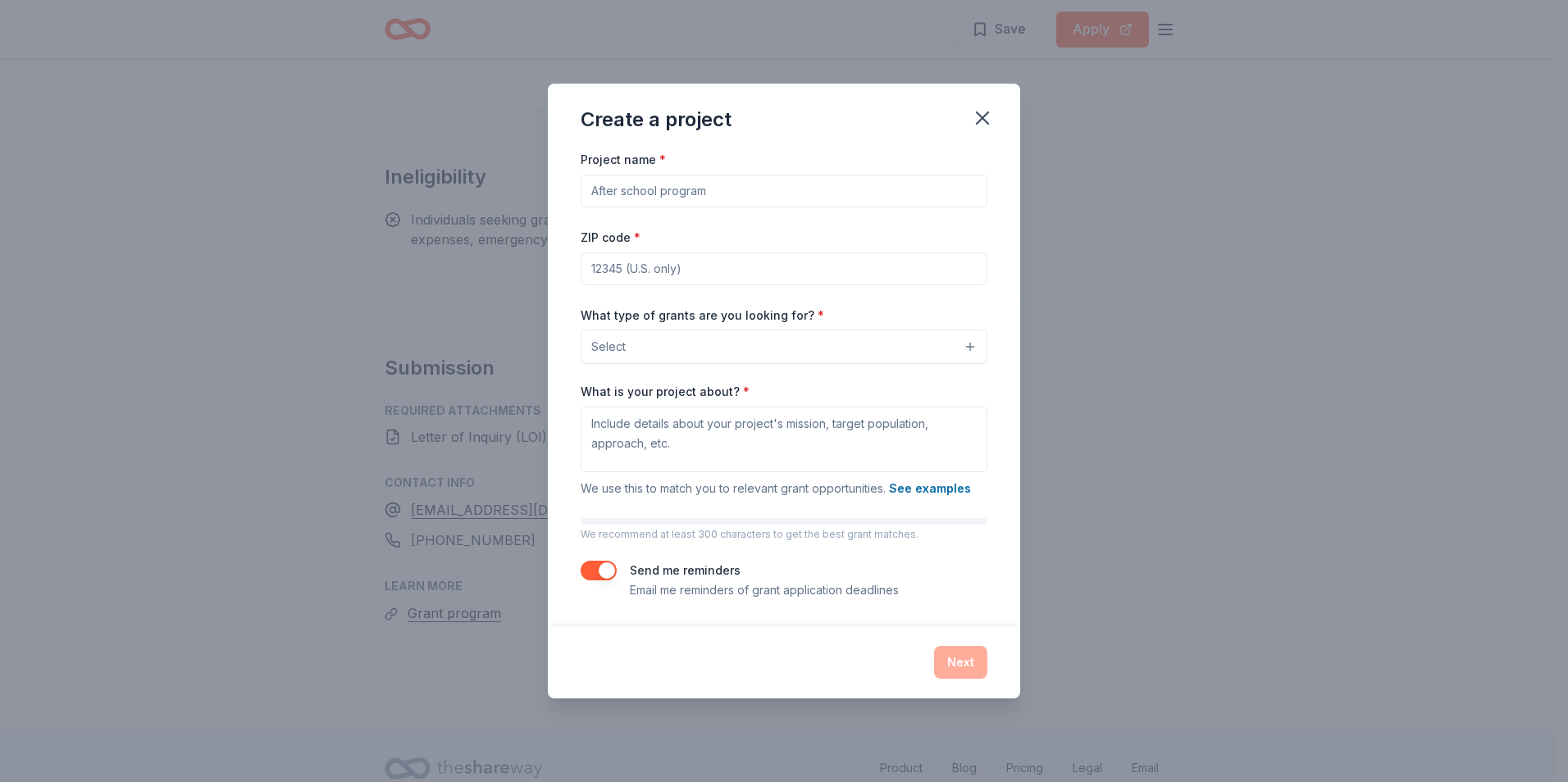
click at [602, 189] on input "Project name *" at bounding box center [784, 191] width 407 height 33
click at [887, 363] on button "Select" at bounding box center [784, 347] width 407 height 35
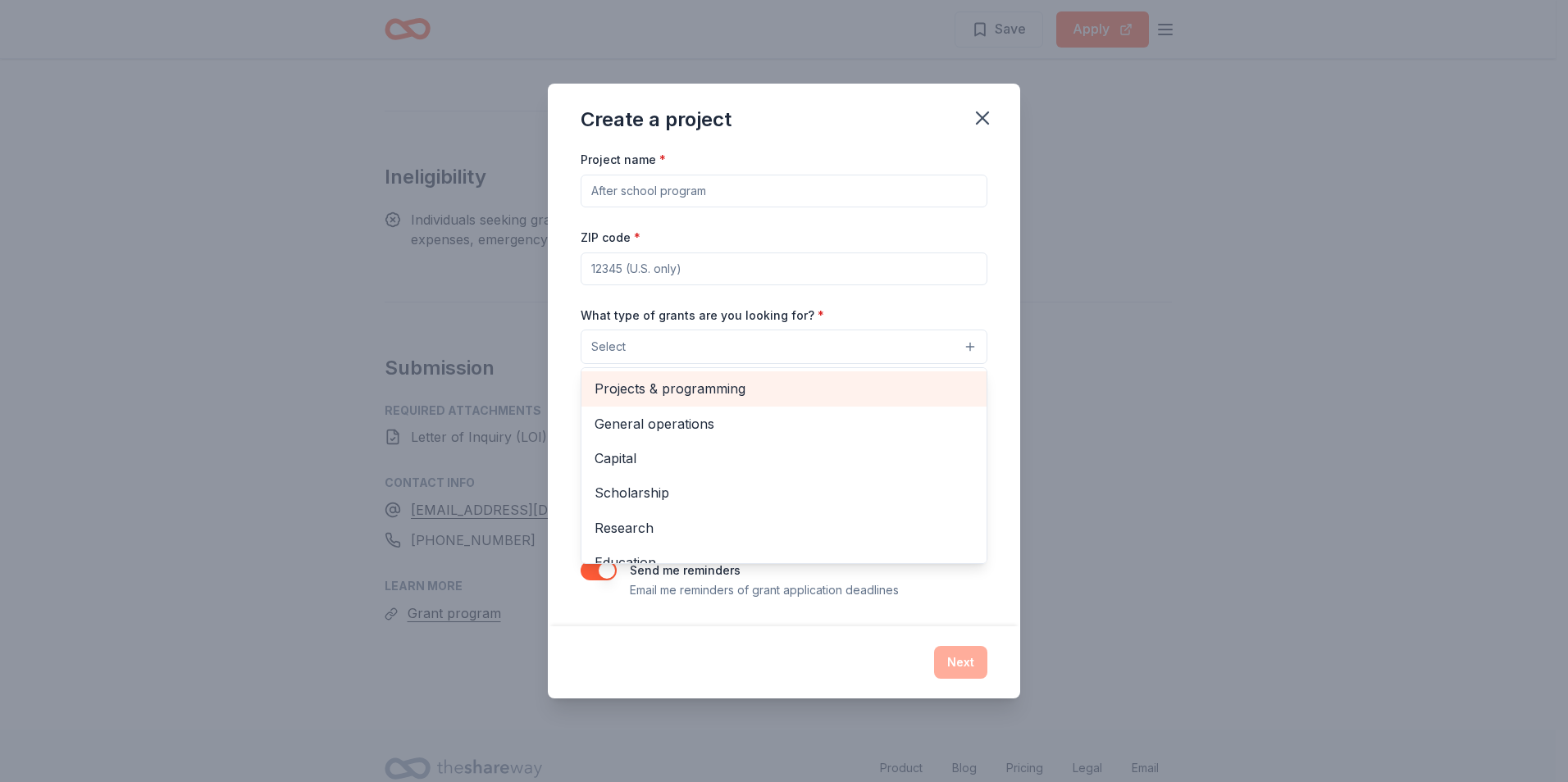
click at [724, 391] on span "Projects & programming" at bounding box center [784, 389] width 379 height 21
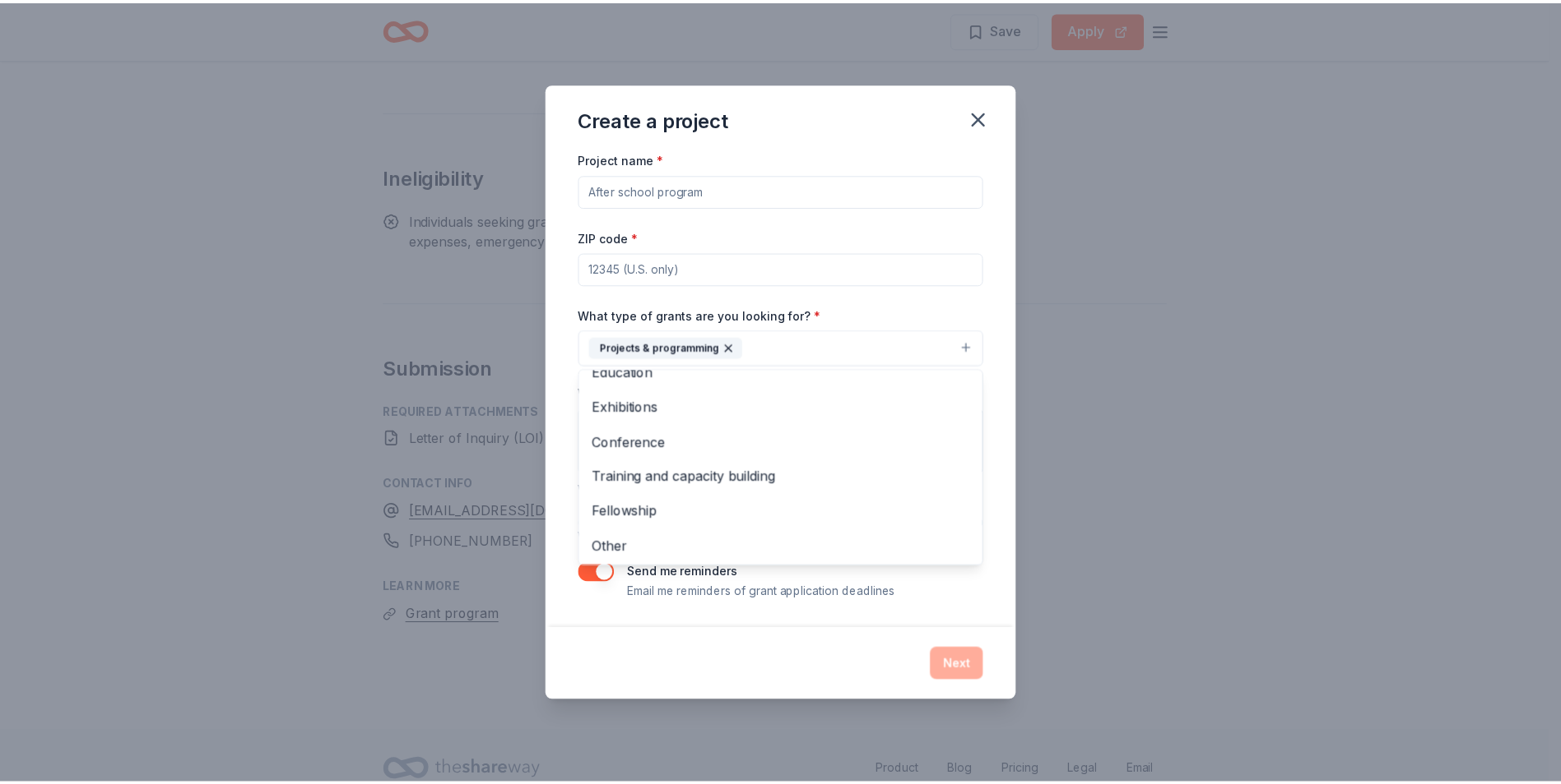
scroll to position [159, 0]
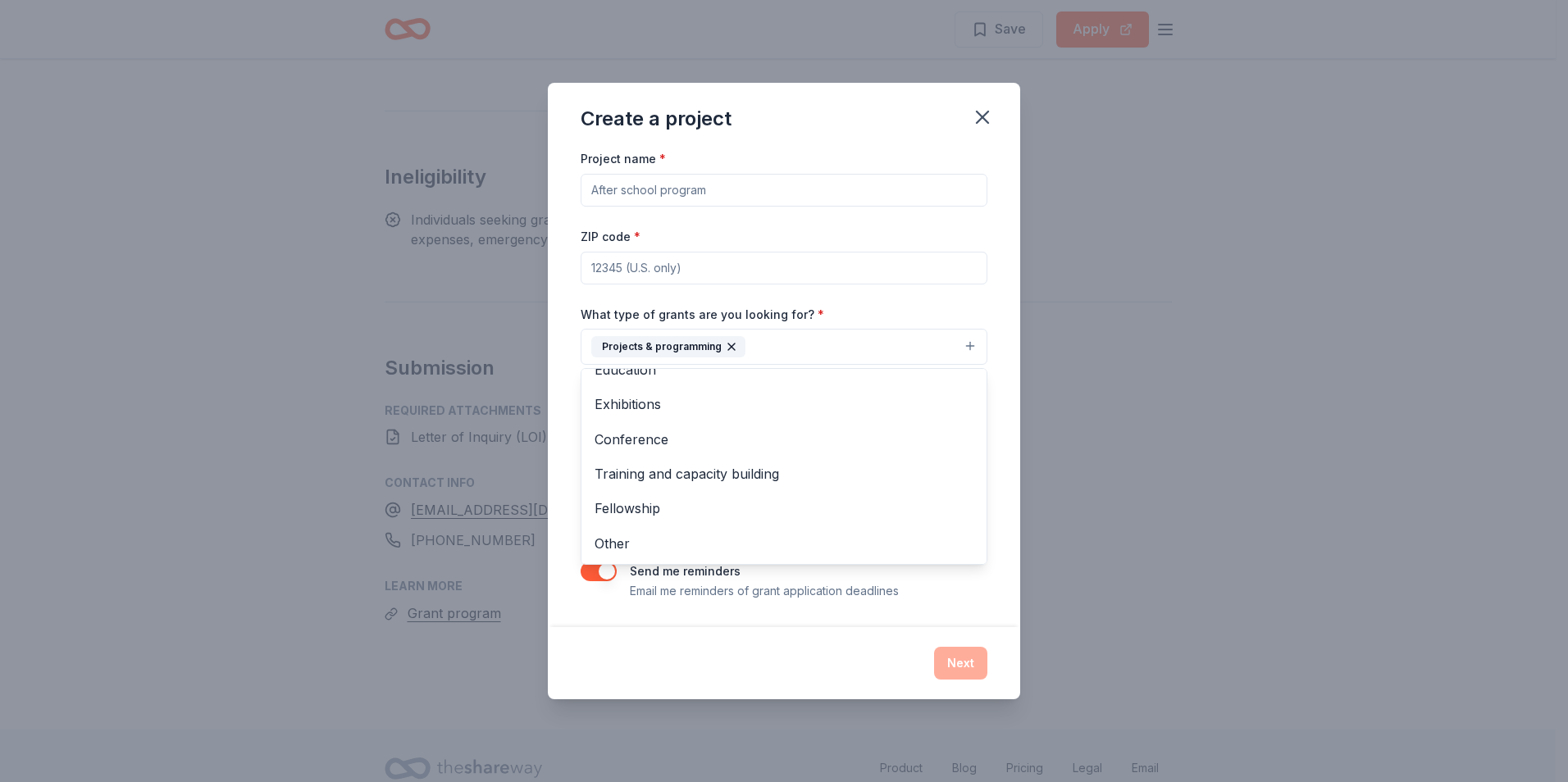
click at [978, 302] on div "Project name * ZIP code * What type of grants are you looking for? * Projects &…" at bounding box center [784, 374] width 407 height 452
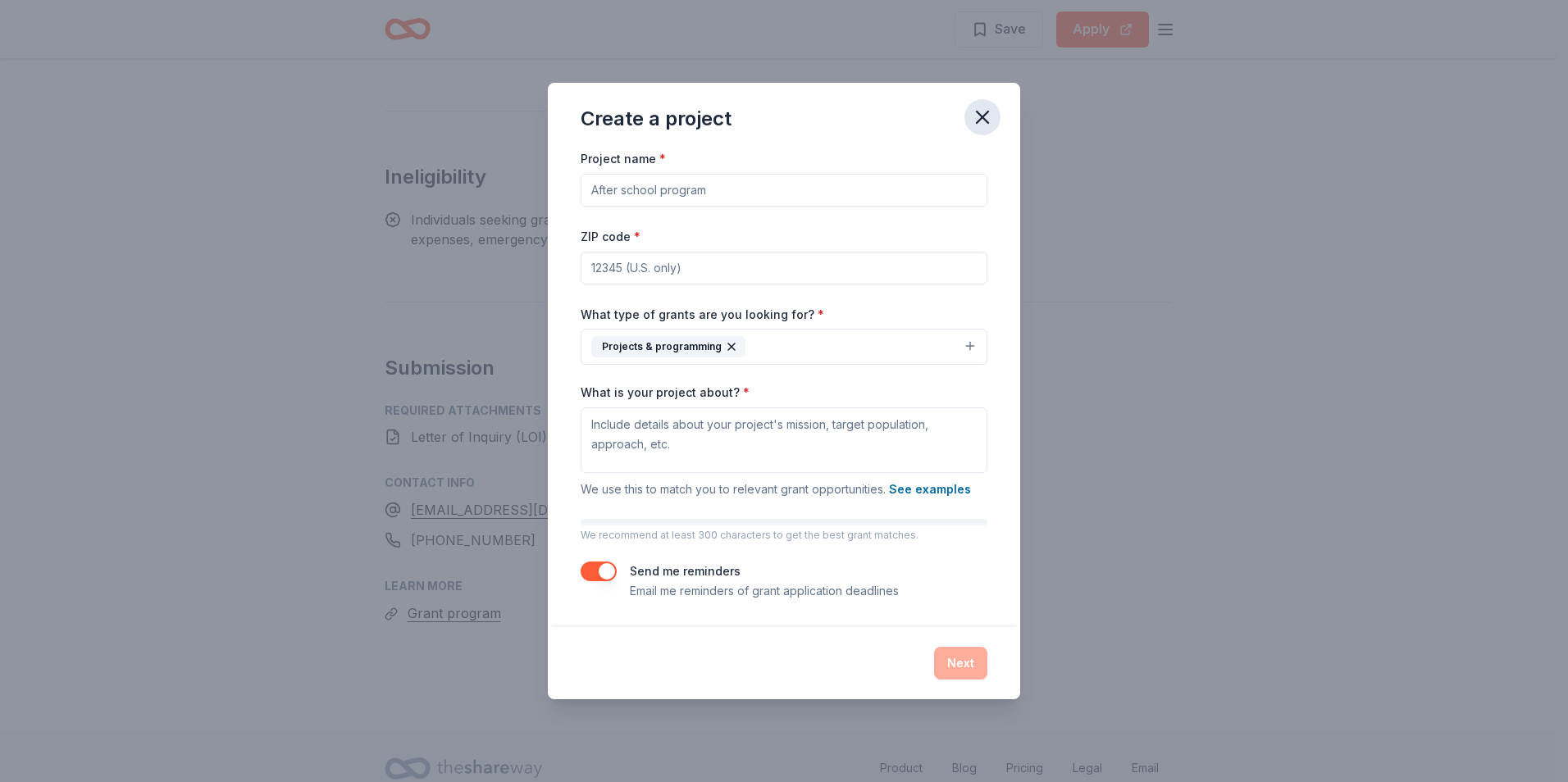
click at [982, 118] on icon "button" at bounding box center [983, 117] width 12 height 12
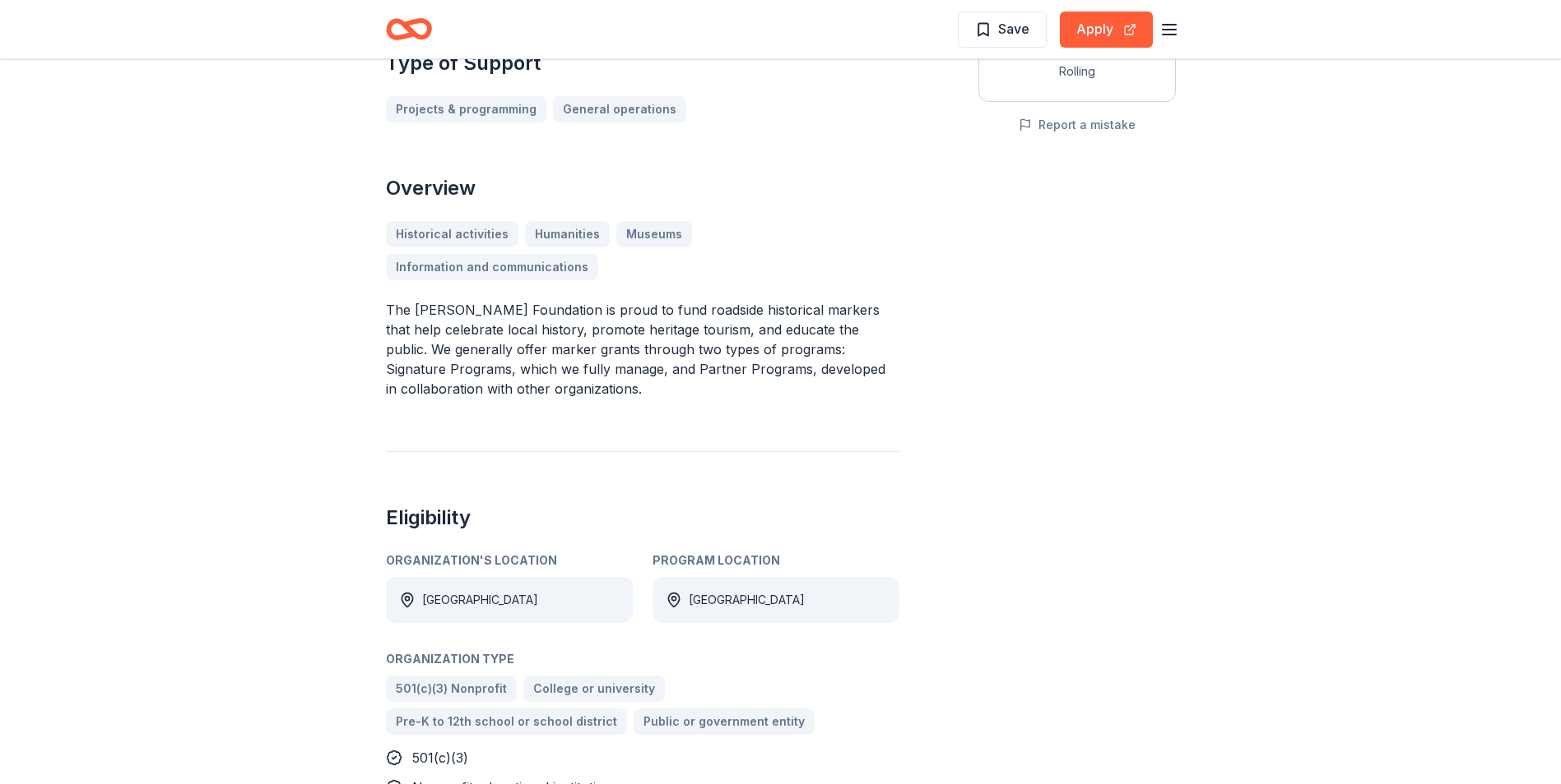
scroll to position [329, 0]
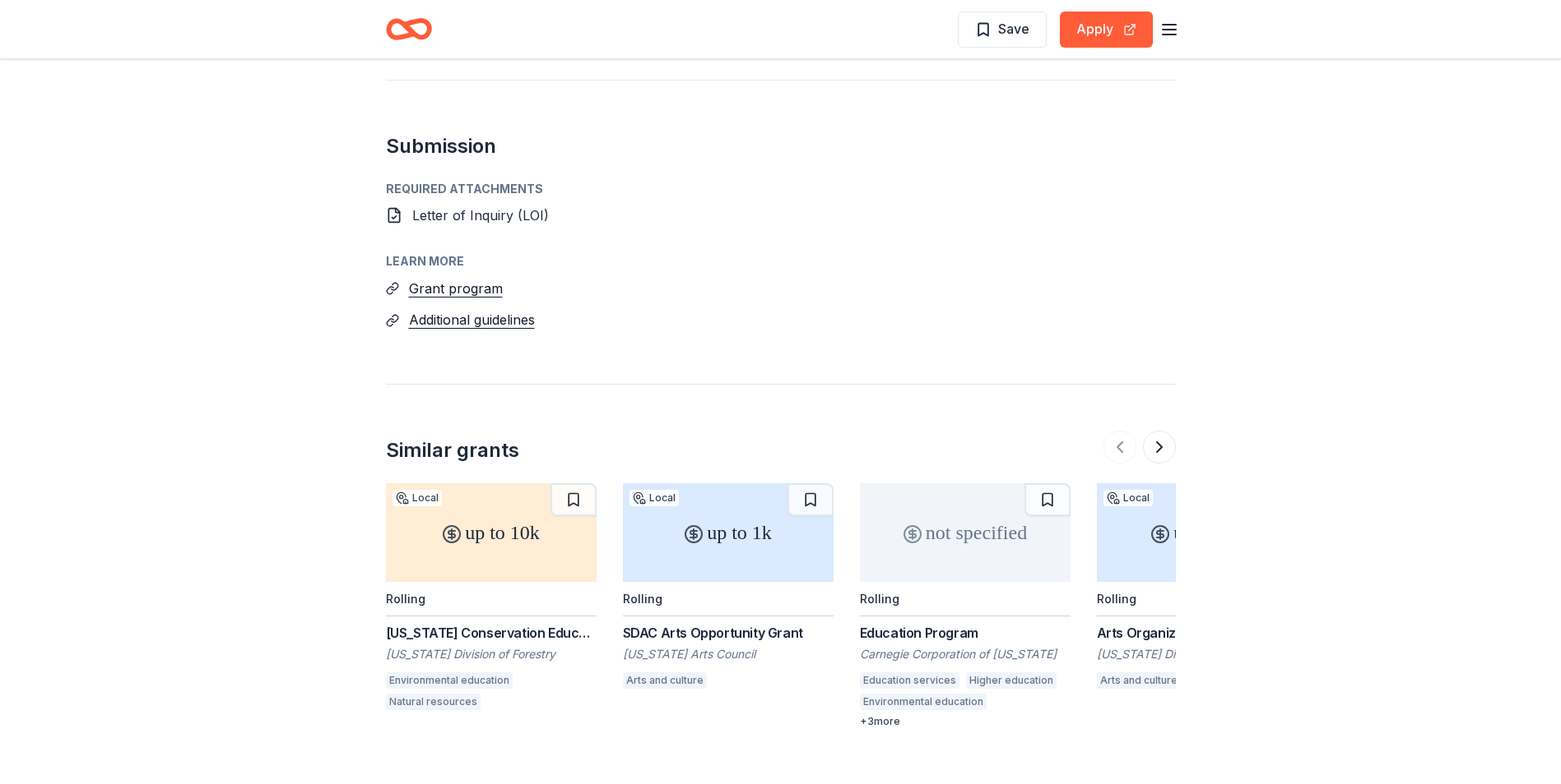
scroll to position [1233, 0]
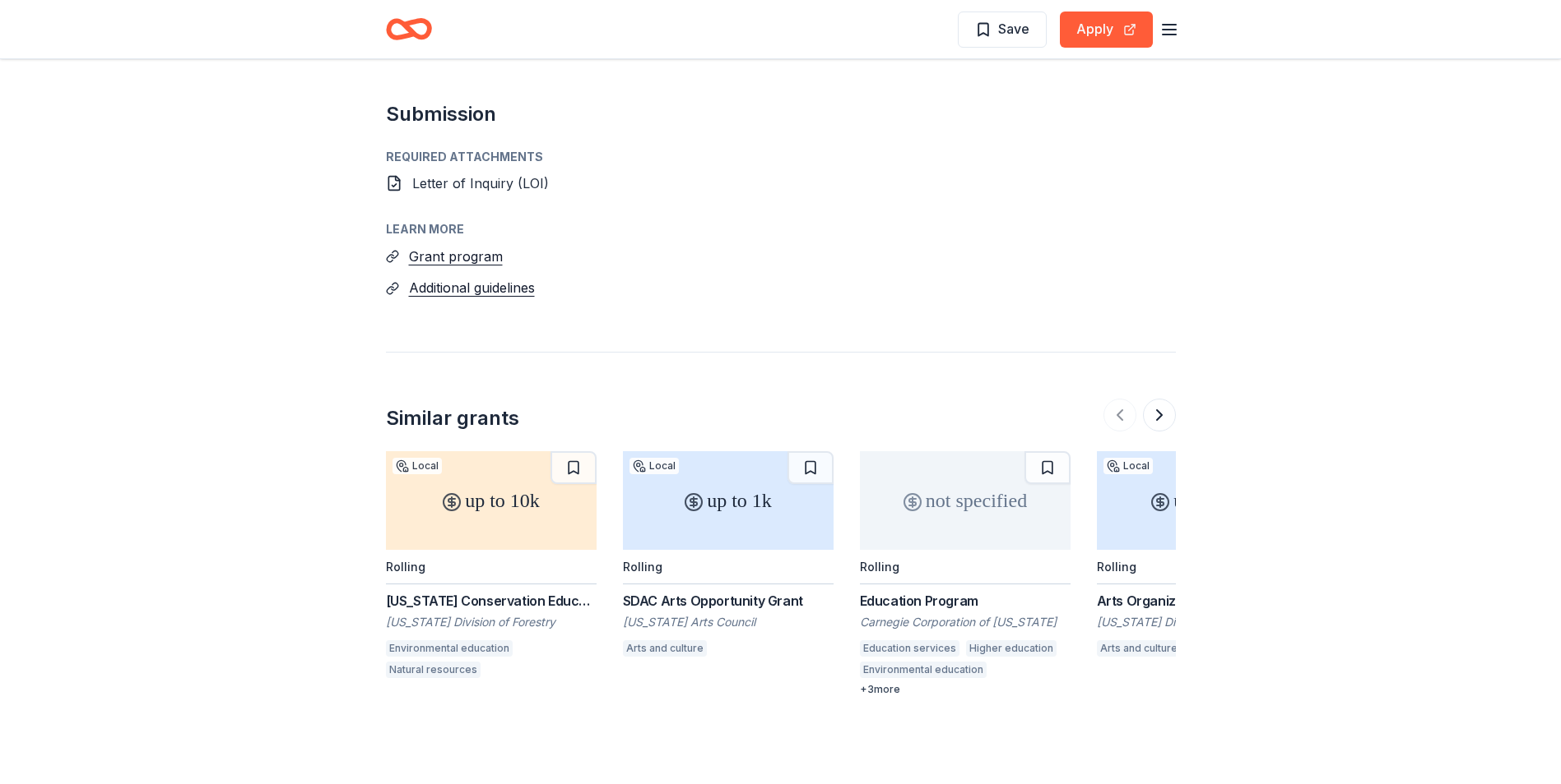
click at [438, 155] on div "Required Attachments" at bounding box center [780, 157] width 790 height 19
click at [444, 115] on h2 "Submission" at bounding box center [780, 114] width 790 height 26
click at [1104, 33] on button "Apply" at bounding box center [1106, 30] width 93 height 37
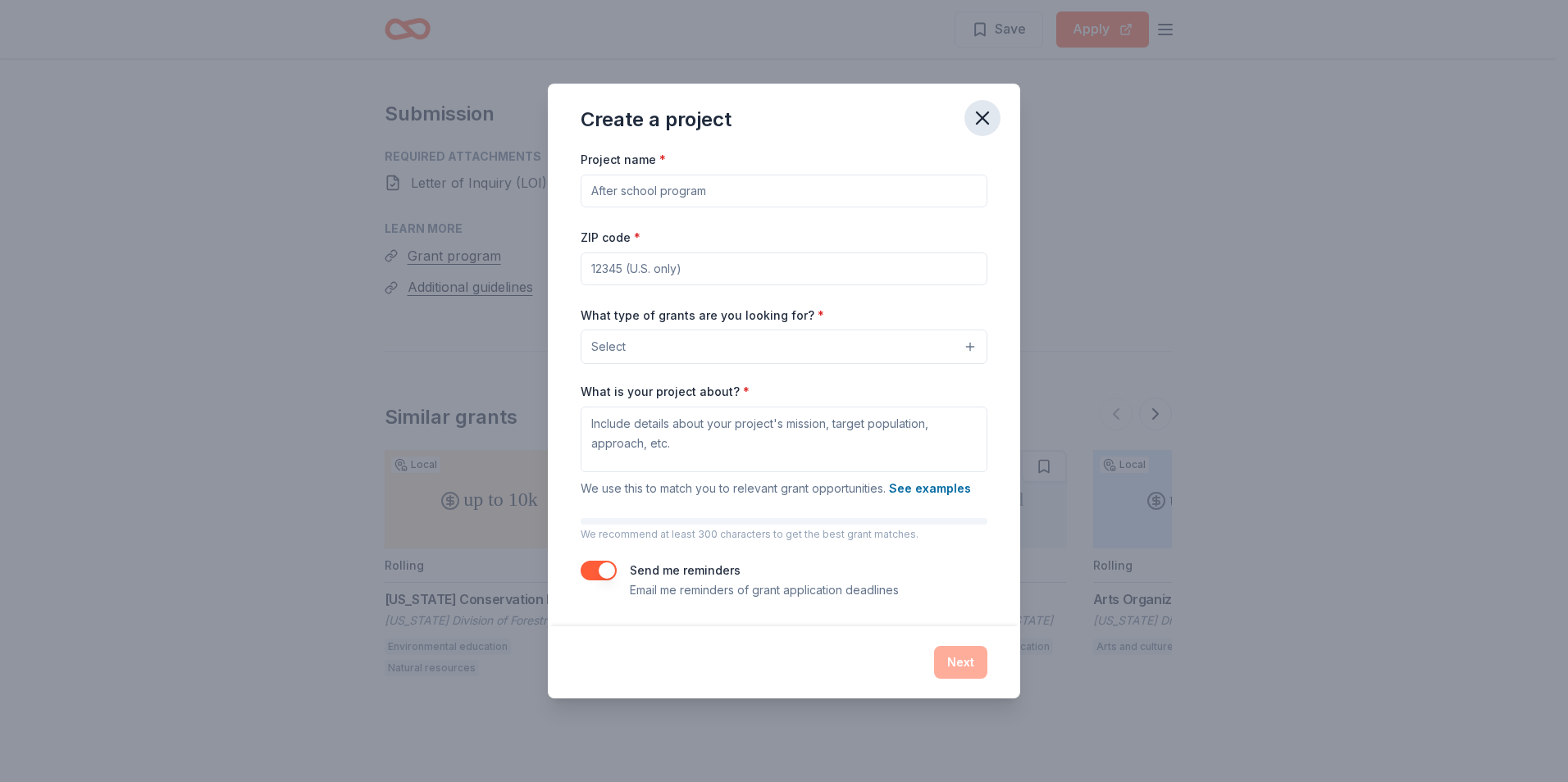
click at [988, 114] on icon "button" at bounding box center [983, 118] width 12 height 12
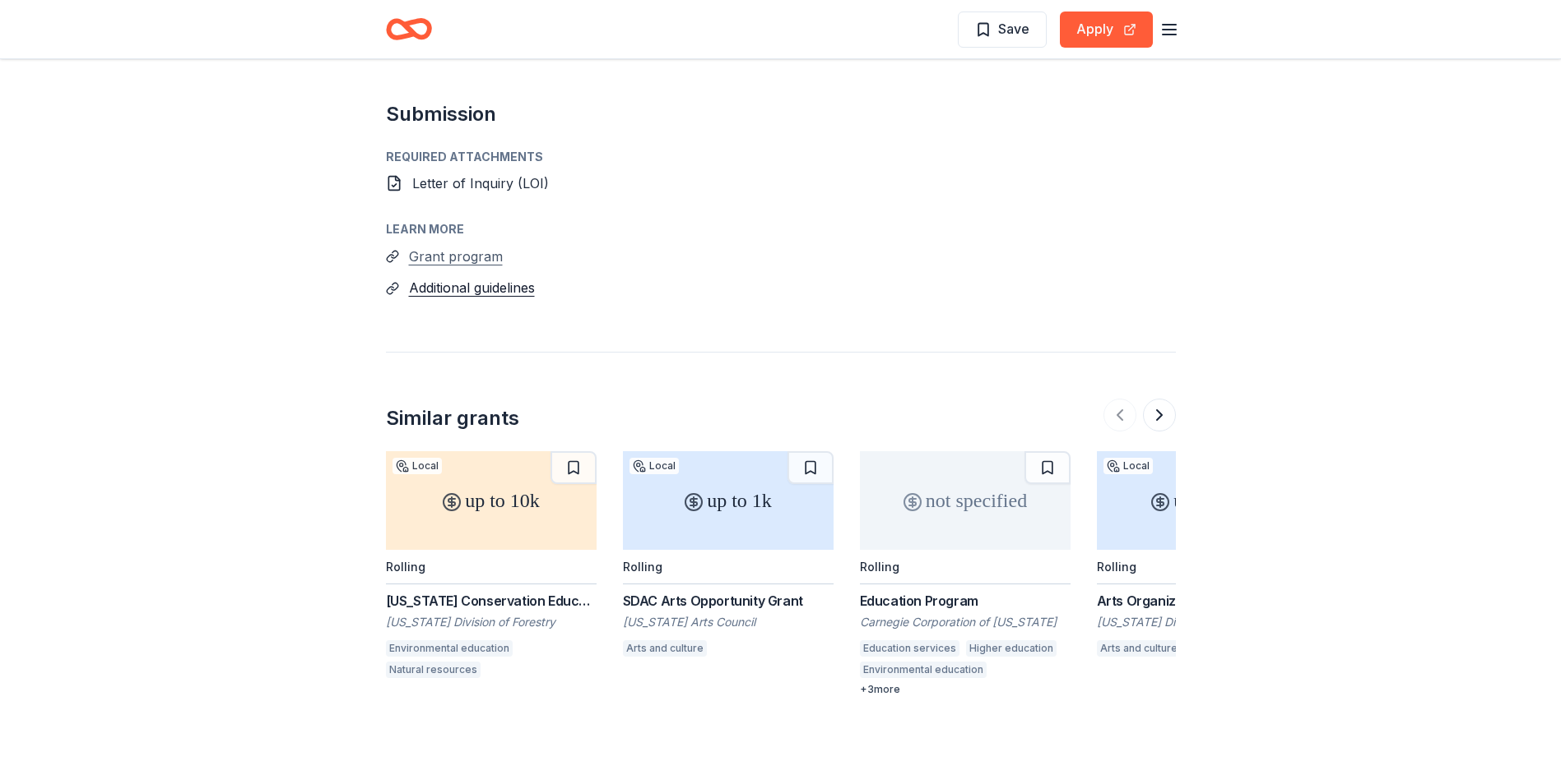
click at [446, 259] on button "Grant program" at bounding box center [455, 257] width 94 height 21
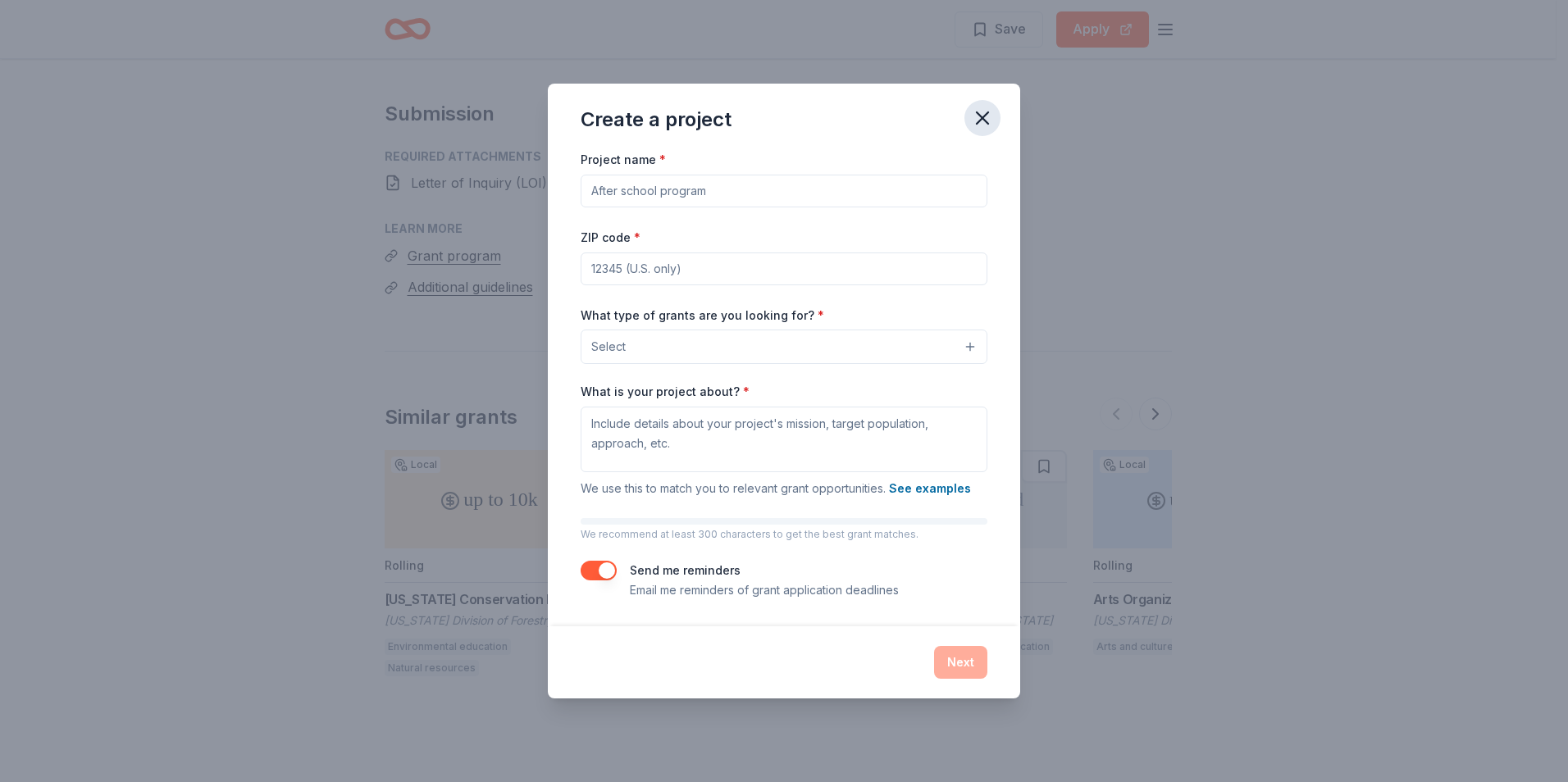
click at [983, 121] on icon "button" at bounding box center [983, 118] width 23 height 23
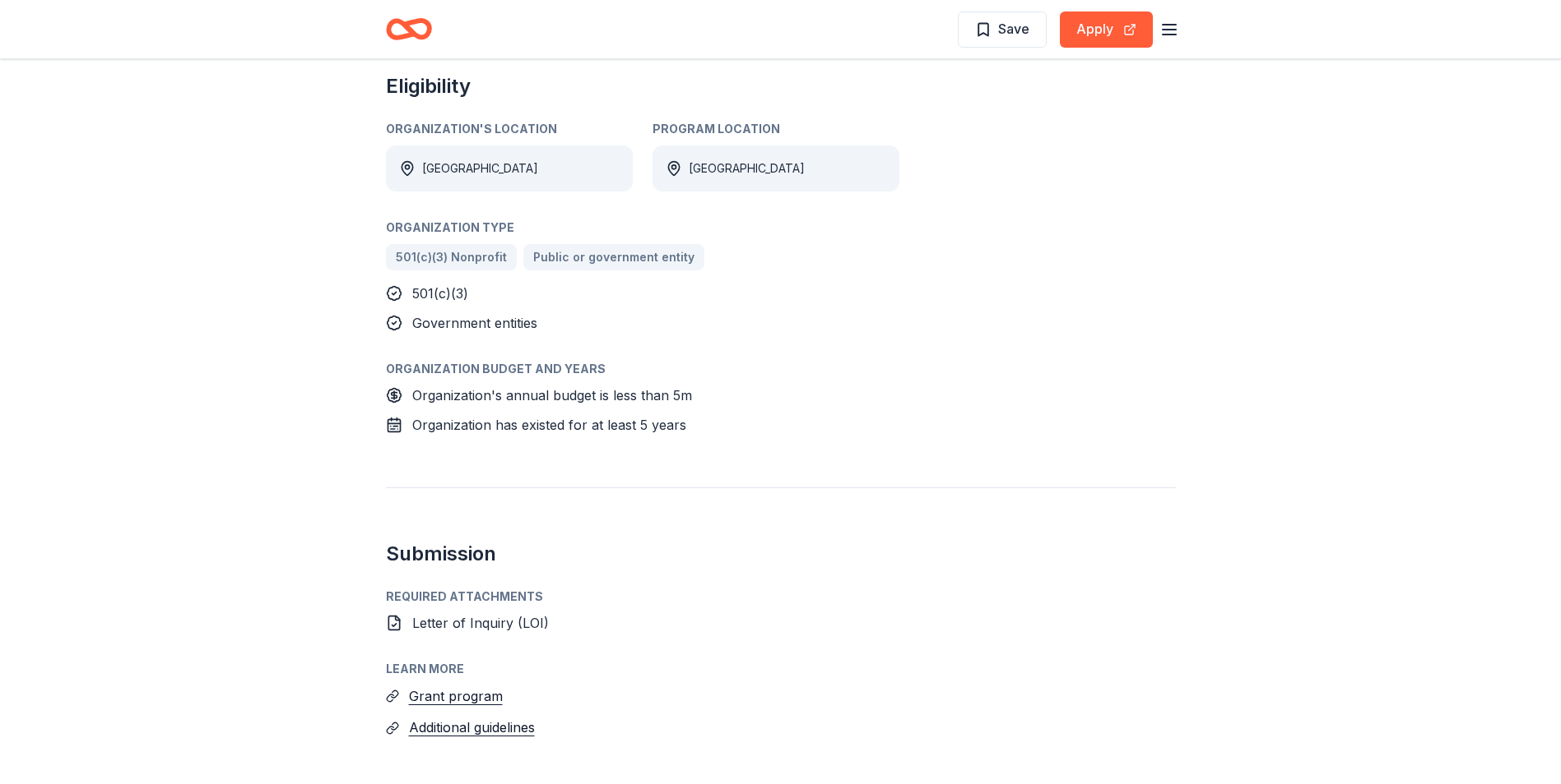
scroll to position [905, 0]
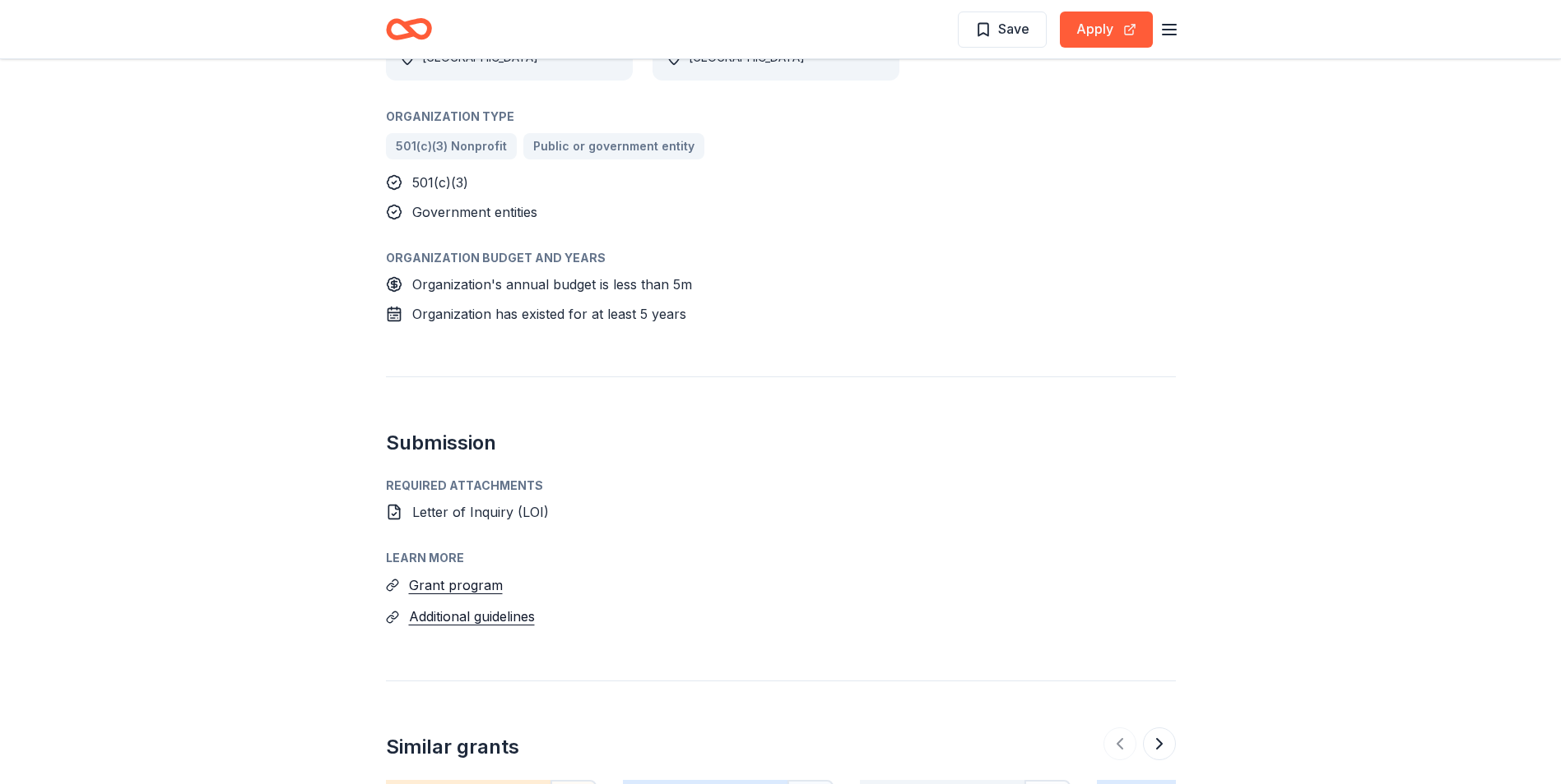
click at [533, 512] on span "Letter of Inquiry (LOI)" at bounding box center [480, 512] width 137 height 16
click at [399, 511] on icon at bounding box center [393, 512] width 11 height 14
click at [394, 512] on icon at bounding box center [394, 512] width 16 height 16
click at [431, 488] on div "Required Attachments" at bounding box center [780, 486] width 790 height 19
click at [463, 444] on h2 "Submission" at bounding box center [780, 443] width 790 height 26
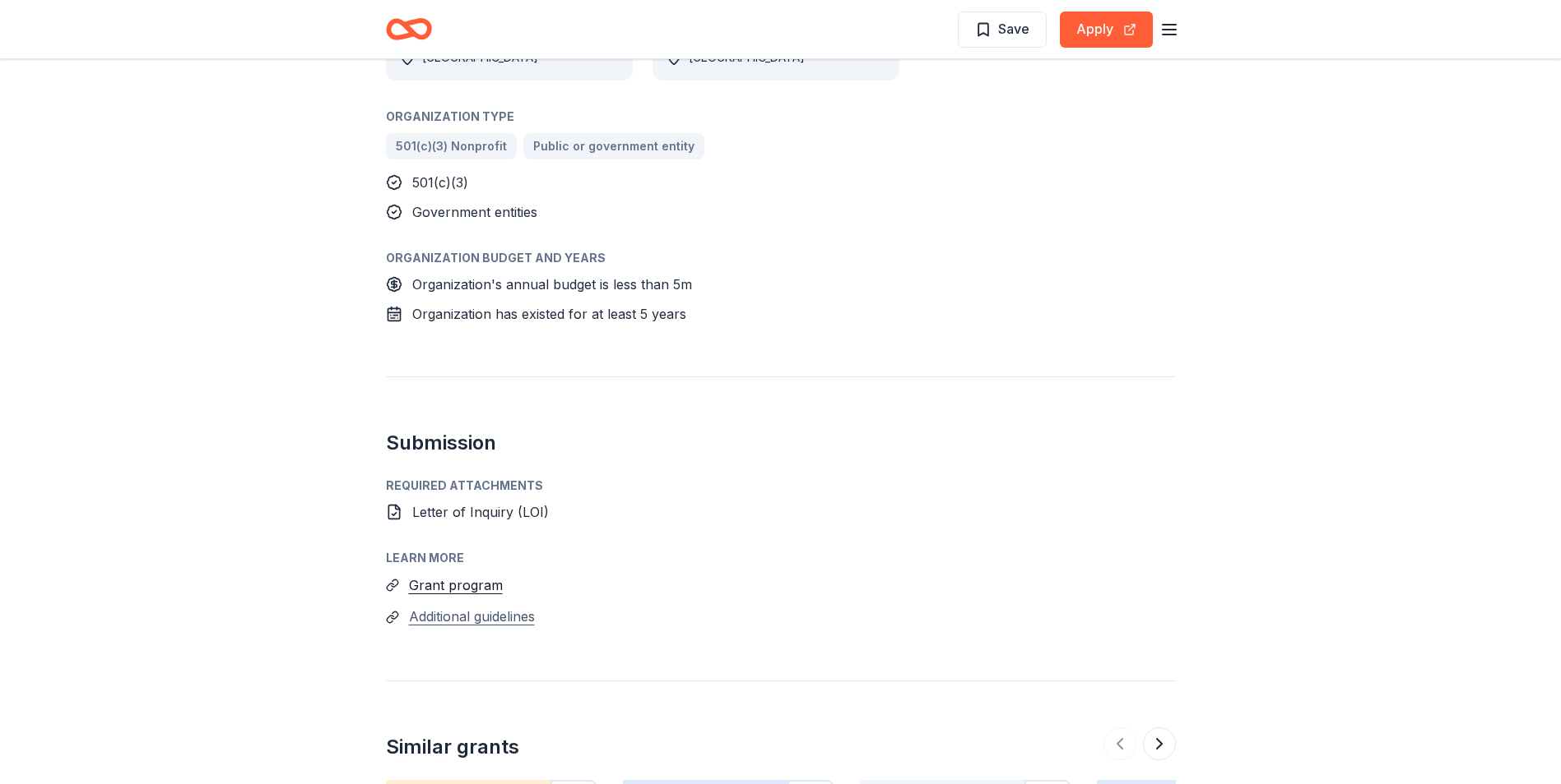
click at [445, 615] on button "Additional guidelines" at bounding box center [472, 616] width 125 height 21
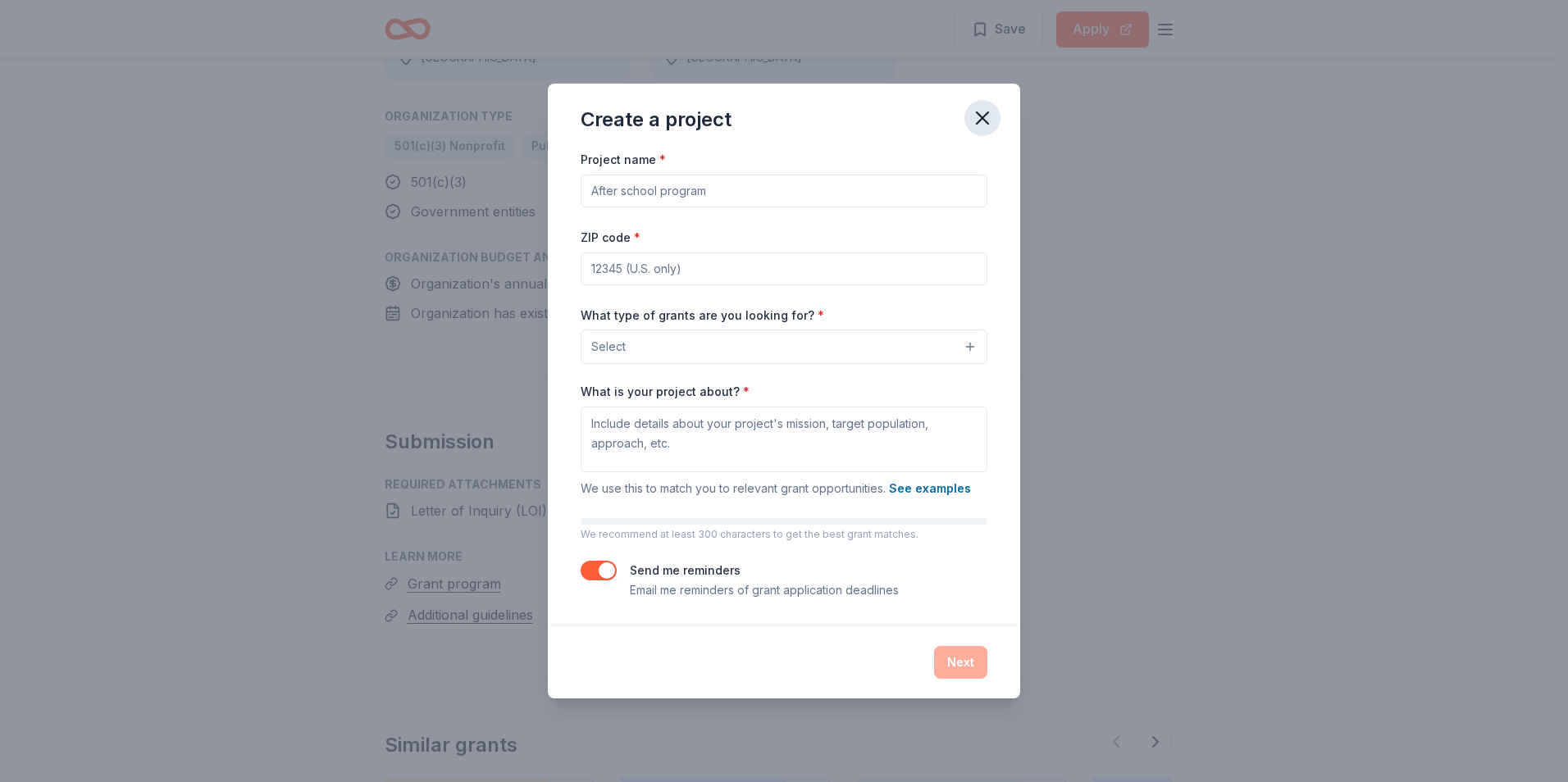
click at [978, 113] on icon "button" at bounding box center [983, 118] width 23 height 23
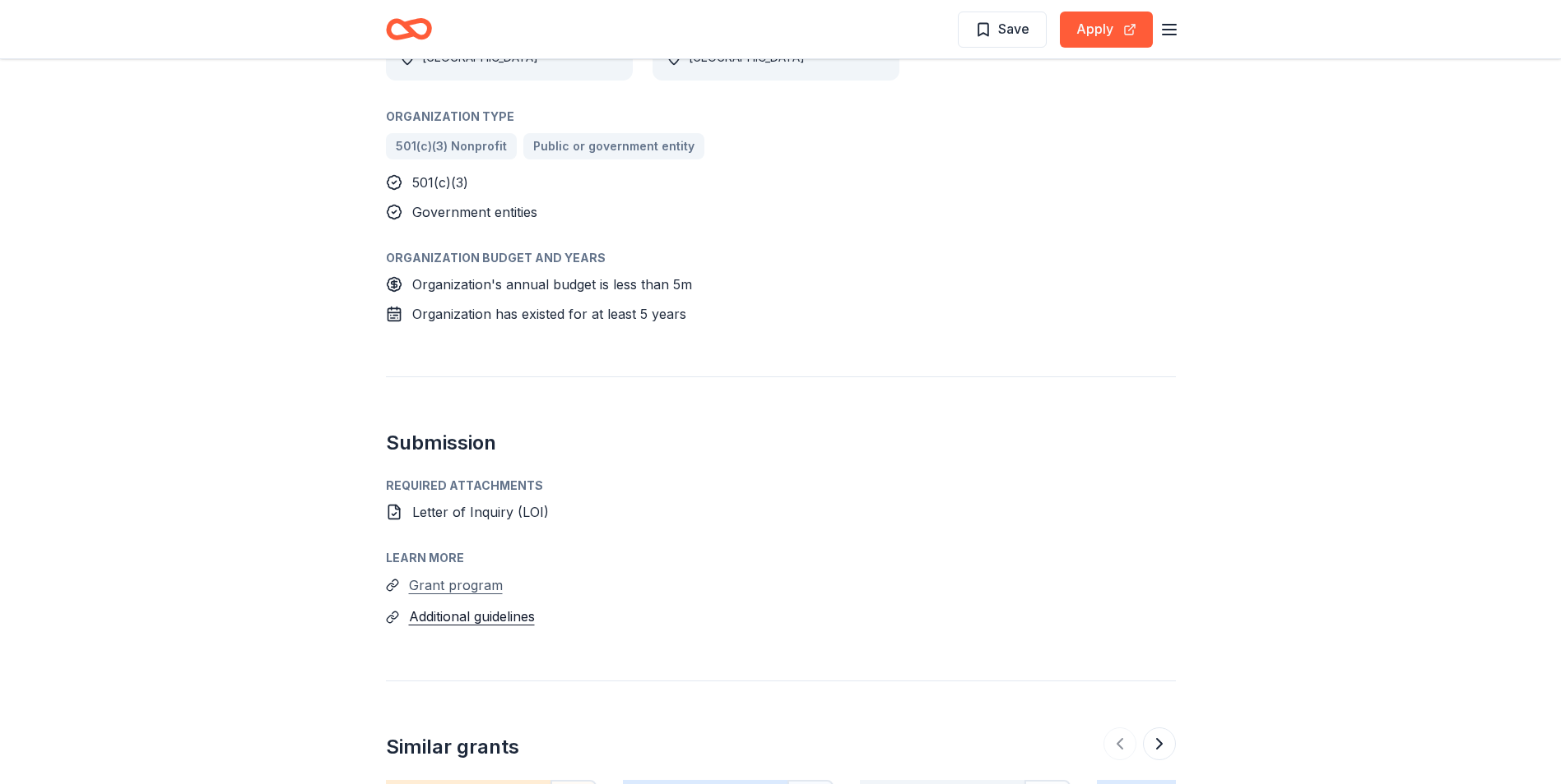
click at [429, 590] on button "Grant program" at bounding box center [455, 585] width 94 height 21
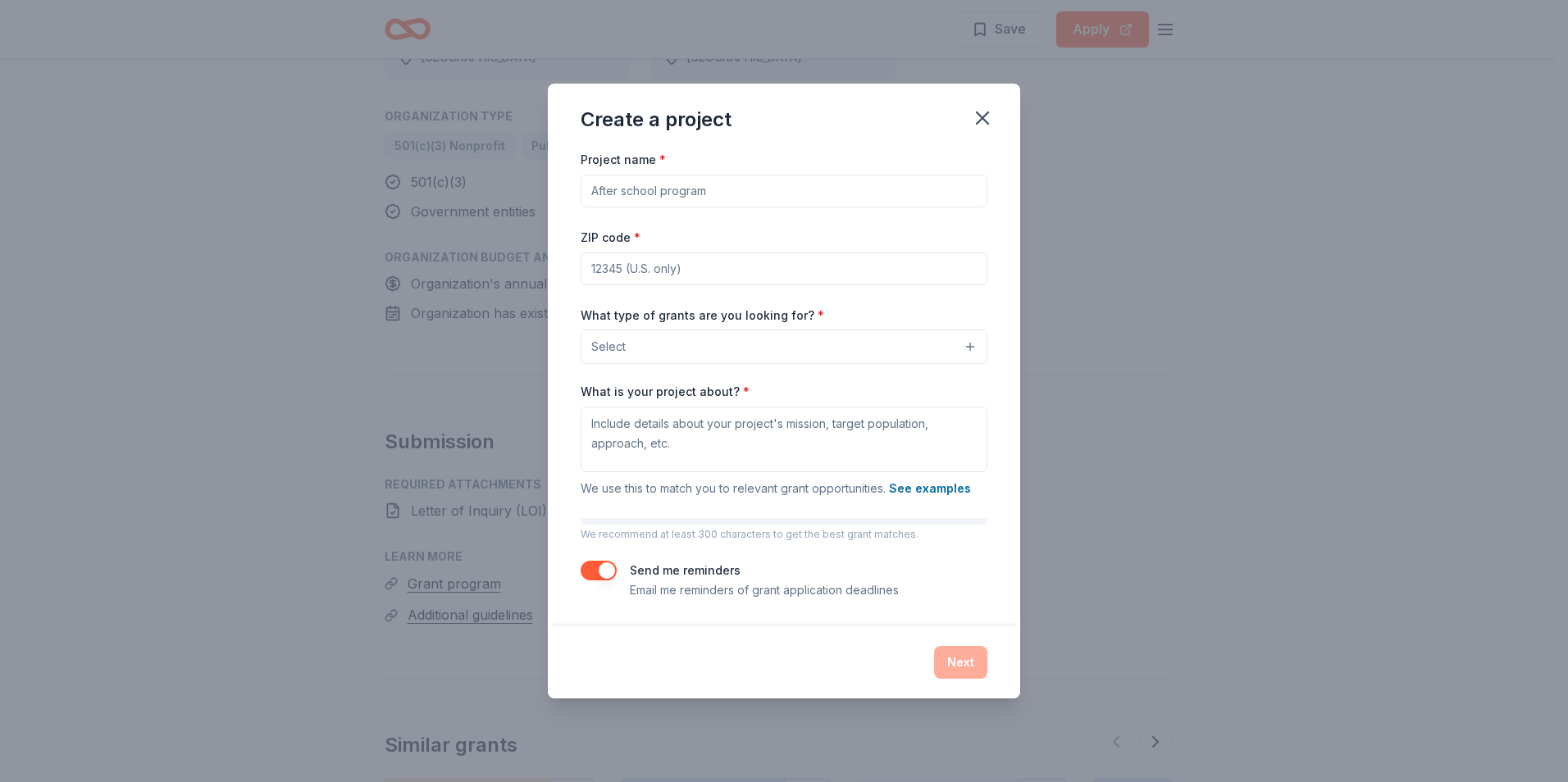
click at [663, 192] on input "Project name *" at bounding box center [784, 191] width 407 height 33
drag, startPoint x: 592, startPoint y: 190, endPoint x: 687, endPoint y: 194, distance: 95.1
click at [687, 194] on input "Project name *" at bounding box center [784, 191] width 407 height 33
drag, startPoint x: 589, startPoint y: 192, endPoint x: 720, endPoint y: 195, distance: 131.0
click at [720, 195] on input "Project name *" at bounding box center [784, 191] width 407 height 33
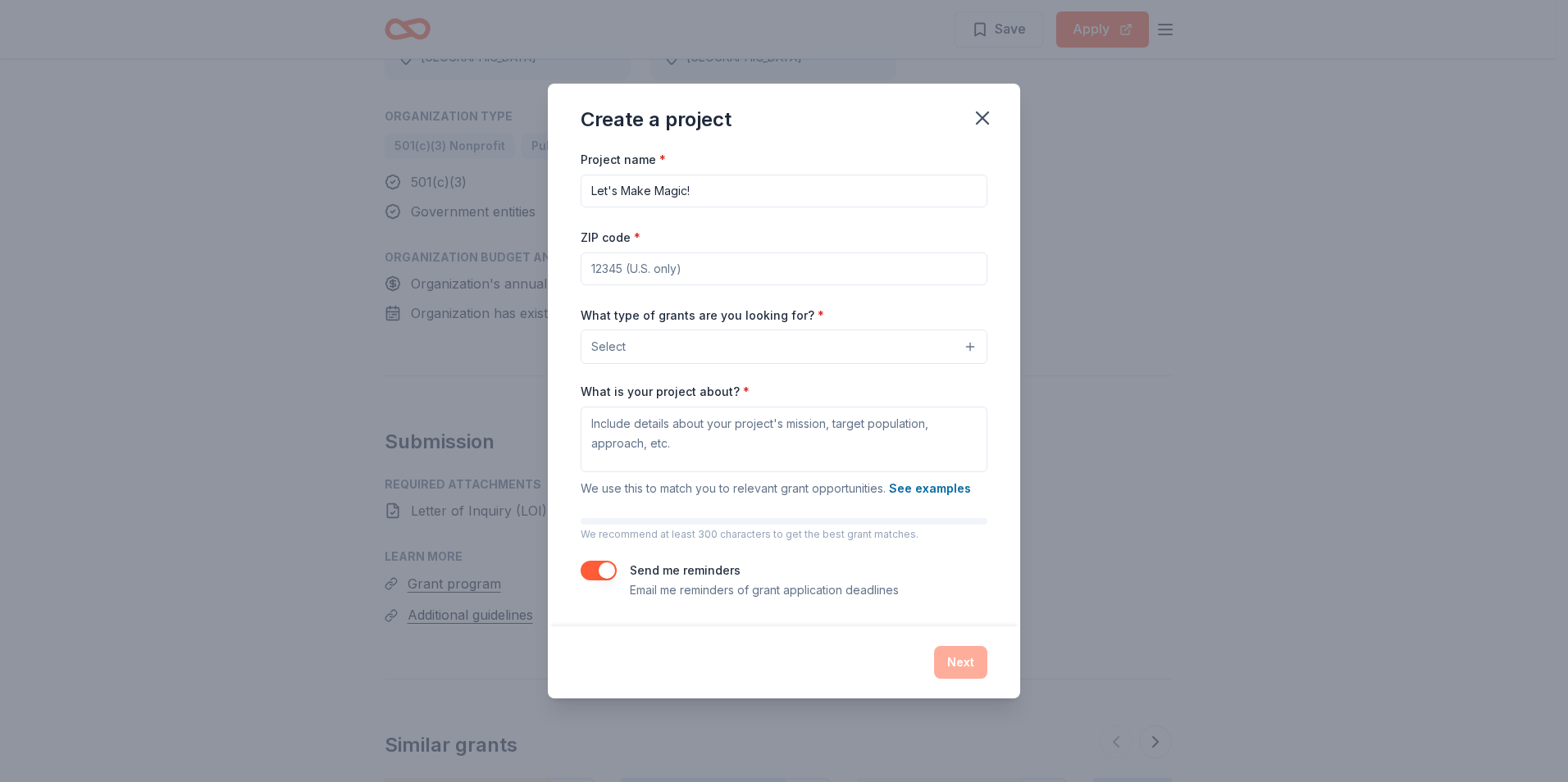
type input "Let's Make Magic!"
click at [598, 270] on input "ZIP code *" at bounding box center [784, 269] width 407 height 33
type input "65652"
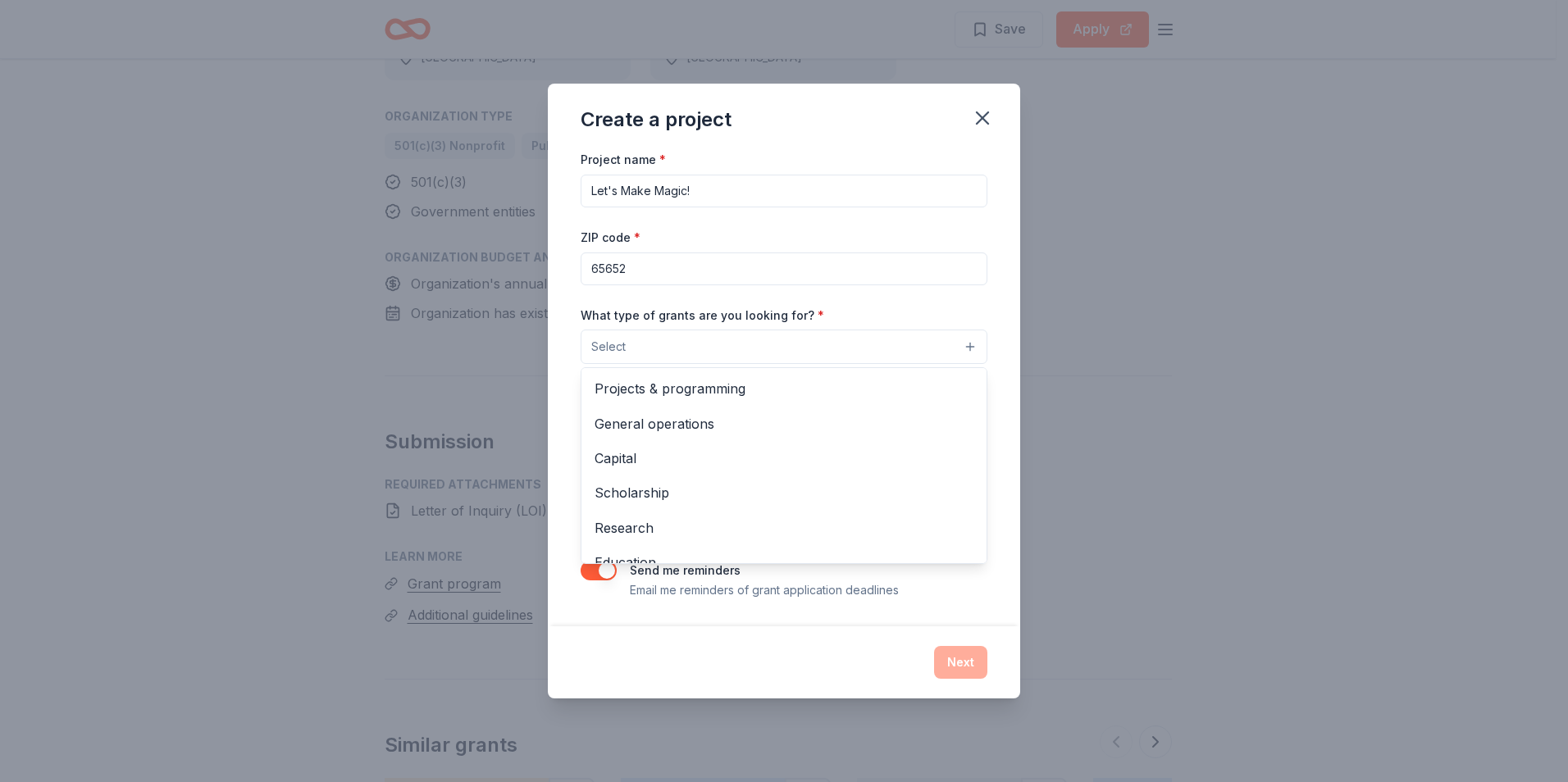
click at [708, 345] on button "Select" at bounding box center [784, 347] width 407 height 35
click at [686, 396] on span "Projects & programming" at bounding box center [784, 389] width 379 height 21
click at [556, 489] on div "Project name * Let's Make Magic! ZIP code * 65652 What type of grants are you l…" at bounding box center [784, 387] width 472 height 478
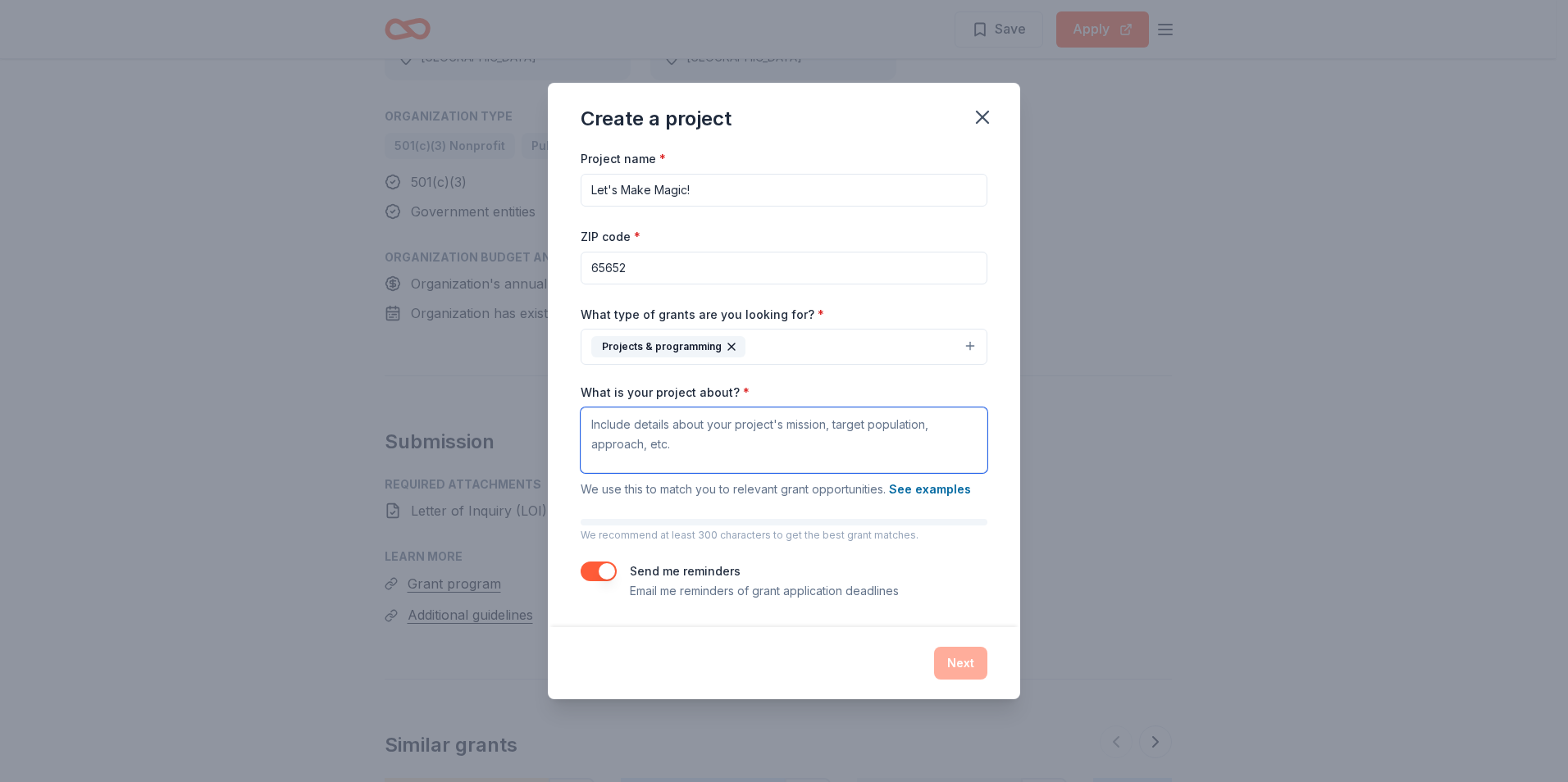
click at [593, 426] on textarea "What is your project about? *" at bounding box center [784, 441] width 407 height 65
paste textarea "Empowering Youth with projects which provide the underserved with hands-on work…"
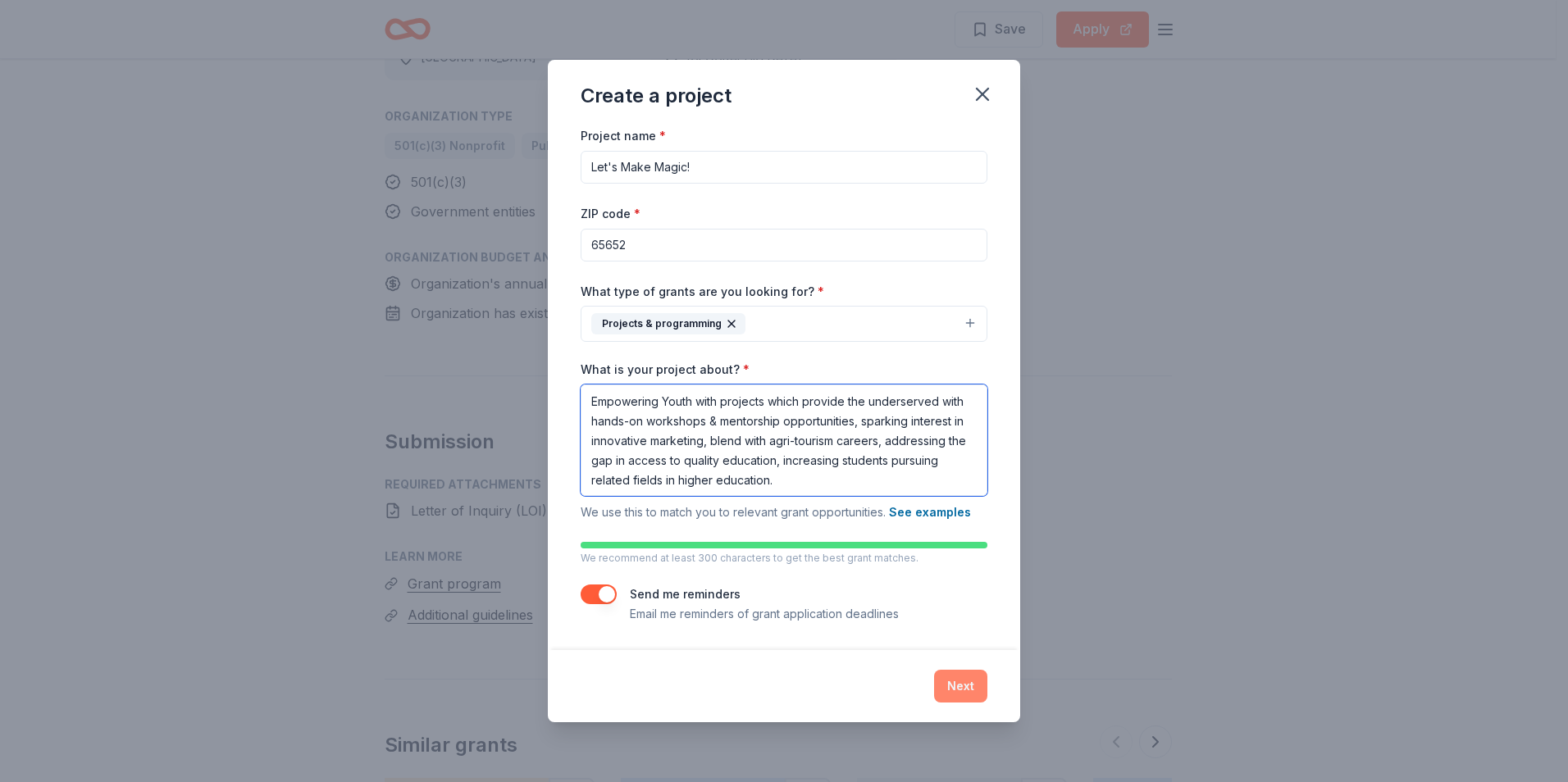
type textarea "Empowering Youth with projects which provide the underserved with hands-on work…"
click at [965, 680] on button "Next" at bounding box center [960, 687] width 53 height 33
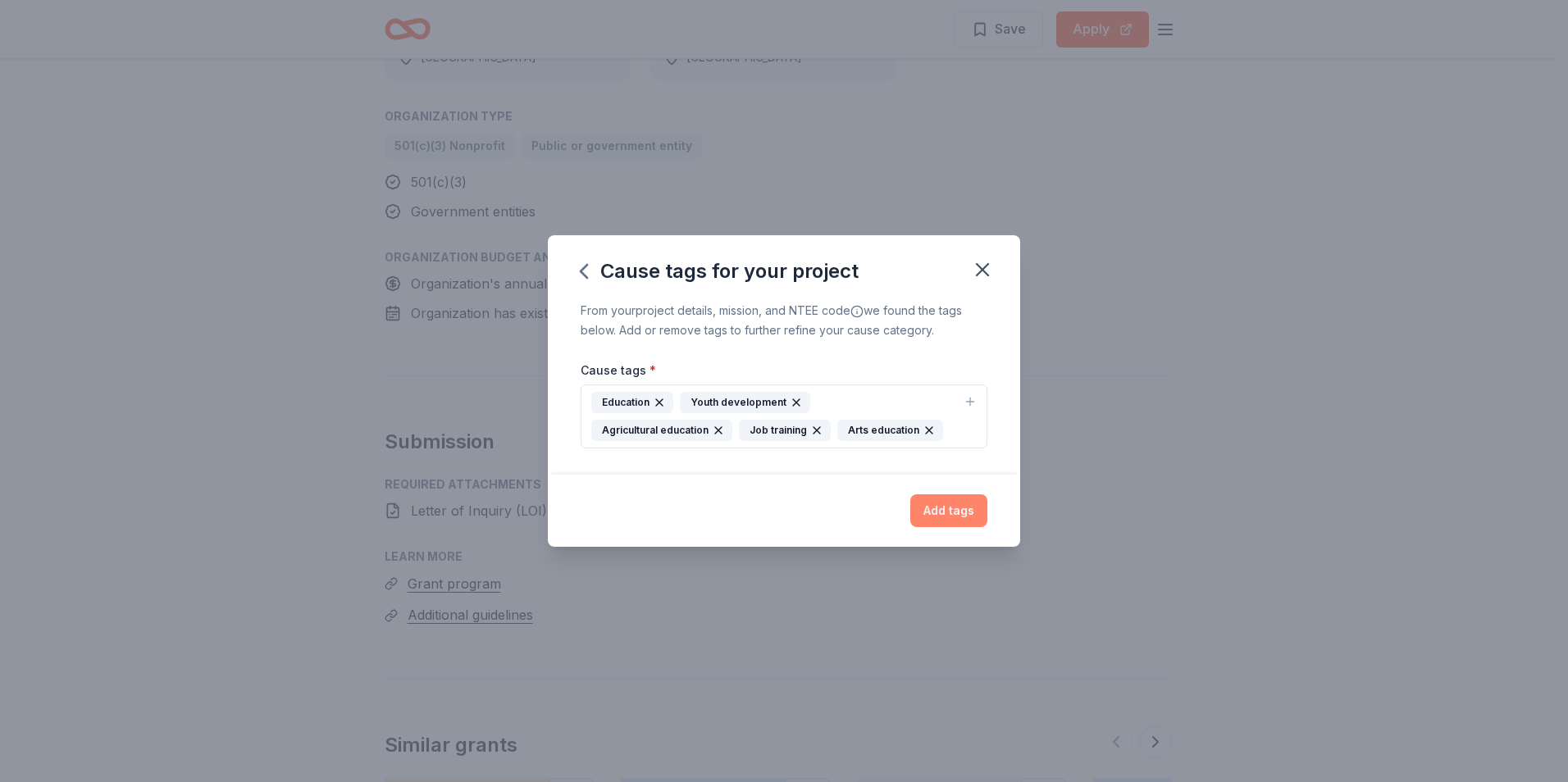
click at [945, 509] on button "Add tags" at bounding box center [948, 511] width 77 height 33
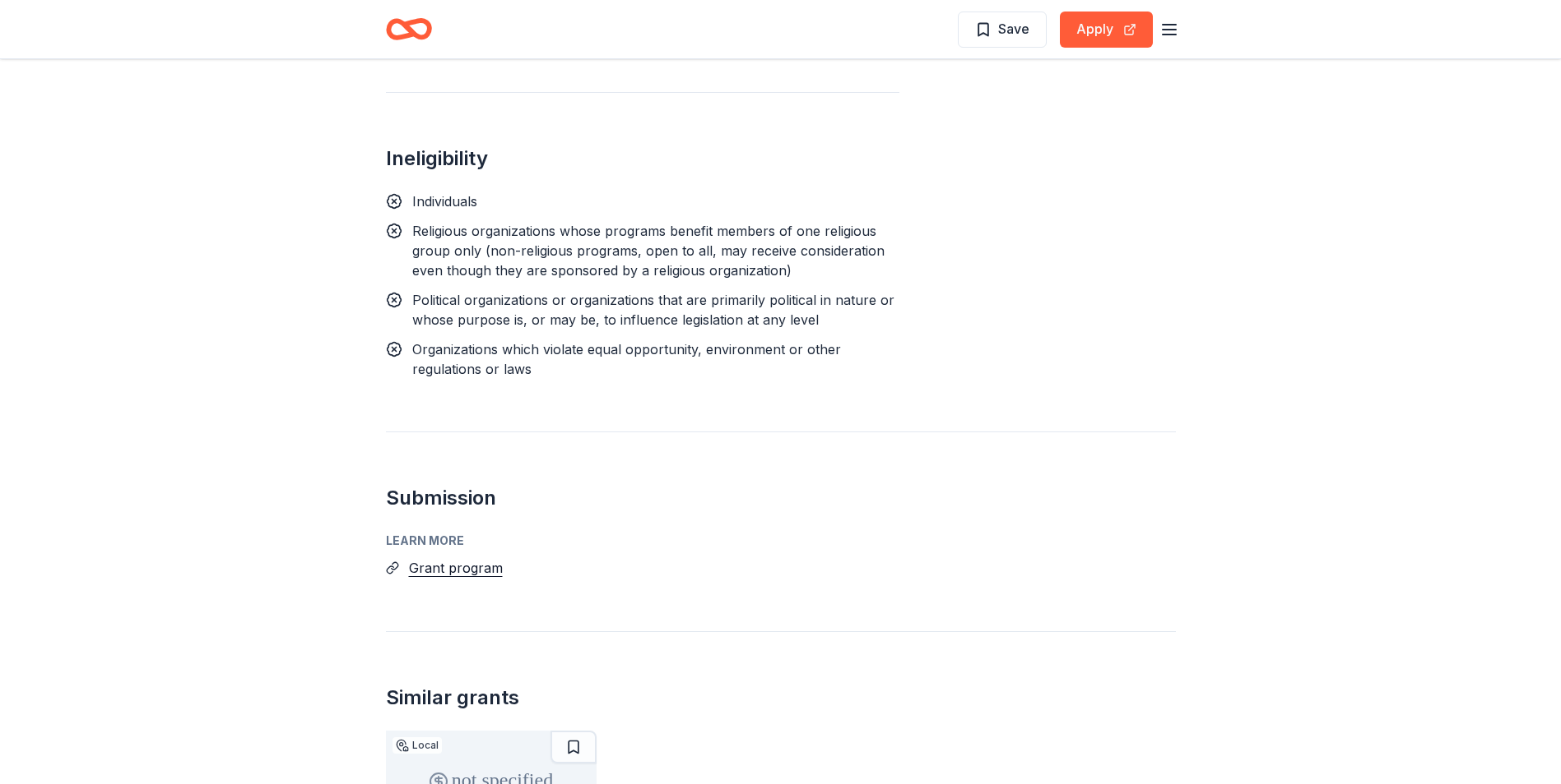
scroll to position [2220, 0]
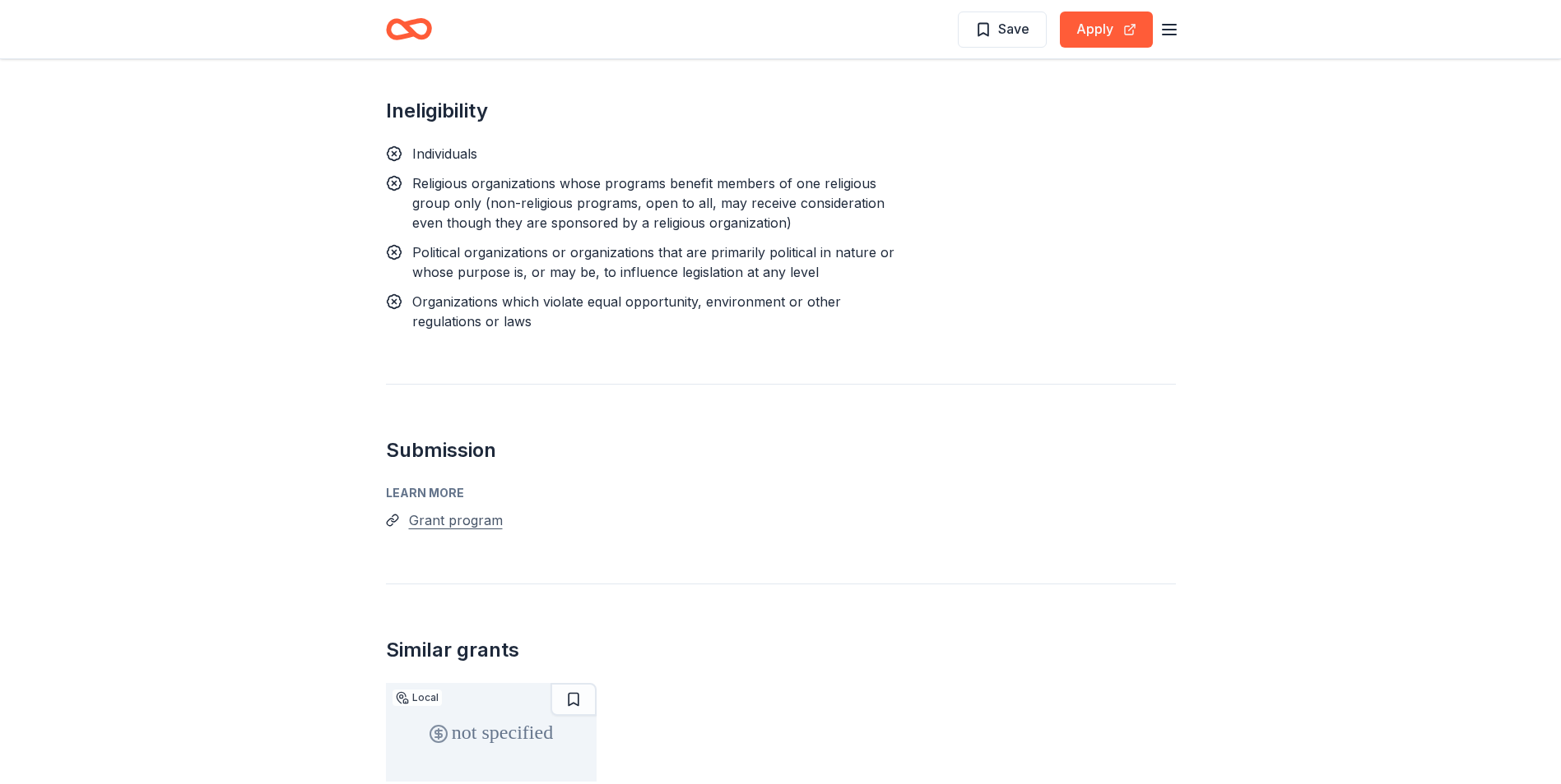
click at [456, 510] on button "Grant program" at bounding box center [455, 521] width 94 height 21
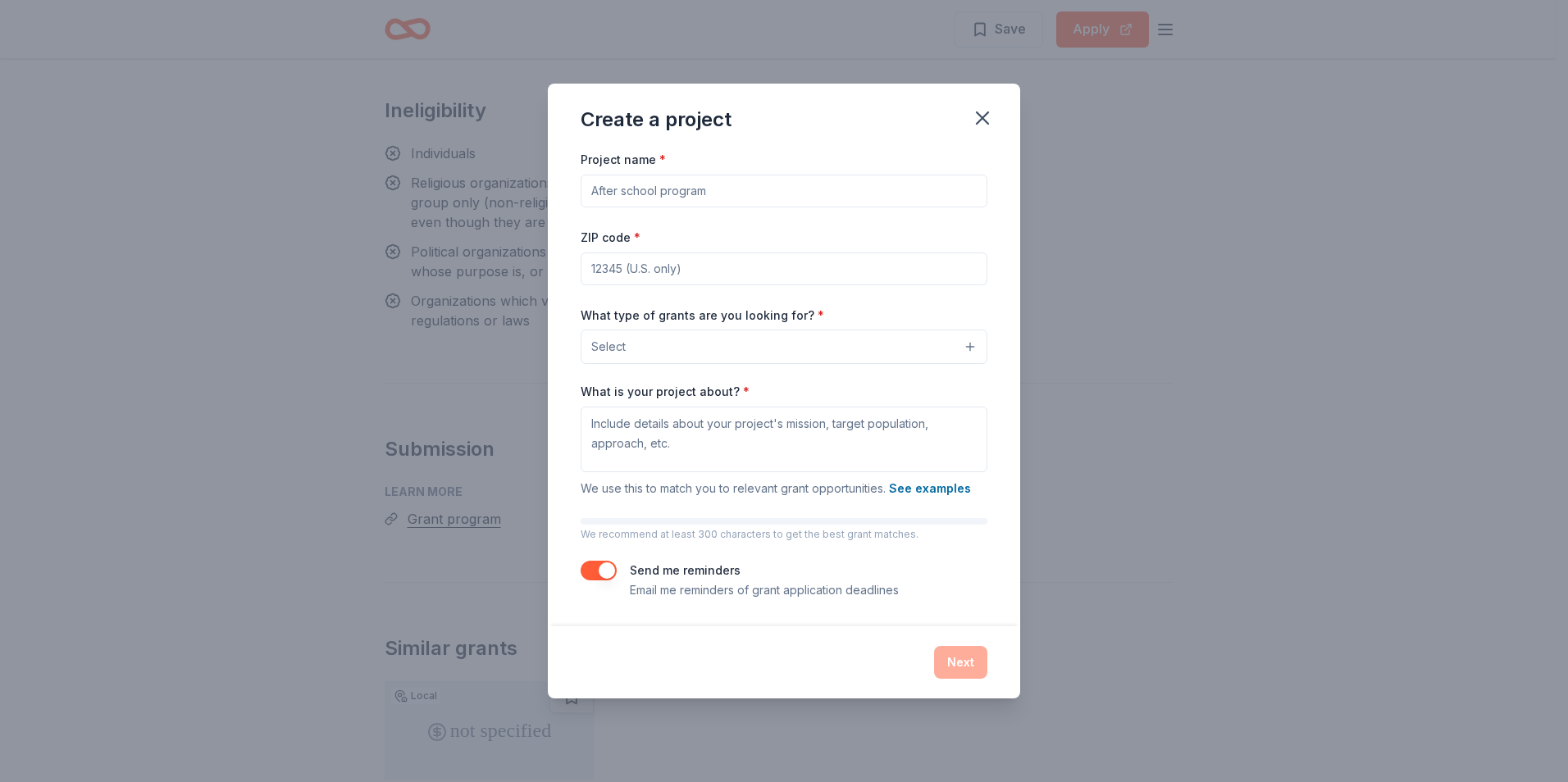
click at [775, 191] on input "Project name *" at bounding box center [784, 191] width 407 height 33
type input "z"
click at [628, 190] on input "Let's make Magic@" at bounding box center [784, 191] width 407 height 33
type input "Let's Make Magic@"
click at [611, 270] on input "ZIP code *" at bounding box center [784, 269] width 407 height 33
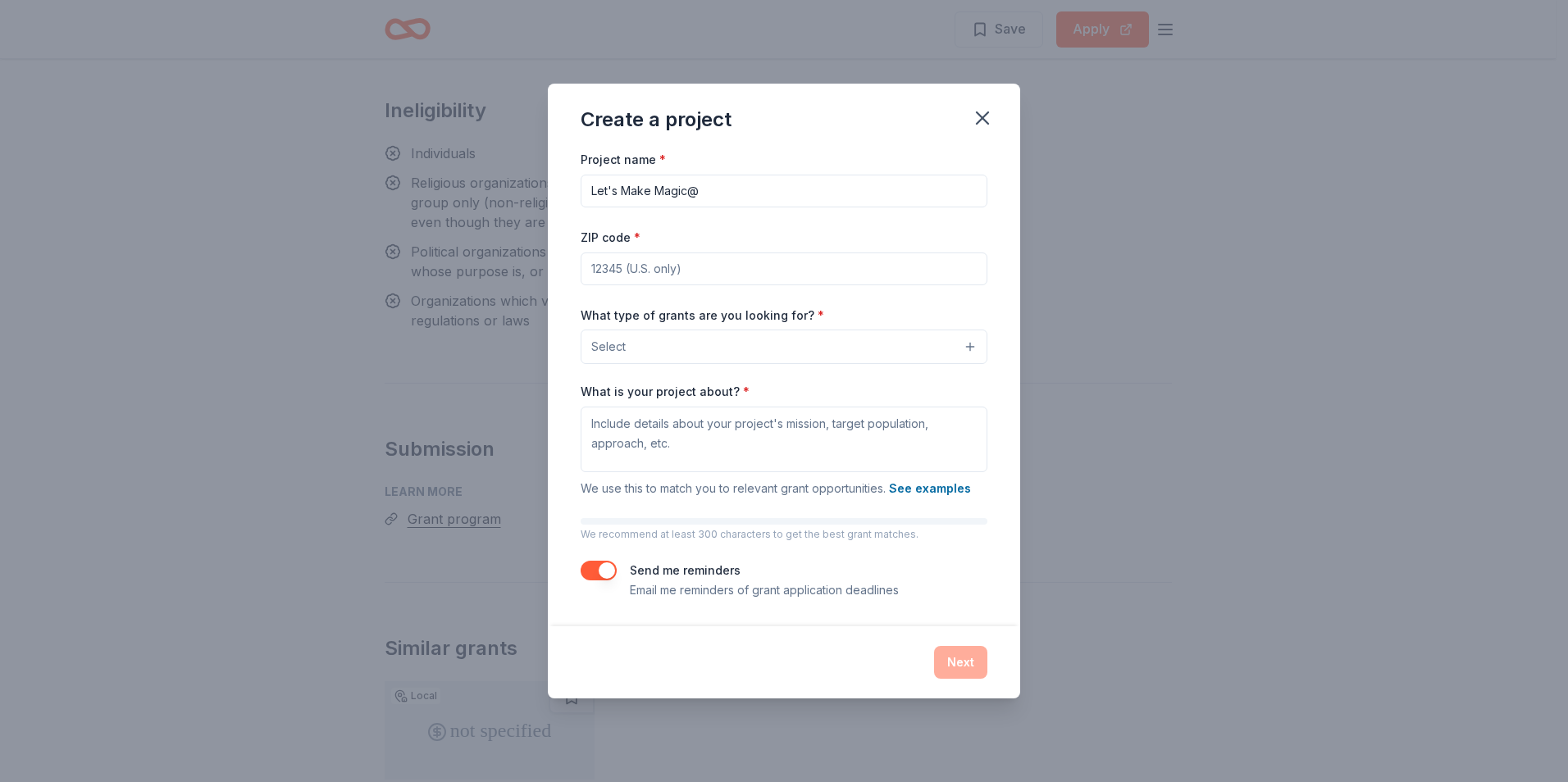
type input "65652"
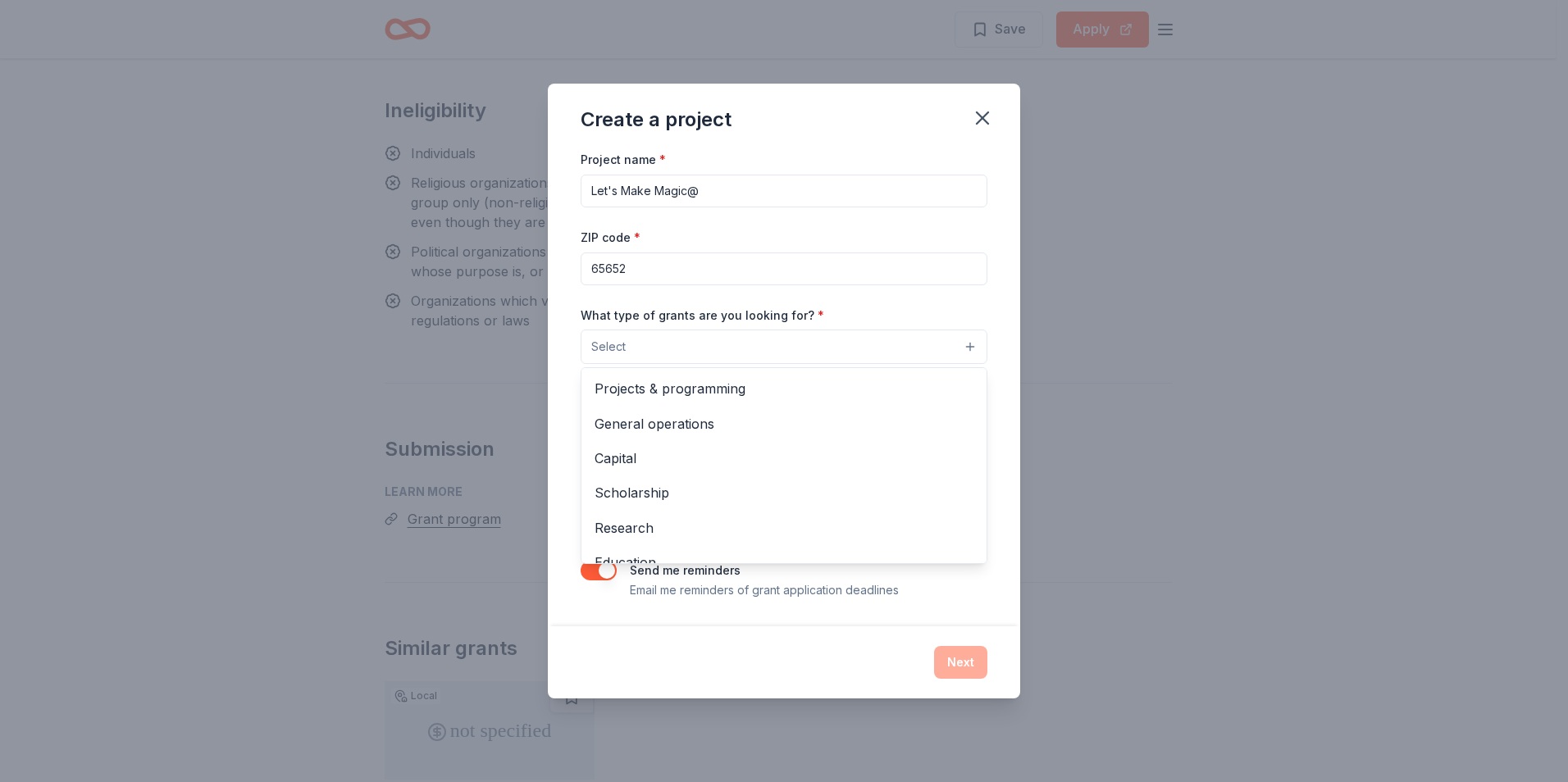
click at [626, 351] on button "Select" at bounding box center [784, 347] width 407 height 35
click at [643, 392] on span "Projects & programming" at bounding box center [784, 389] width 379 height 21
click at [1003, 542] on div "Project name * Let's Make Magic@ ZIP code * 65652 What type of grants are you l…" at bounding box center [784, 387] width 472 height 478
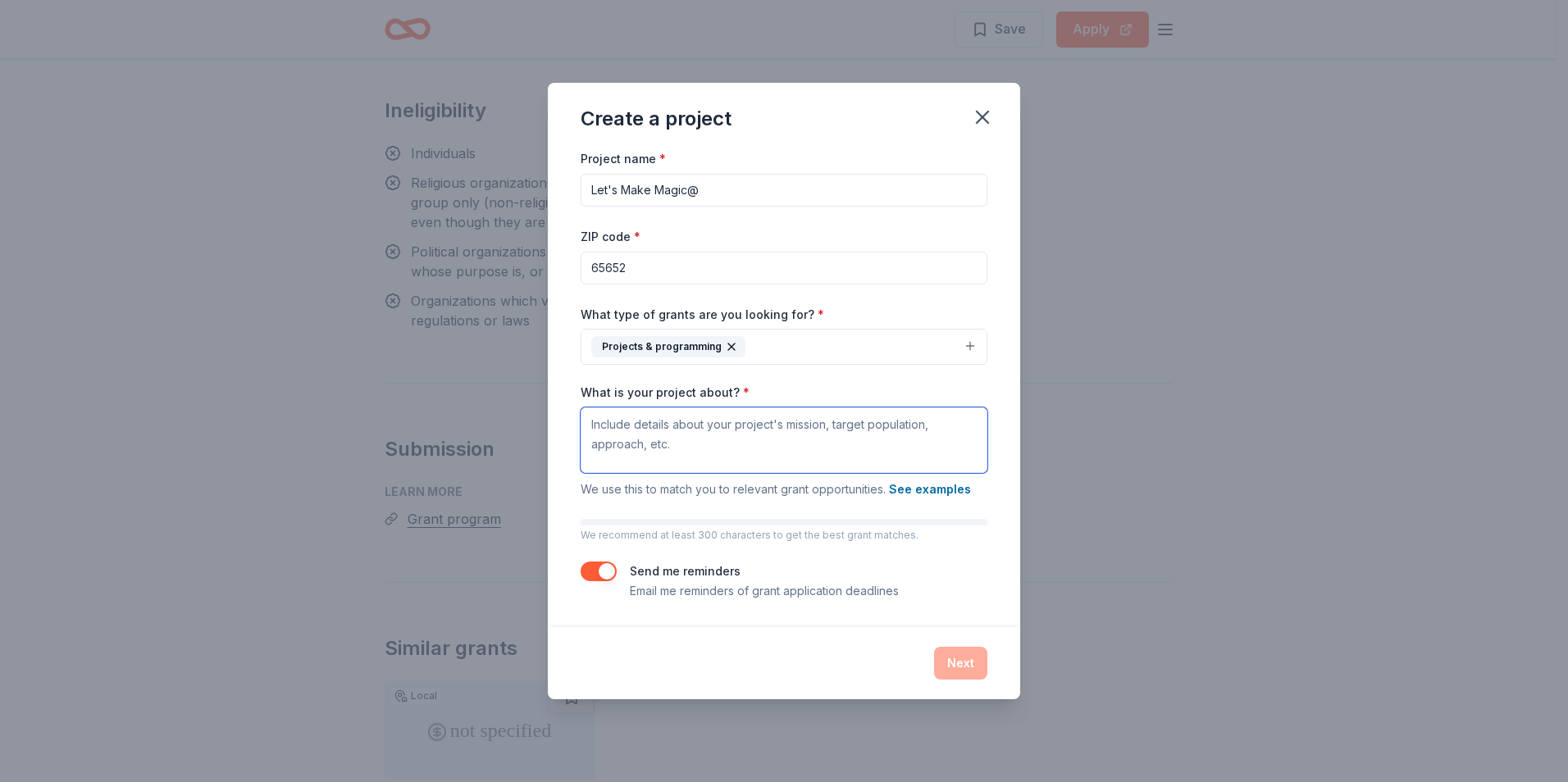
click at [598, 426] on textarea "What is your project about? *" at bounding box center [784, 441] width 407 height 65
paste textarea "Empowering Youth with projects which provide the underserved with hands-on work…"
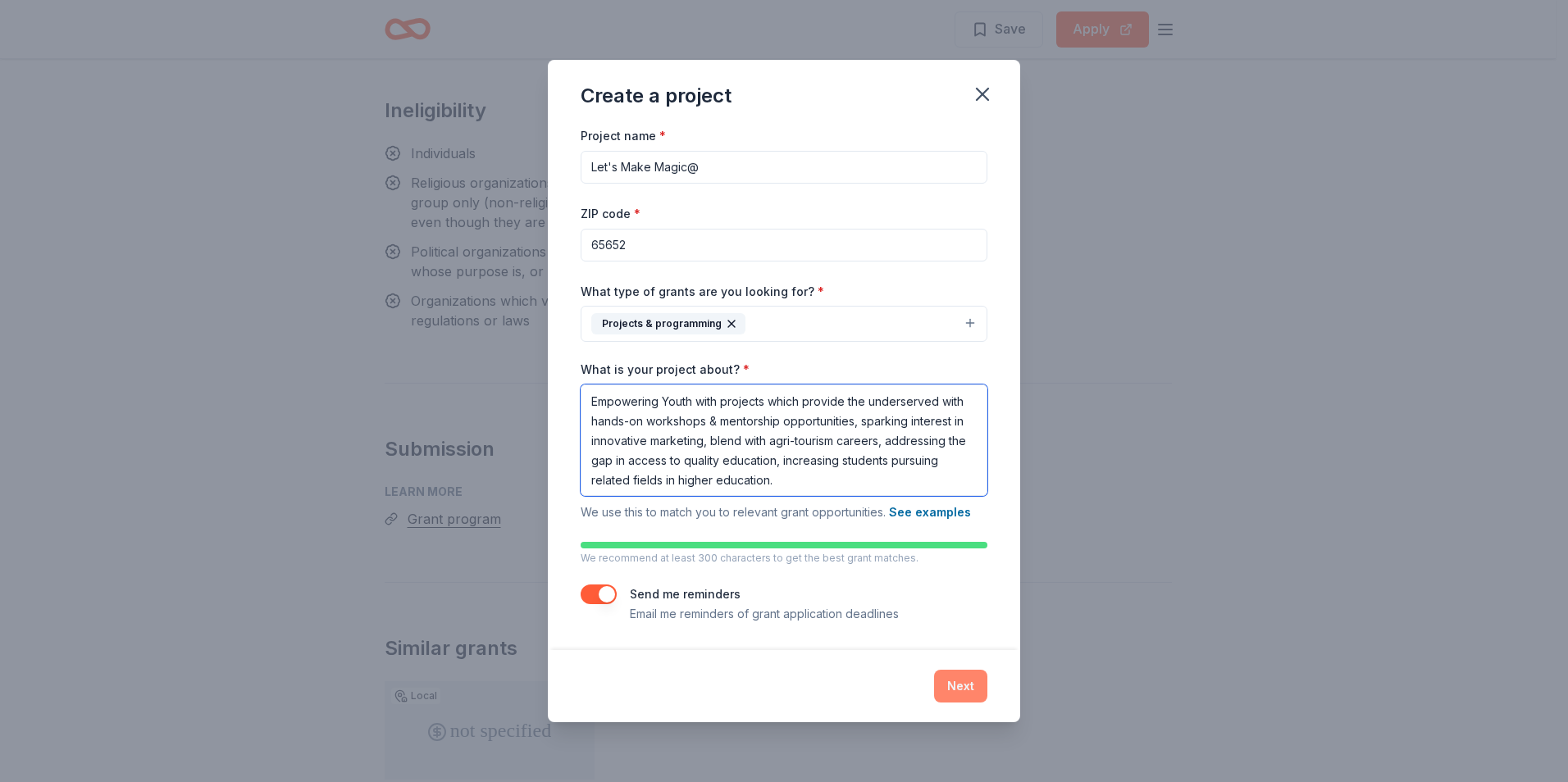
type textarea "Empowering Youth with projects which provide the underserved with hands-on work…"
click at [974, 688] on button "Next" at bounding box center [960, 687] width 53 height 33
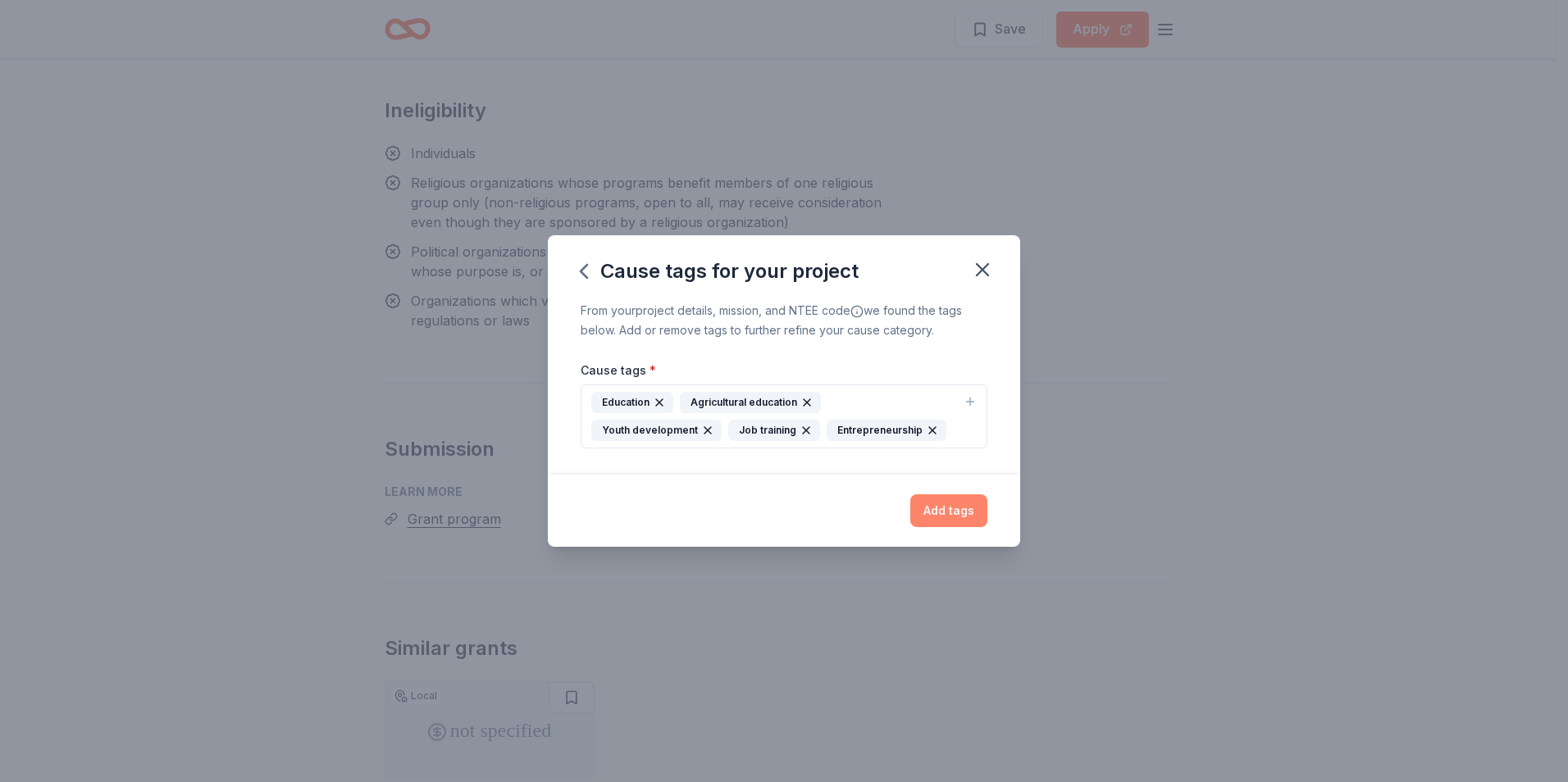
click at [952, 504] on button "Add tags" at bounding box center [948, 511] width 77 height 33
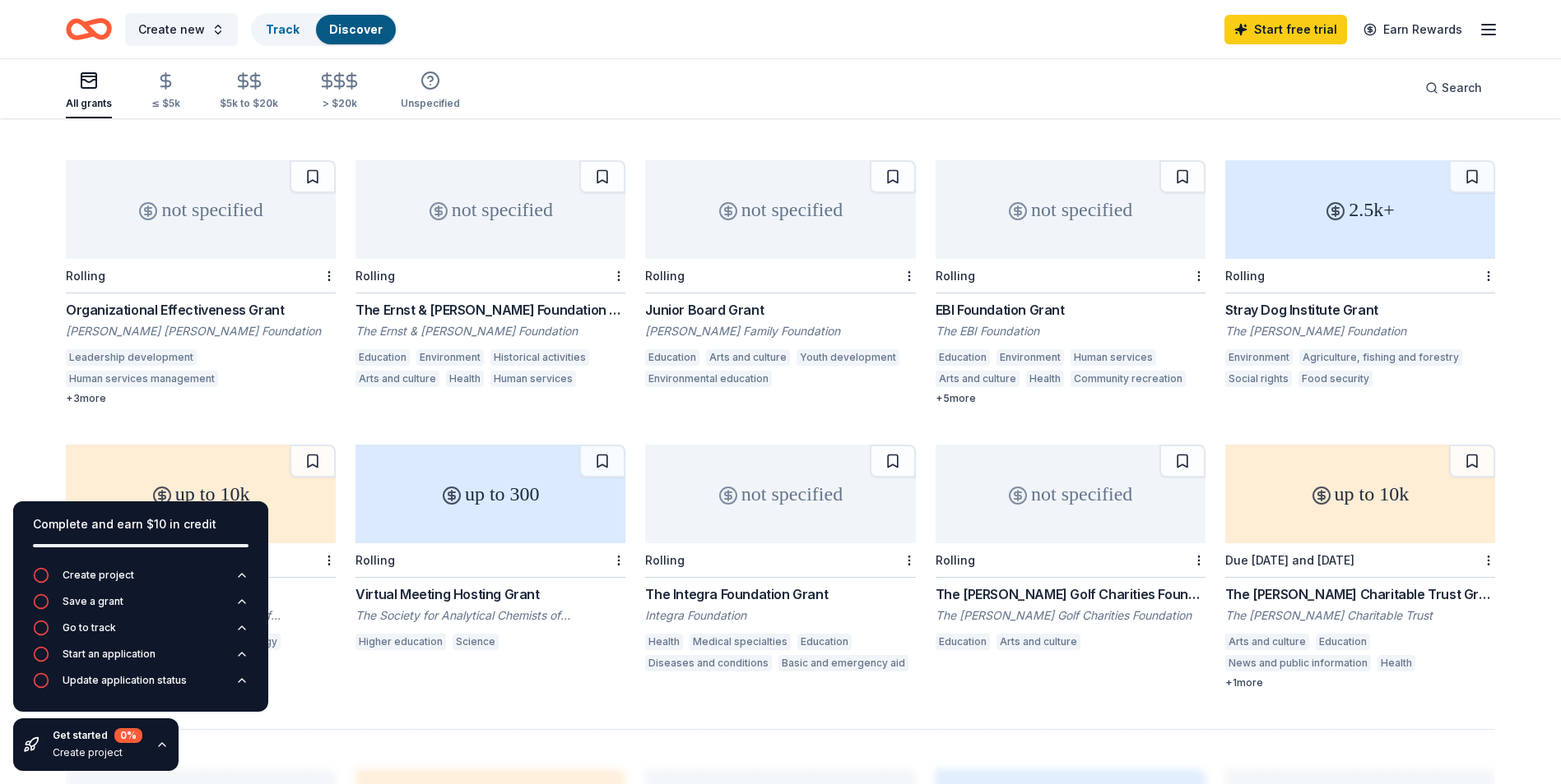
scroll to position [679, 0]
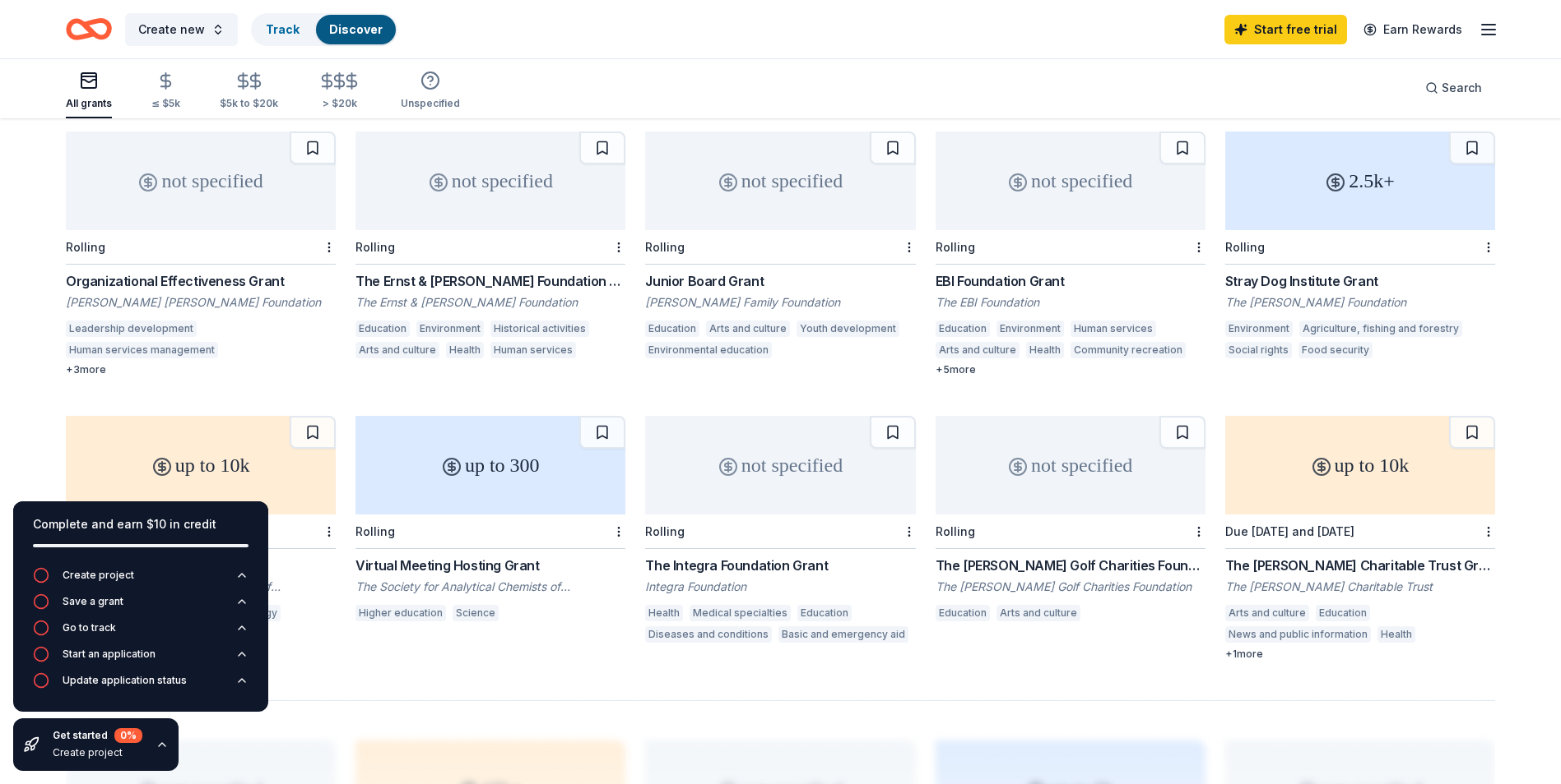
click at [154, 280] on div "Organizational Effectiveness Grant" at bounding box center [201, 281] width 270 height 19
click at [485, 278] on div "The Ernst & Elfriede Frank Foundation Grant" at bounding box center [490, 281] width 270 height 19
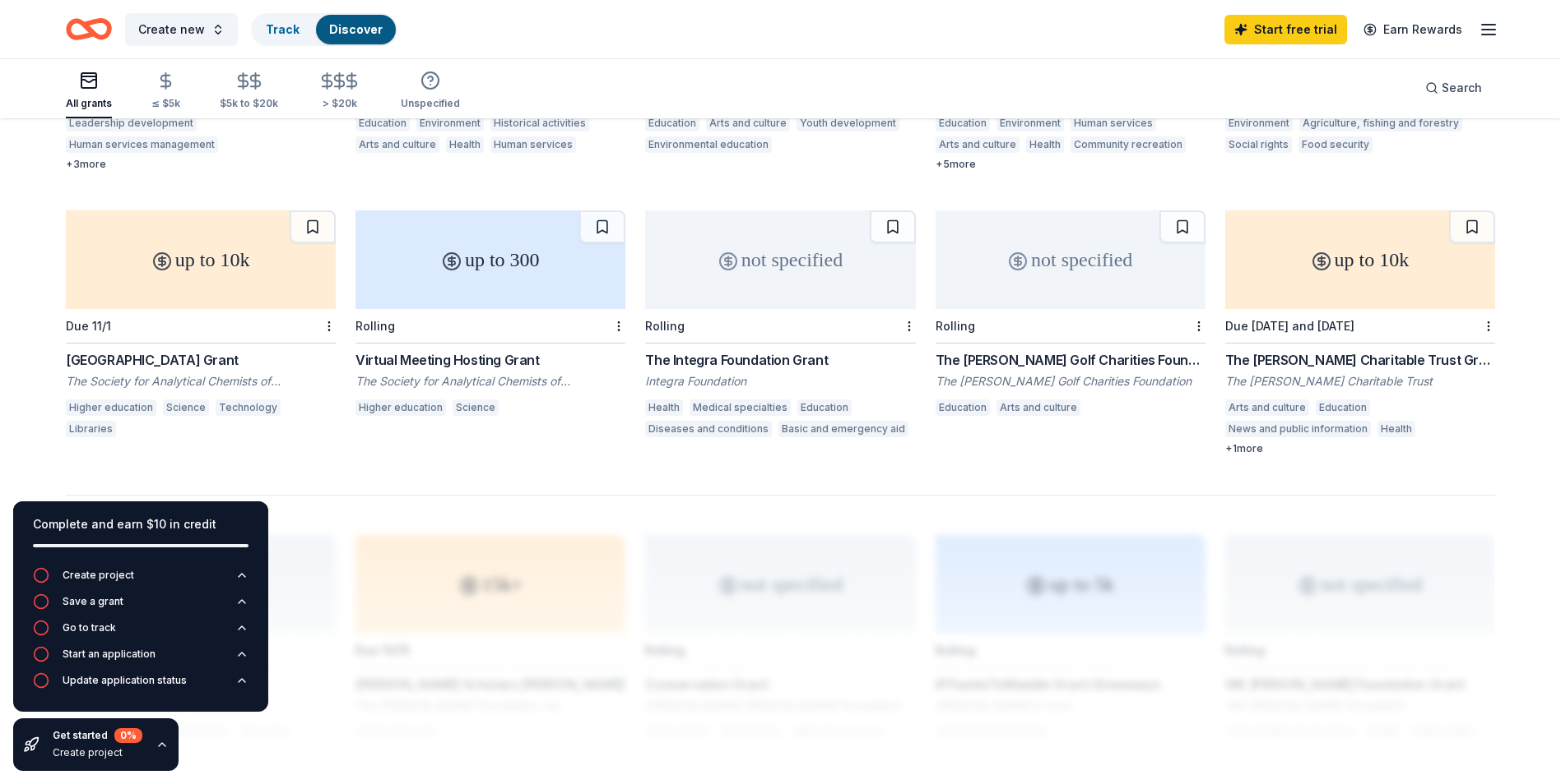
scroll to position [926, 0]
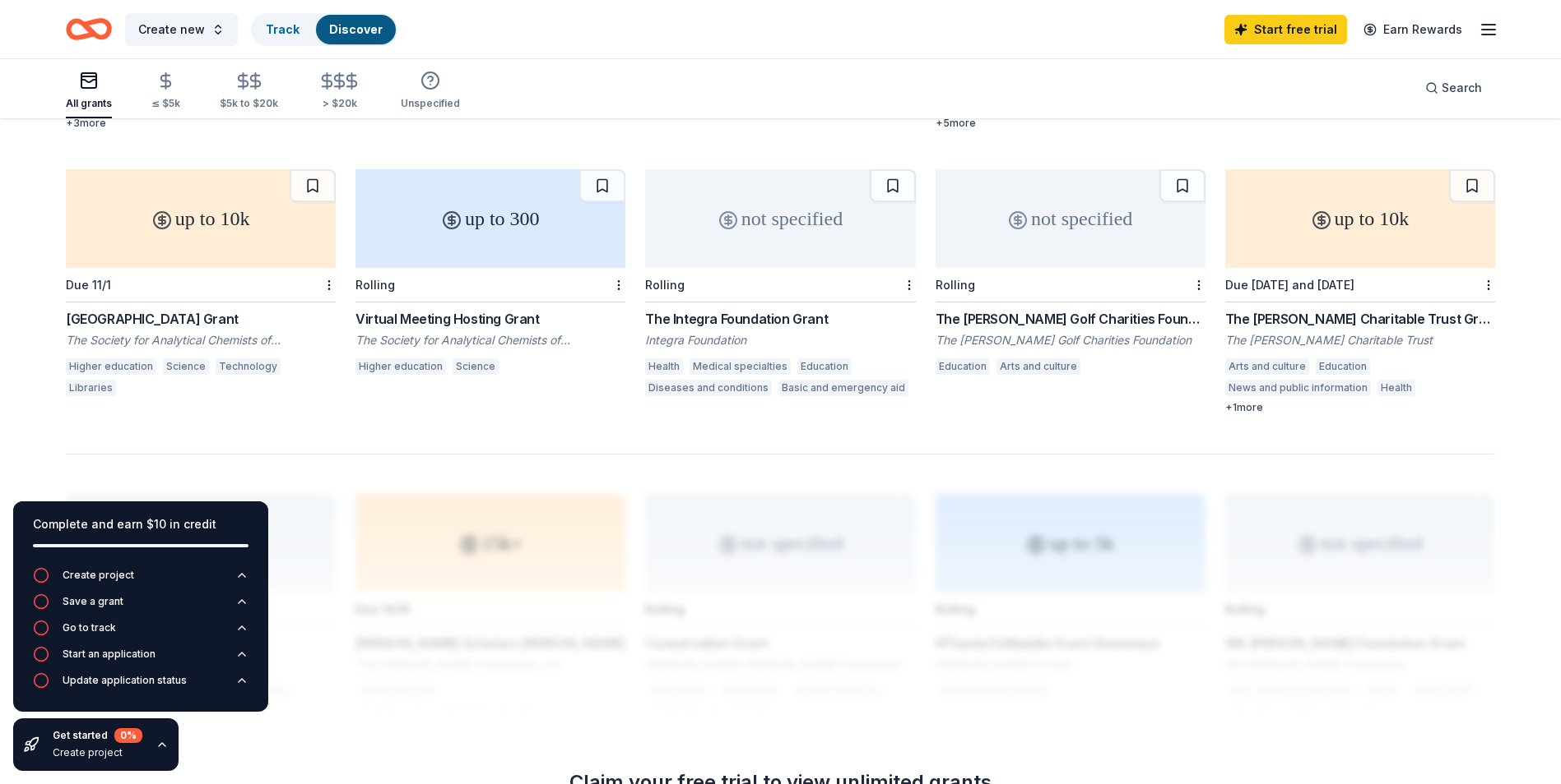
click at [1044, 335] on div "The [PERSON_NAME] Golf Charities Foundation" at bounding box center [1070, 339] width 270 height 16
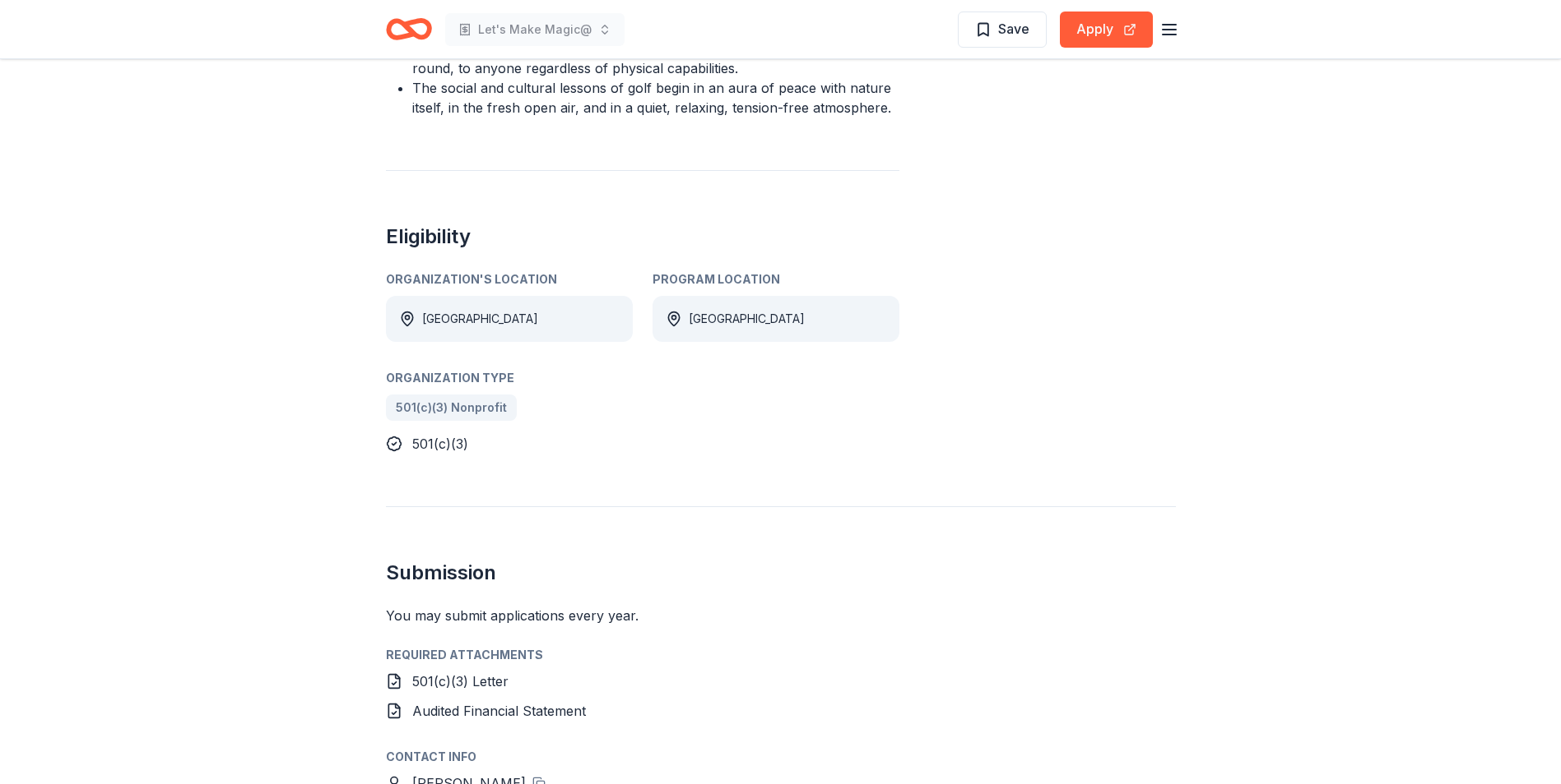
scroll to position [987, 0]
